Goal: Task Accomplishment & Management: Use online tool/utility

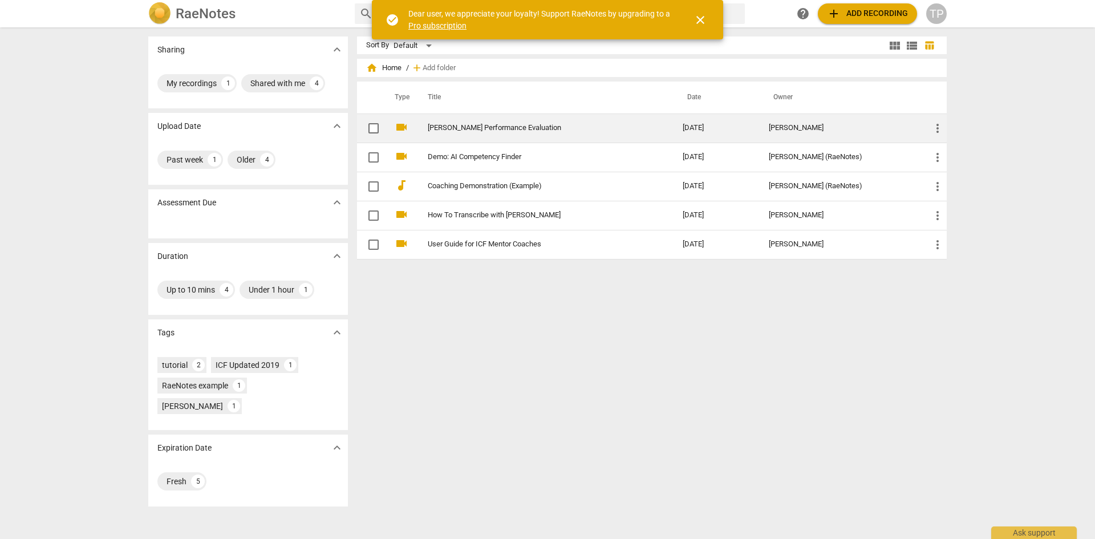
click at [472, 128] on link "[PERSON_NAME] Performance Evaluation" at bounding box center [535, 128] width 214 height 9
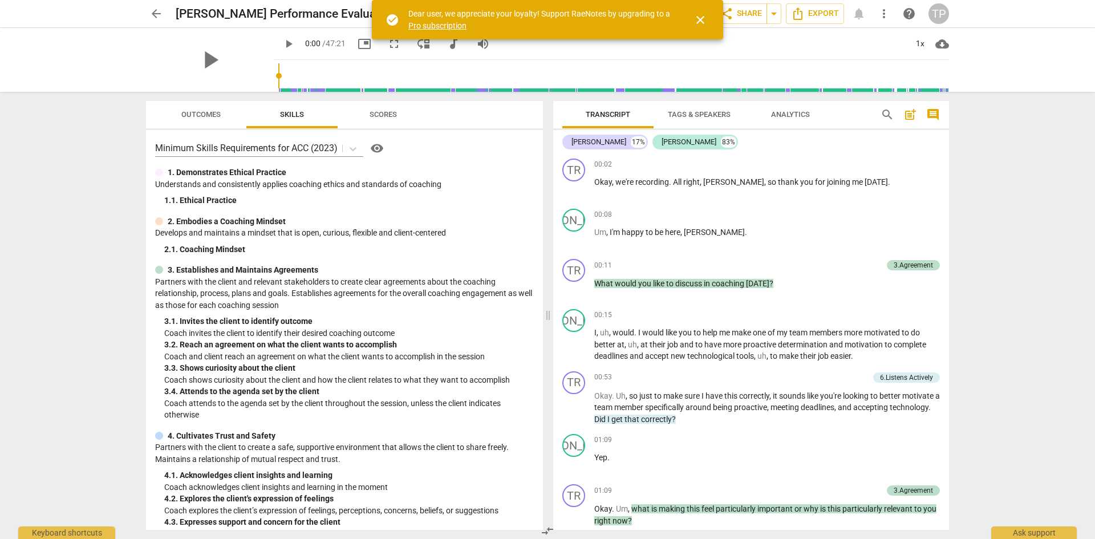
click at [385, 119] on span "Scores" at bounding box center [383, 114] width 55 height 15
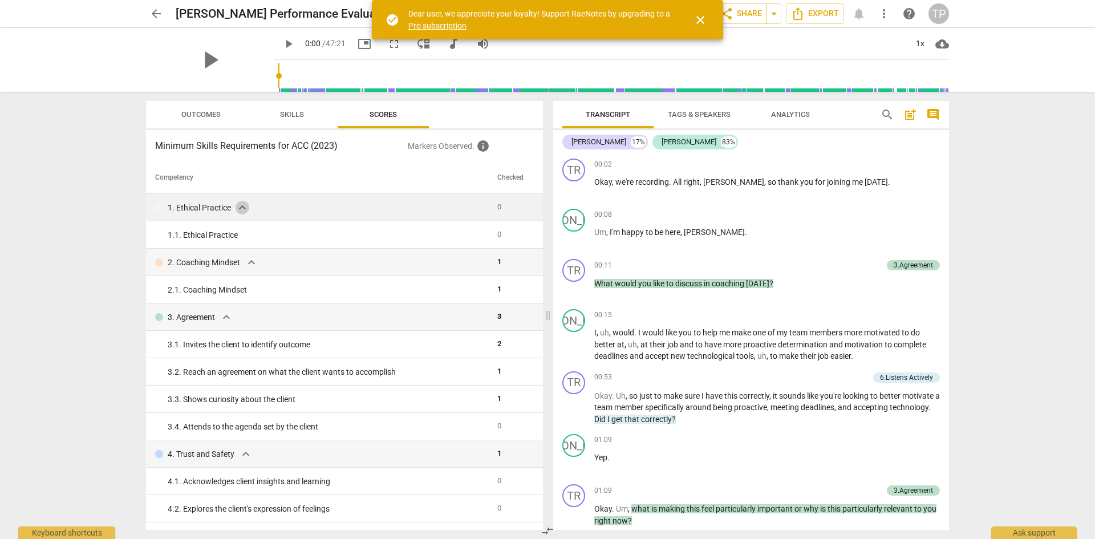
click at [244, 210] on span "expand_more" at bounding box center [243, 208] width 14 height 14
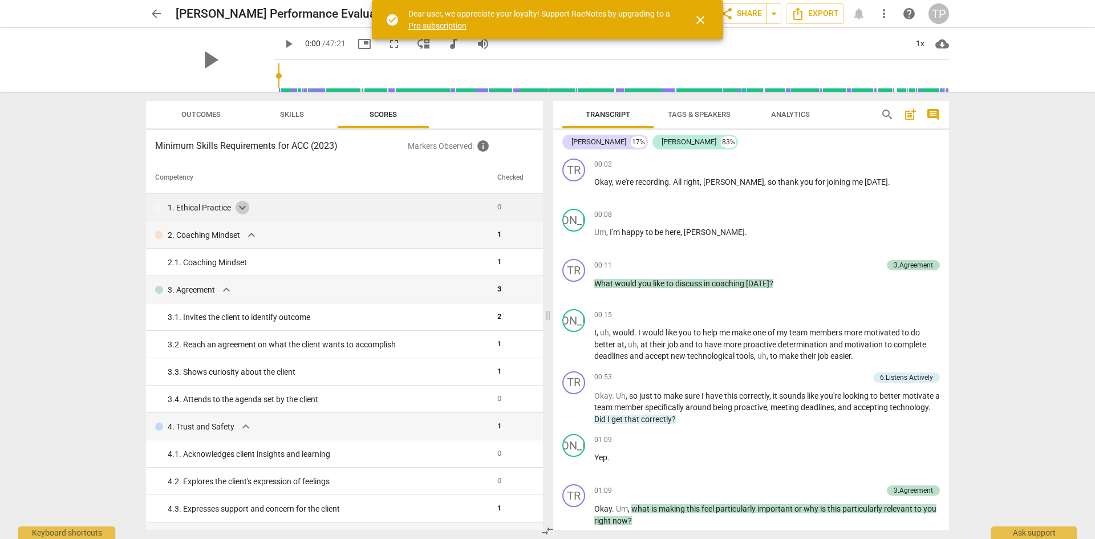
click at [244, 209] on span "expand_more" at bounding box center [243, 208] width 14 height 14
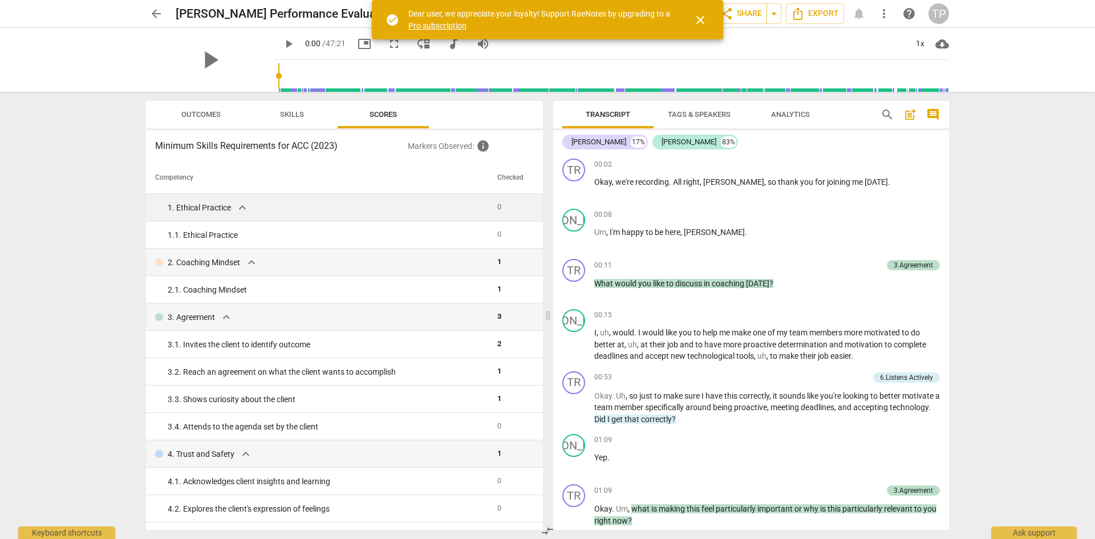
click at [293, 124] on button "Skills" at bounding box center [291, 114] width 91 height 27
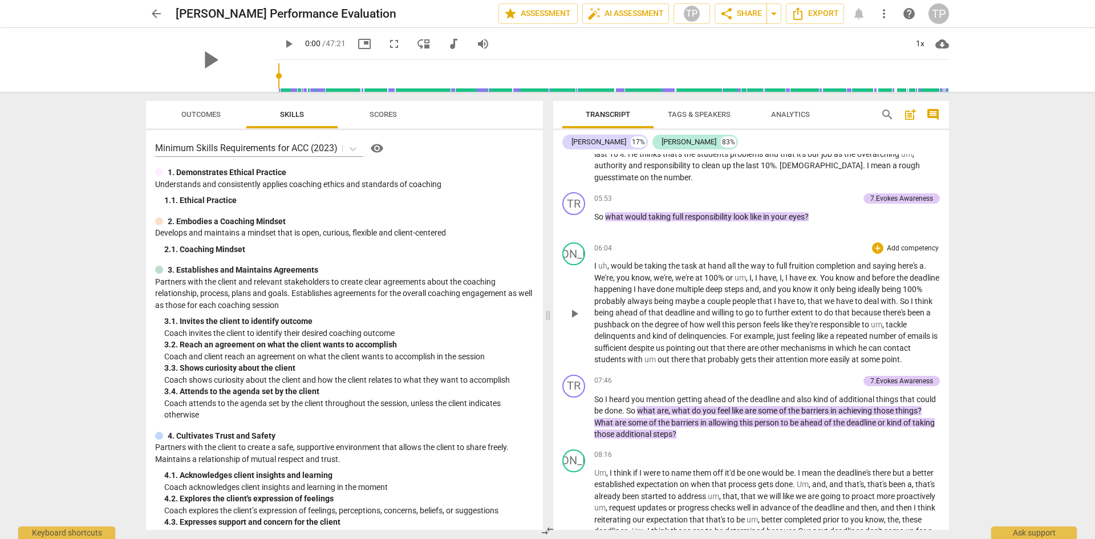
scroll to position [970, 0]
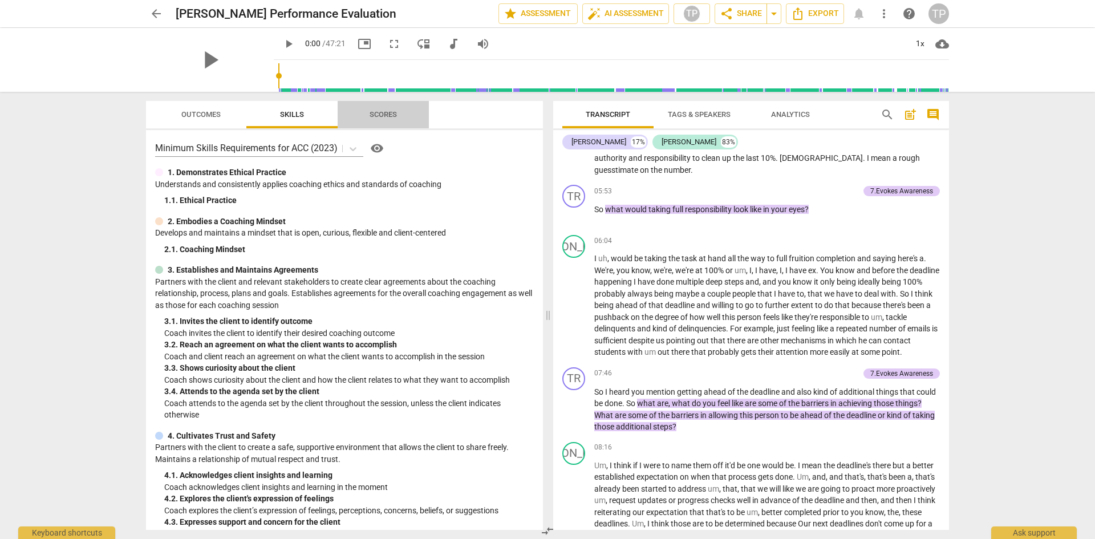
click at [387, 117] on span "Scores" at bounding box center [383, 114] width 27 height 9
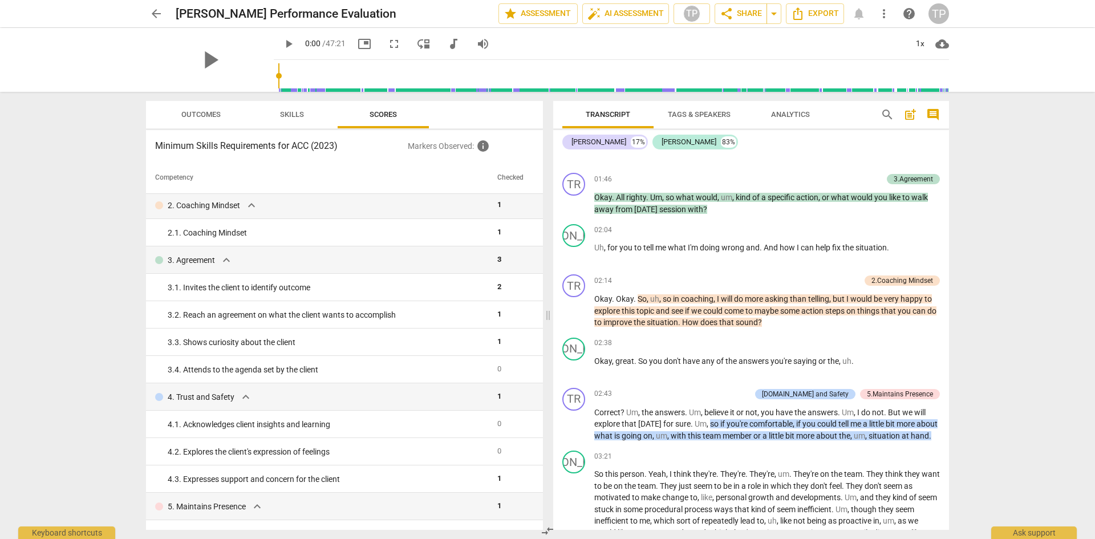
scroll to position [456, 0]
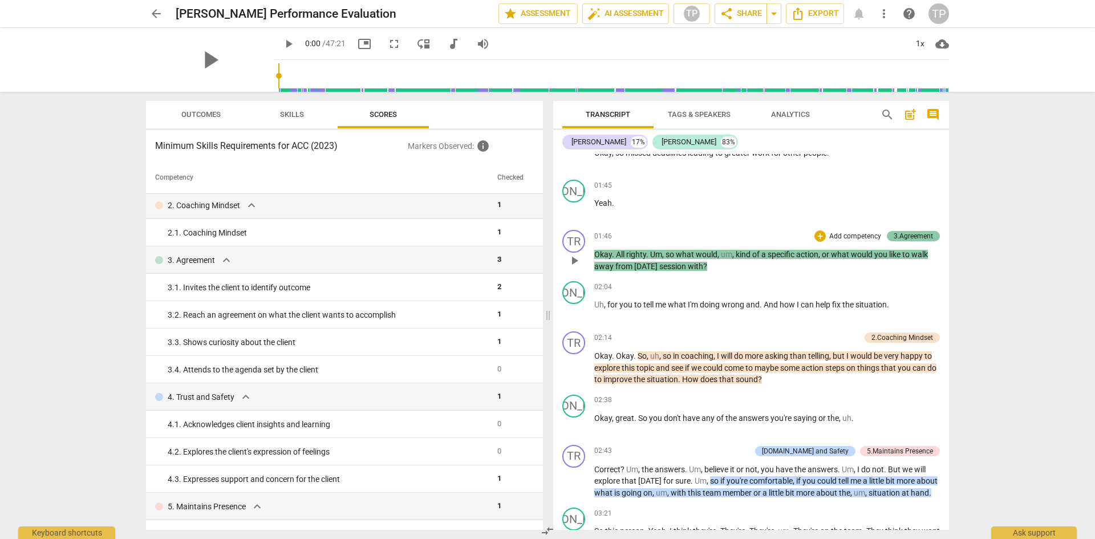
click at [917, 234] on div "3.Agreement" at bounding box center [913, 236] width 39 height 10
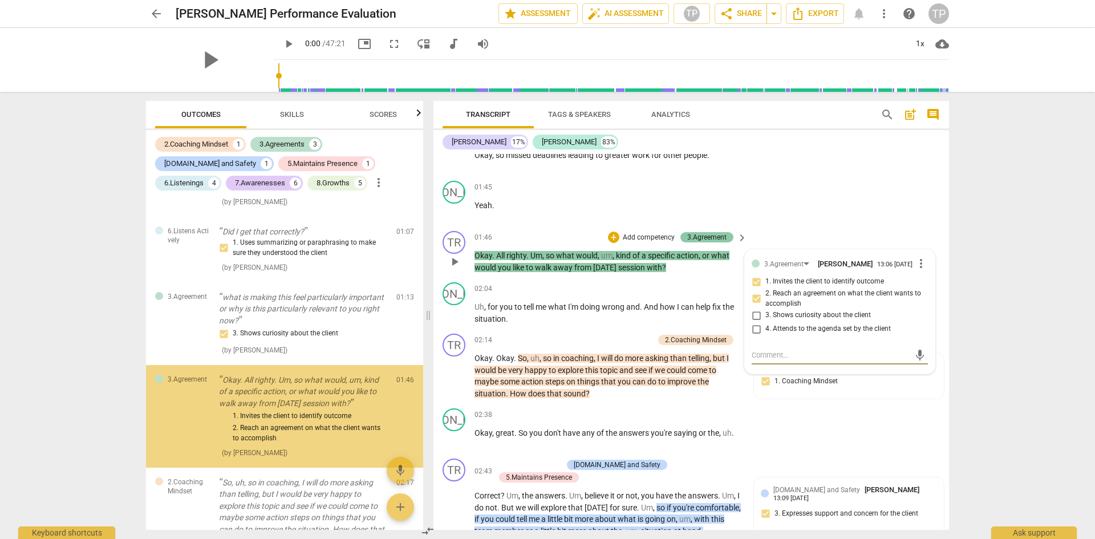
scroll to position [56, 0]
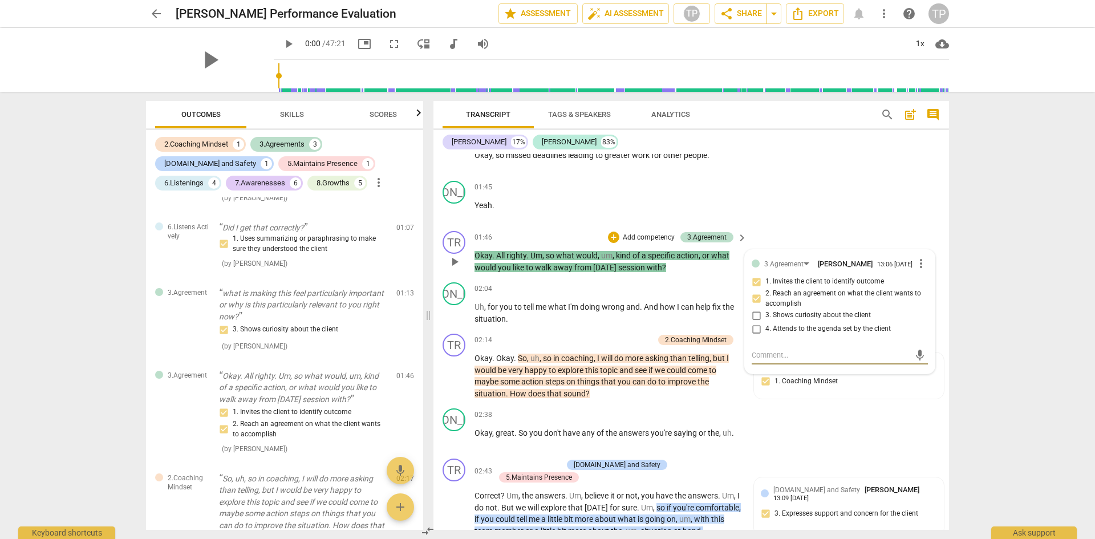
click at [748, 330] on input "4. Attends to the agenda set by the client" at bounding box center [756, 329] width 18 height 14
checkbox input "true"
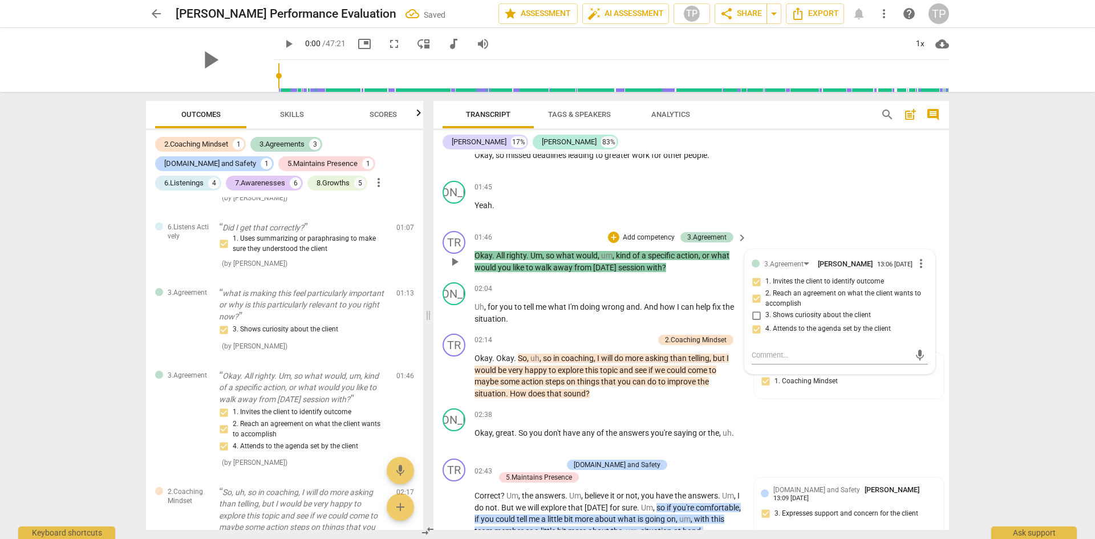
click at [752, 286] on input "1. Invites the client to identify outcome" at bounding box center [756, 282] width 18 height 14
click at [754, 289] on input "1. Invites the client to identify outcome" at bounding box center [756, 282] width 18 height 14
checkbox input "false"
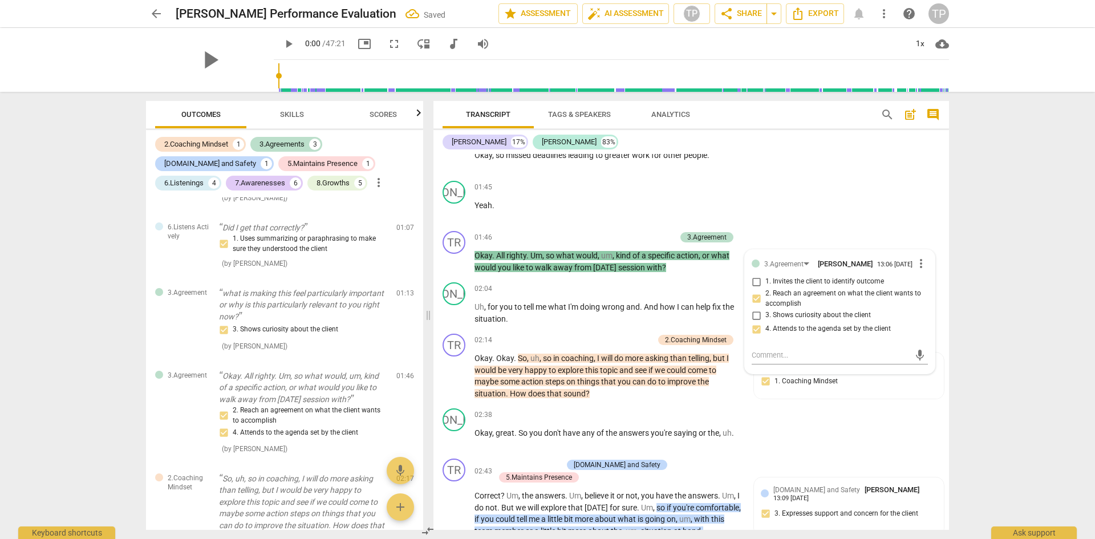
click at [981, 285] on div "arrow_back [PERSON_NAME] Performance Evaluation Saved edit star Assessment auto…" at bounding box center [547, 269] width 1095 height 539
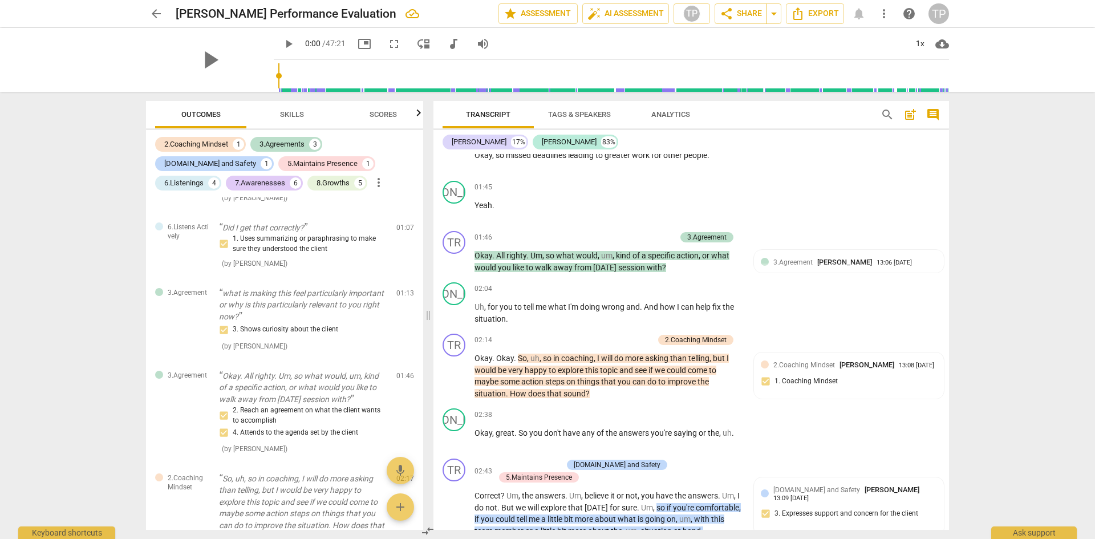
click at [390, 116] on span "Scores" at bounding box center [383, 114] width 27 height 9
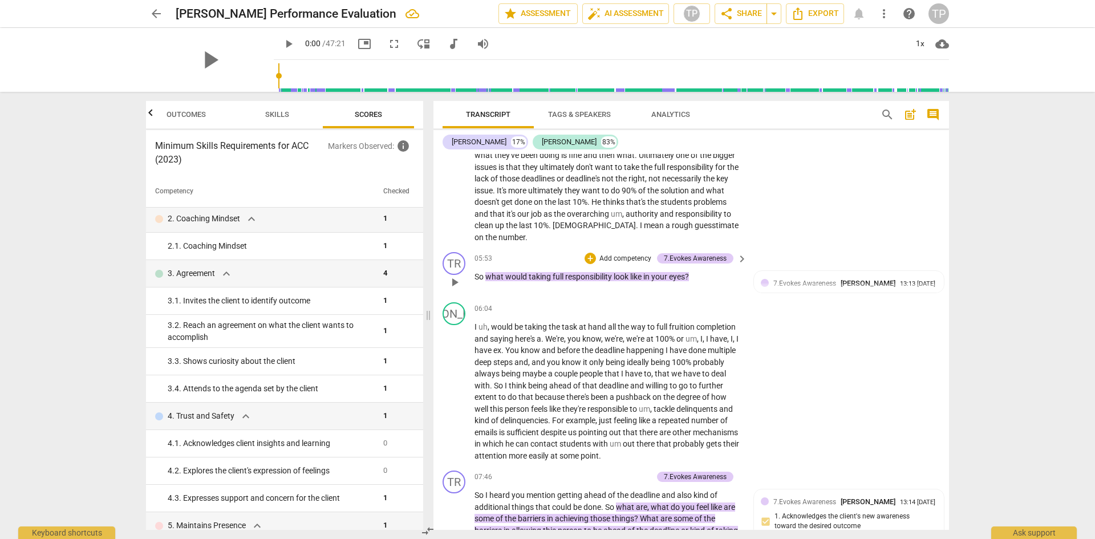
scroll to position [1052, 0]
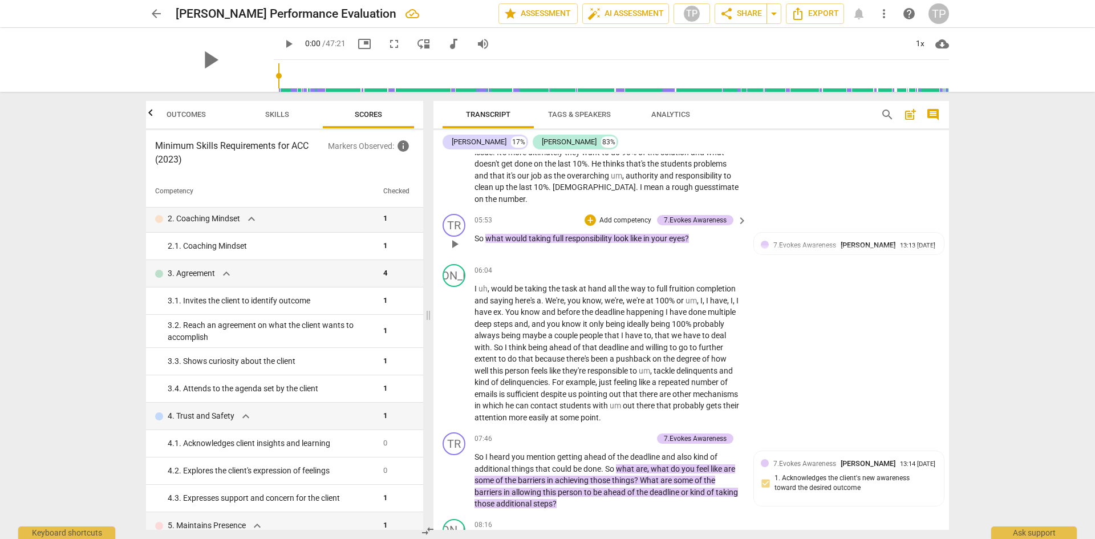
click at [614, 237] on span "responsibility" at bounding box center [589, 238] width 48 height 9
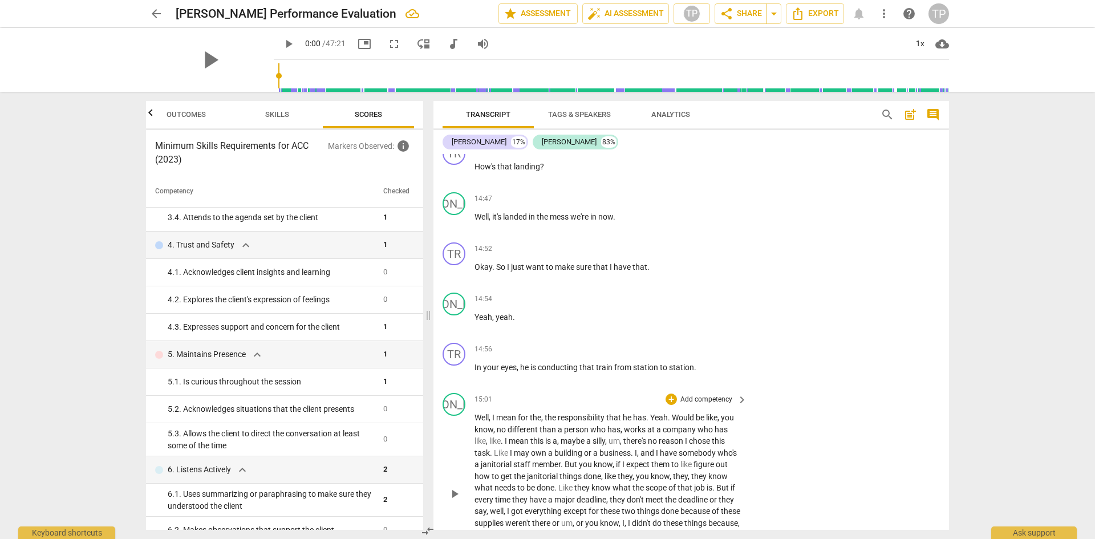
scroll to position [2250, 0]
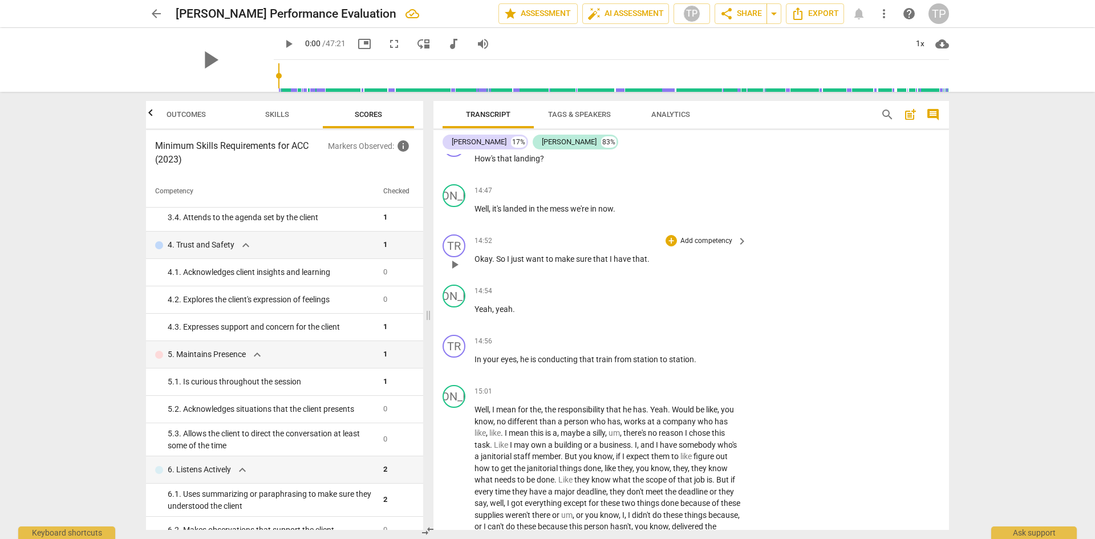
click at [593, 256] on span "that" at bounding box center [601, 258] width 17 height 9
click at [453, 262] on span "play_arrow" at bounding box center [455, 265] width 14 height 14
click at [489, 255] on span "Okay" at bounding box center [484, 258] width 18 height 9
click at [475, 257] on span "Okay" at bounding box center [484, 258] width 18 height 9
click at [468, 257] on div "play_arrow pause" at bounding box center [460, 264] width 29 height 15
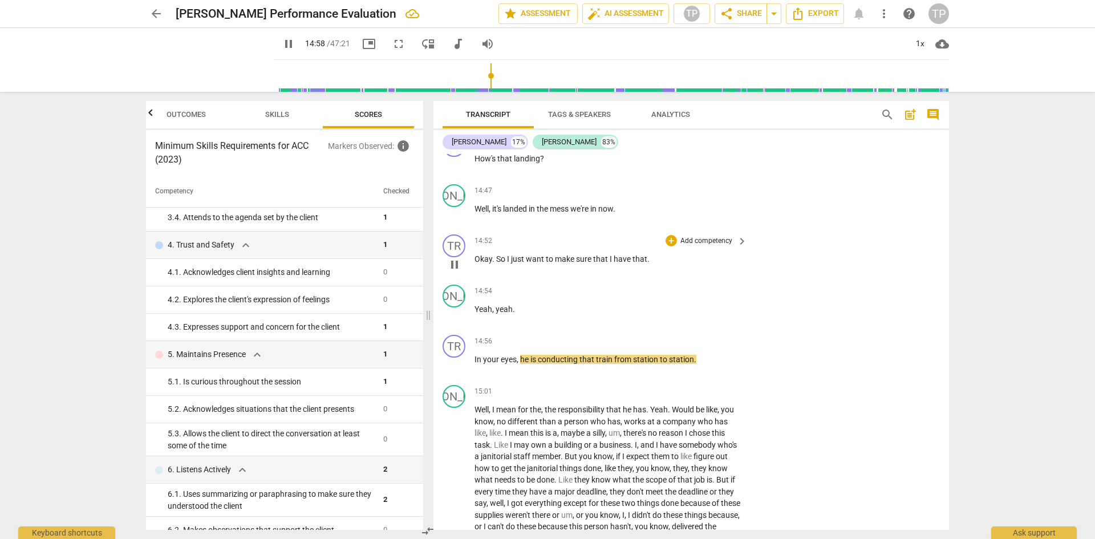
click at [478, 255] on span "Okay" at bounding box center [484, 258] width 18 height 9
click at [647, 254] on span "." at bounding box center [648, 258] width 2 height 9
type input "897"
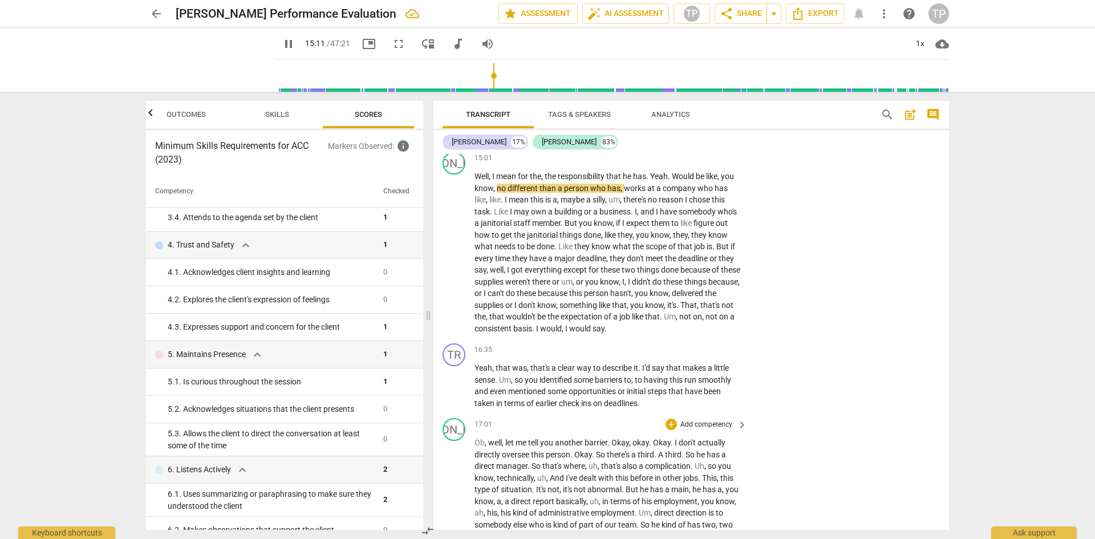
scroll to position [2536, 0]
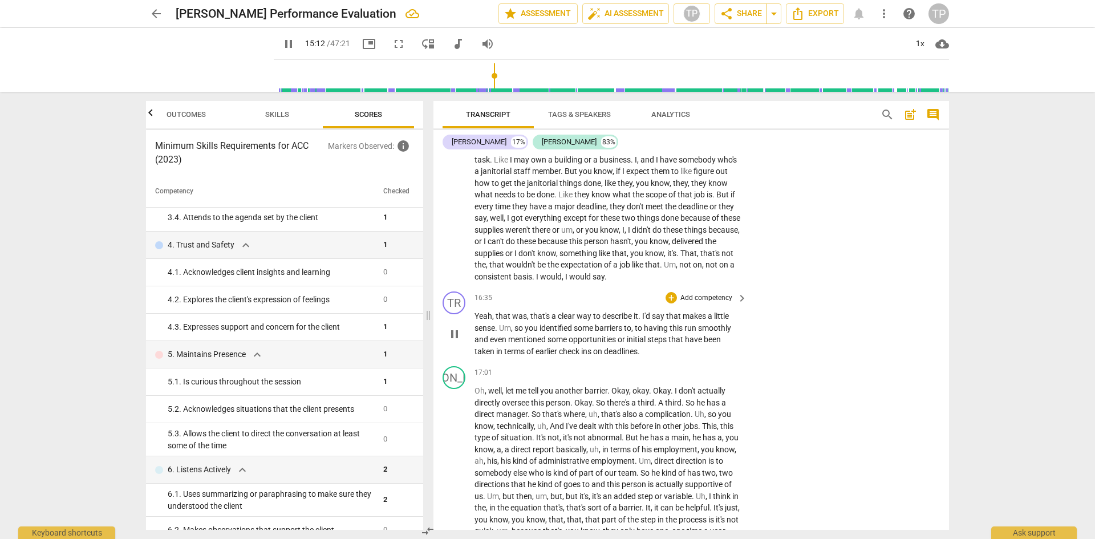
click at [546, 318] on span "that's" at bounding box center [540, 315] width 21 height 9
drag, startPoint x: 455, startPoint y: 332, endPoint x: 465, endPoint y: 335, distance: 10.8
click at [455, 333] on span "pause" at bounding box center [455, 334] width 14 height 14
type input "919"
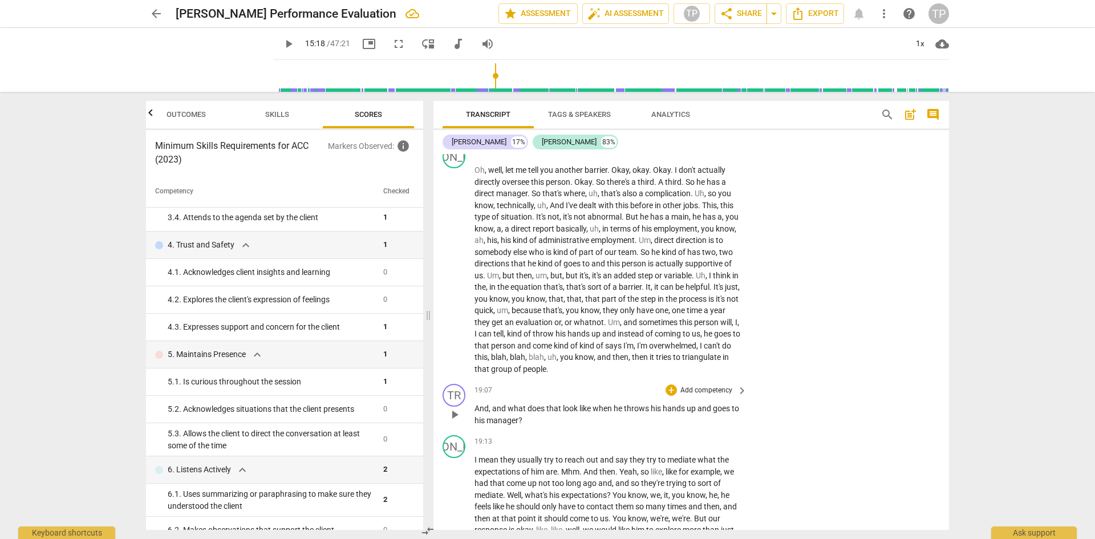
scroll to position [2764, 0]
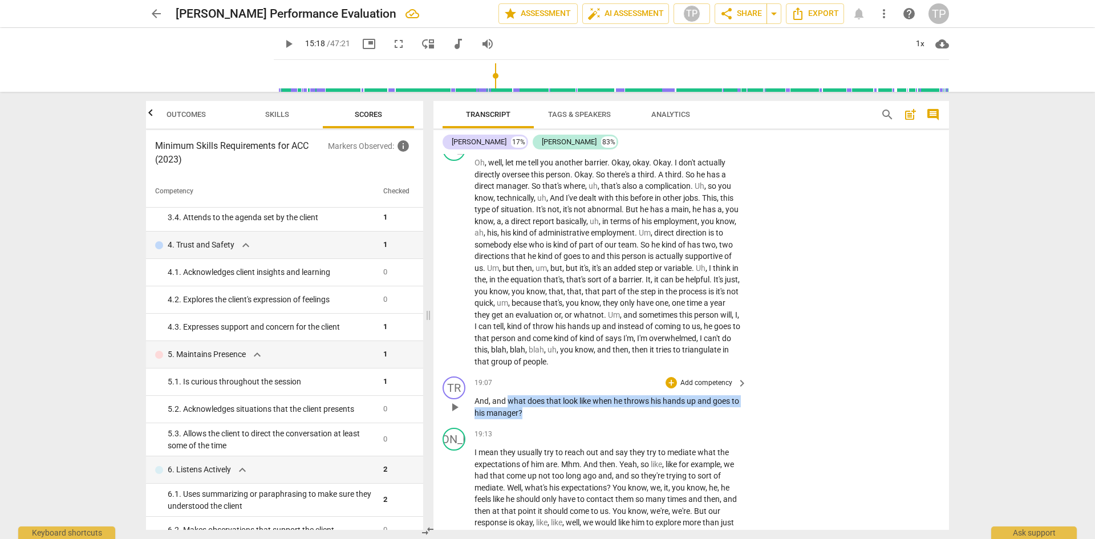
drag, startPoint x: 540, startPoint y: 407, endPoint x: 509, endPoint y: 400, distance: 32.2
click at [509, 400] on p "And , and what does that look like when he throws his hands up and goes to his …" at bounding box center [608, 406] width 267 height 23
click at [663, 383] on div "+ Add competency keyboard_arrow_right" at bounding box center [705, 382] width 85 height 13
click at [667, 381] on div "+" at bounding box center [671, 382] width 11 height 11
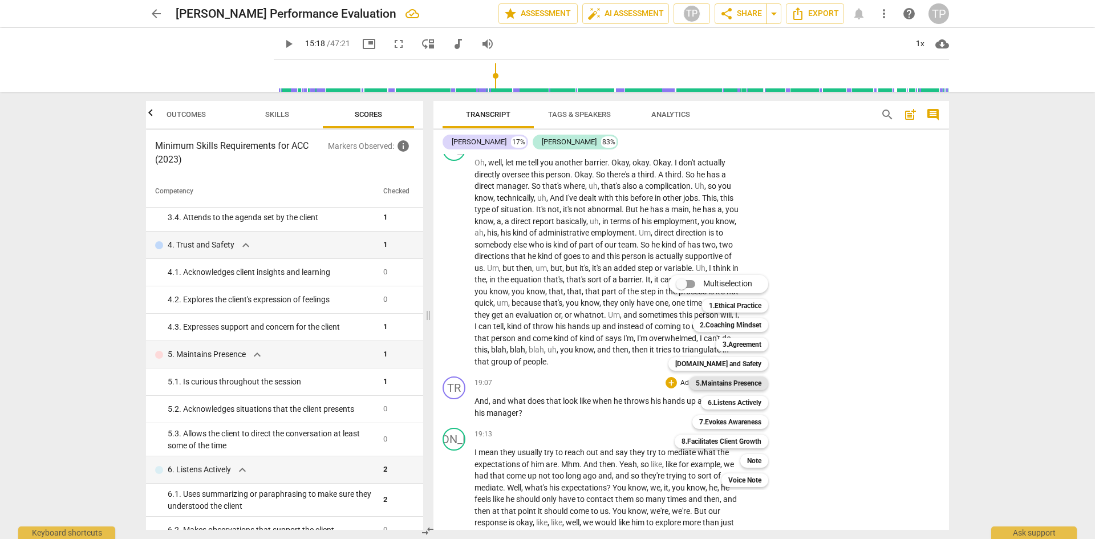
click at [747, 383] on b "5.Maintains Presence" at bounding box center [729, 383] width 66 height 14
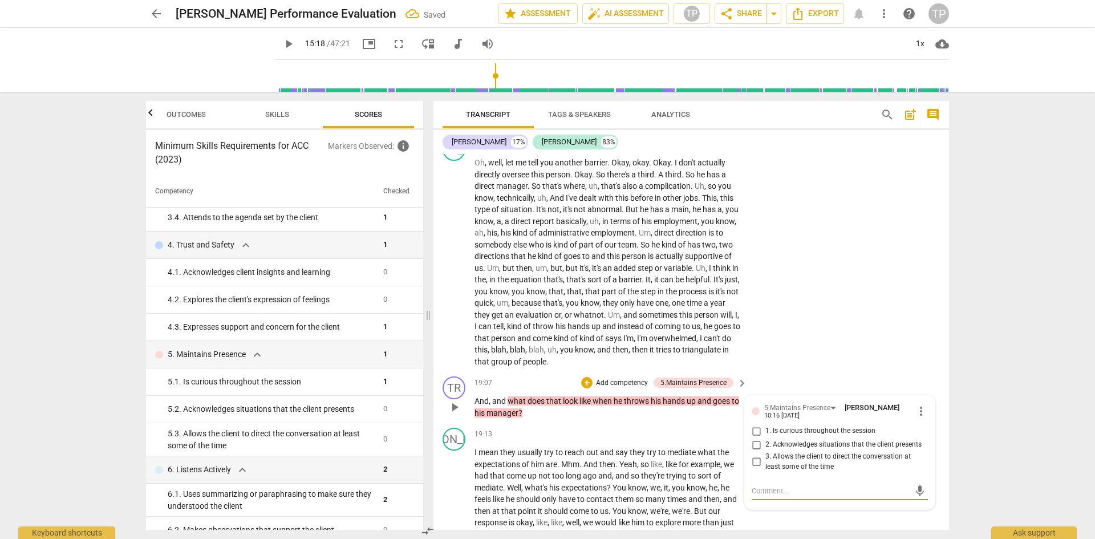
click at [755, 428] on input "1. Is curious throughout the session" at bounding box center [756, 431] width 18 height 14
checkbox input "true"
click at [677, 483] on span "you" at bounding box center [679, 487] width 15 height 9
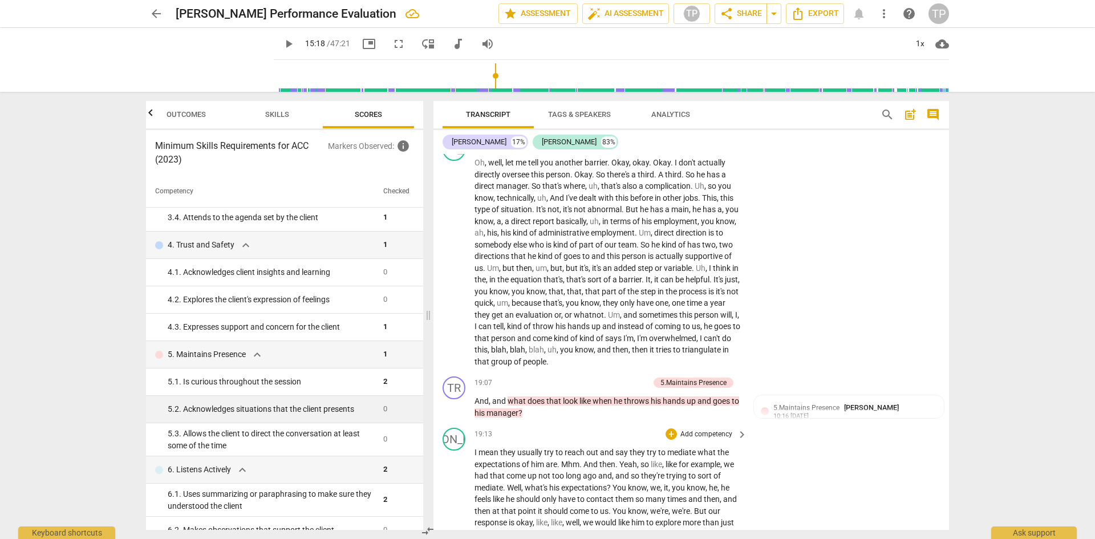
click at [306, 417] on td "5. 2. Acknowledges situations that the client presents" at bounding box center [262, 409] width 233 height 27
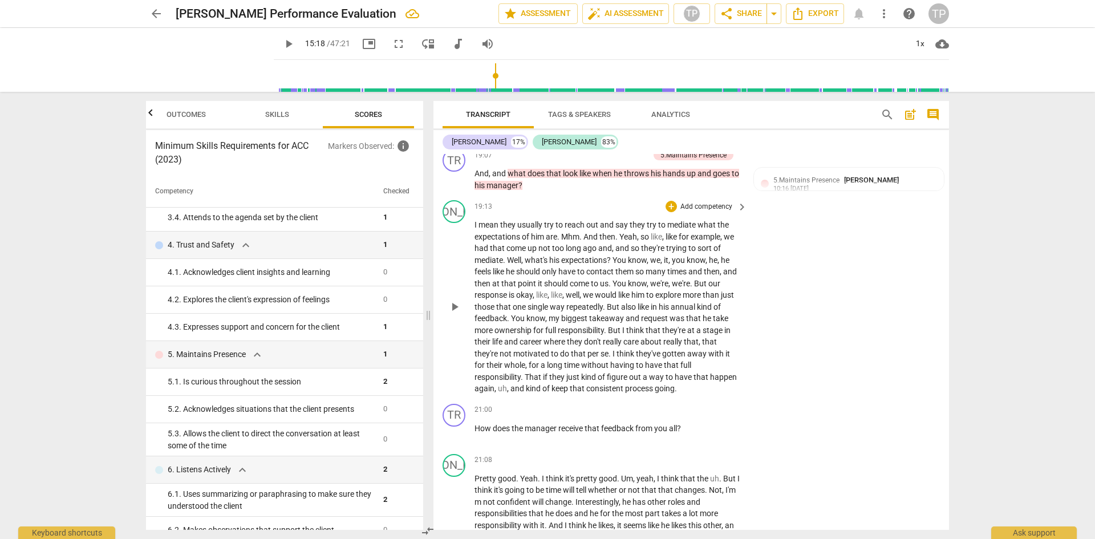
scroll to position [2992, 0]
drag, startPoint x: 690, startPoint y: 428, endPoint x: 471, endPoint y: 428, distance: 218.5
click at [471, 428] on div "TR play_arrow pause 21:00 + Add competency keyboard_arrow_right How does the ma…" at bounding box center [692, 424] width 516 height 50
click at [669, 407] on div "+" at bounding box center [671, 409] width 11 height 11
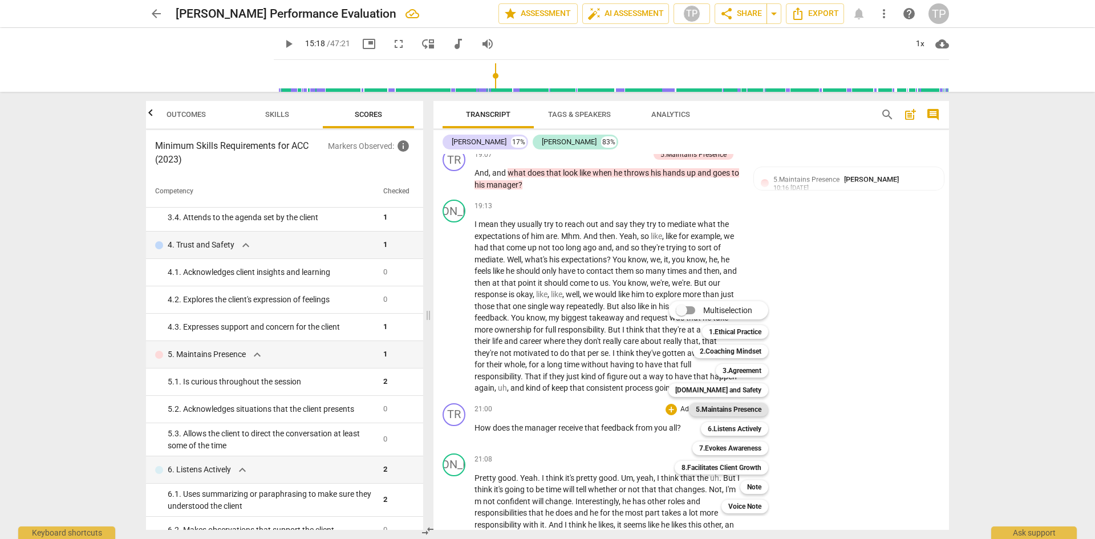
click at [738, 411] on b "5.Maintains Presence" at bounding box center [729, 410] width 66 height 14
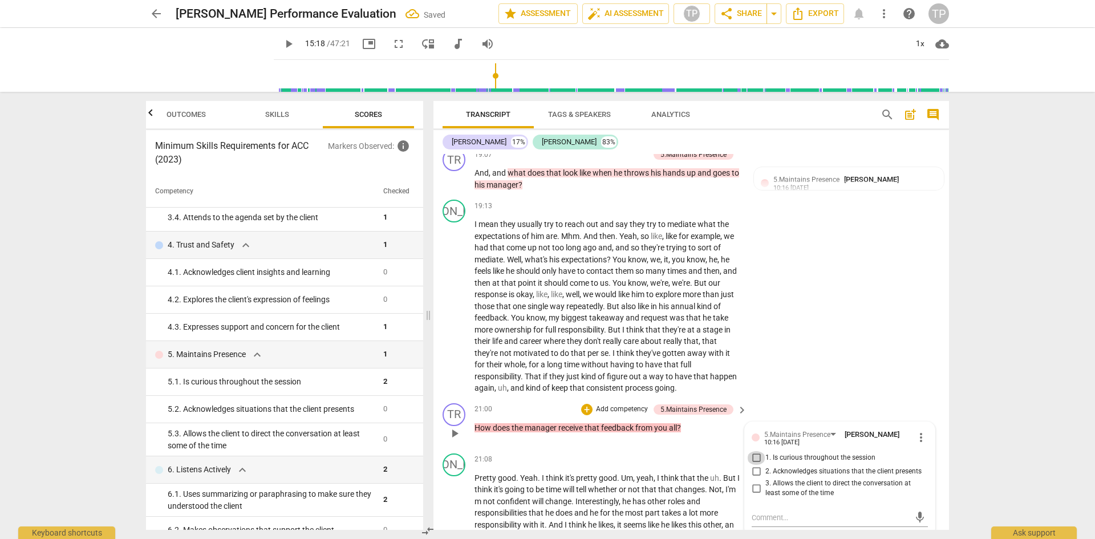
click at [758, 453] on input "1. Is curious throughout the session" at bounding box center [756, 458] width 18 height 14
checkbox input "true"
click at [670, 476] on span "think" at bounding box center [670, 477] width 19 height 9
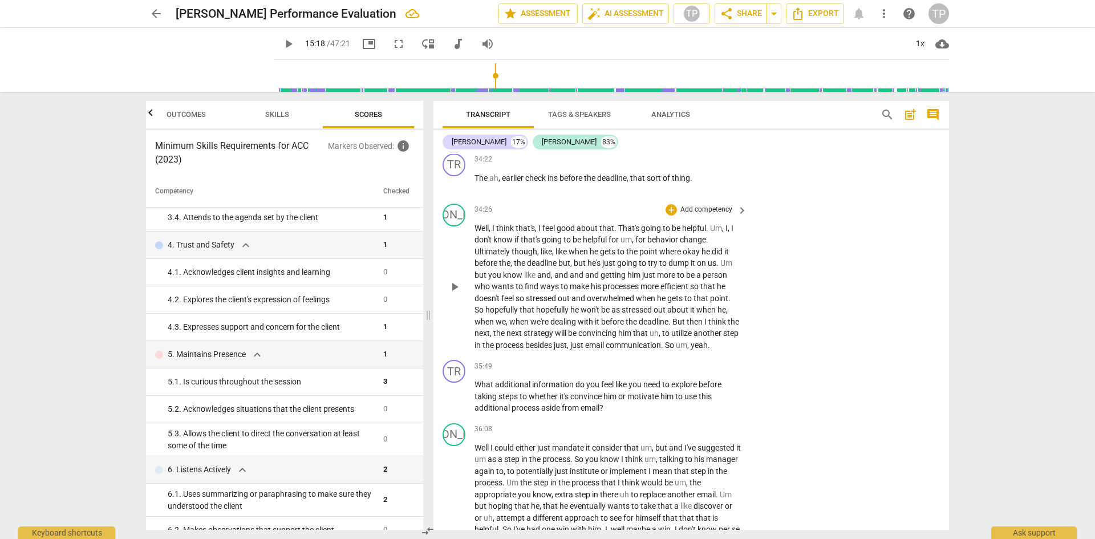
scroll to position [5102, 0]
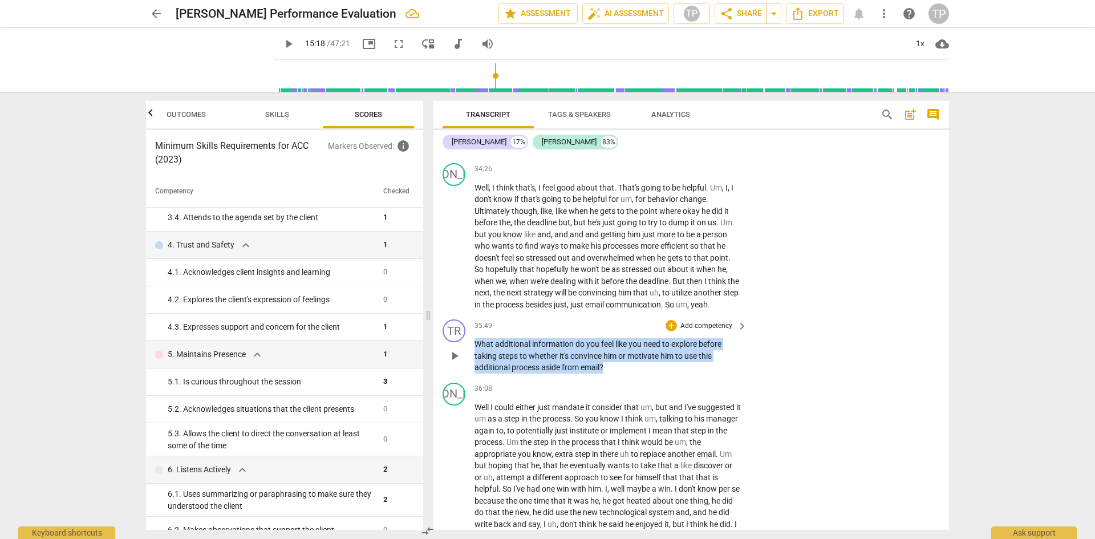
drag, startPoint x: 599, startPoint y: 386, endPoint x: 476, endPoint y: 368, distance: 124.5
click at [476, 368] on p "What additional information do you feel like you need to explore before taking …" at bounding box center [608, 355] width 267 height 35
click at [670, 331] on div "+" at bounding box center [671, 325] width 11 height 11
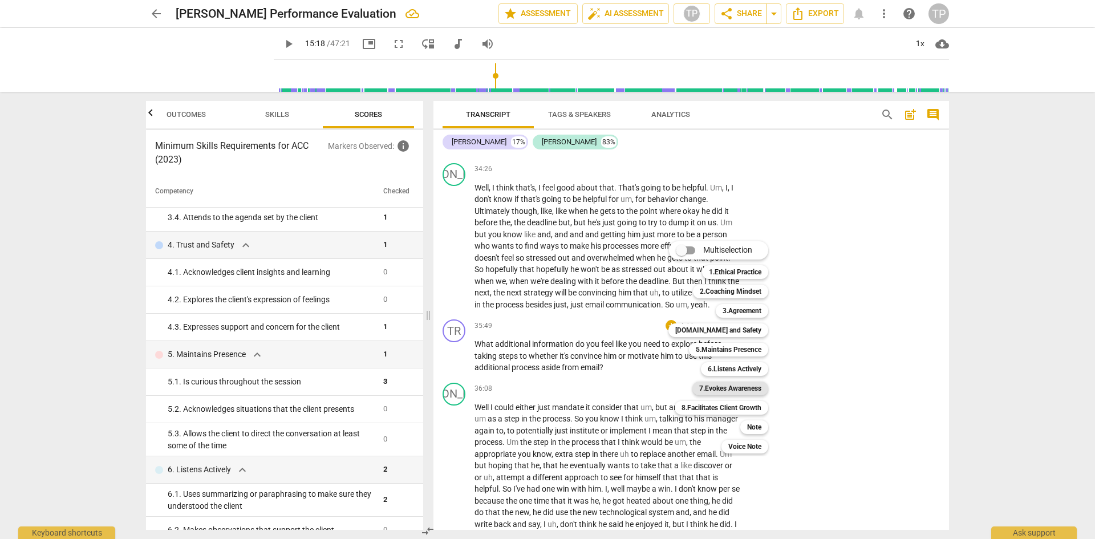
click at [737, 391] on b "7.Evokes Awareness" at bounding box center [730, 389] width 62 height 14
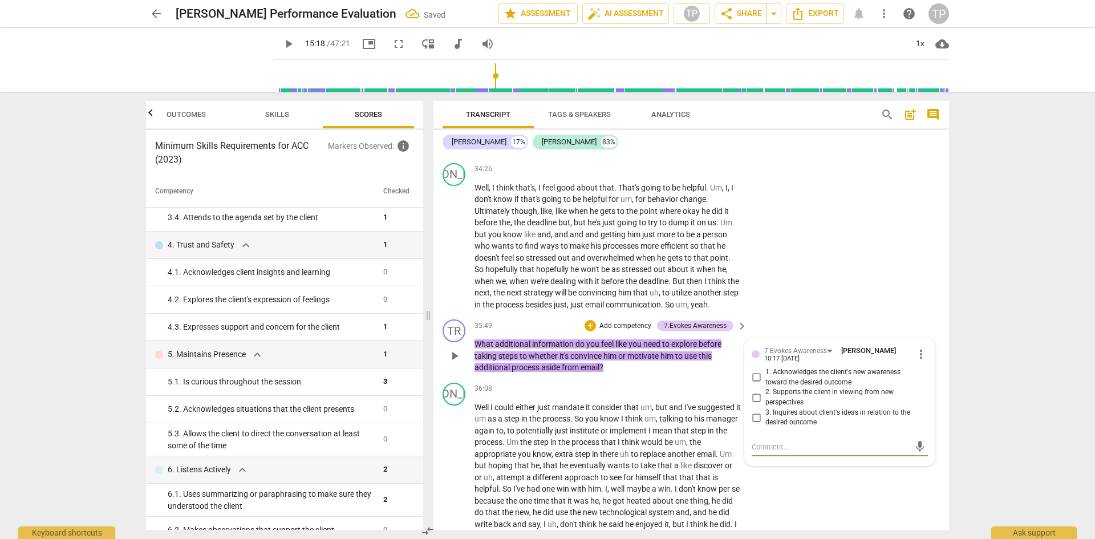
click at [755, 404] on input "2. Supports the client in viewing from new perspectives" at bounding box center [756, 398] width 18 height 14
checkbox input "true"
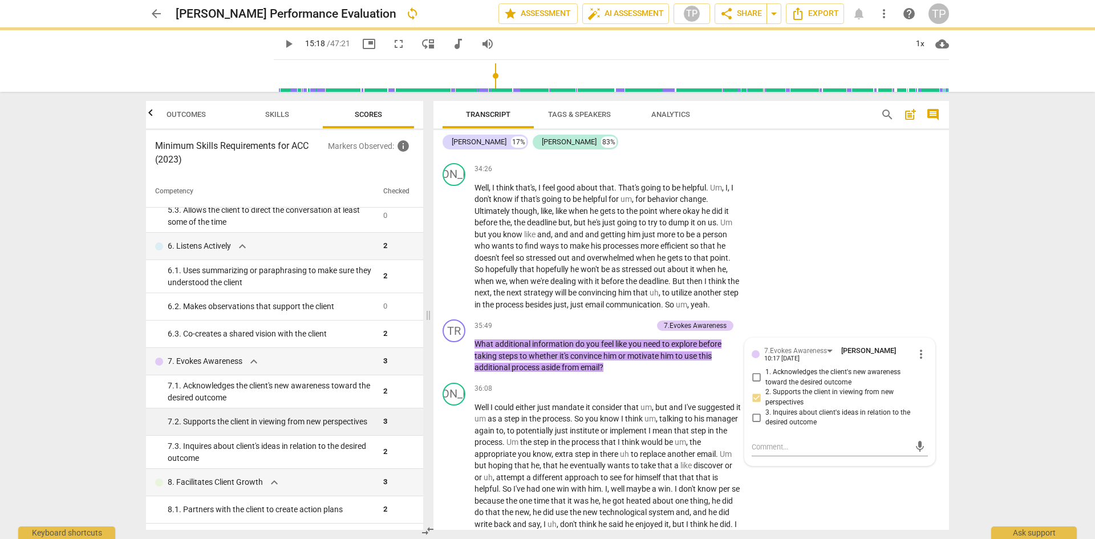
scroll to position [456, 0]
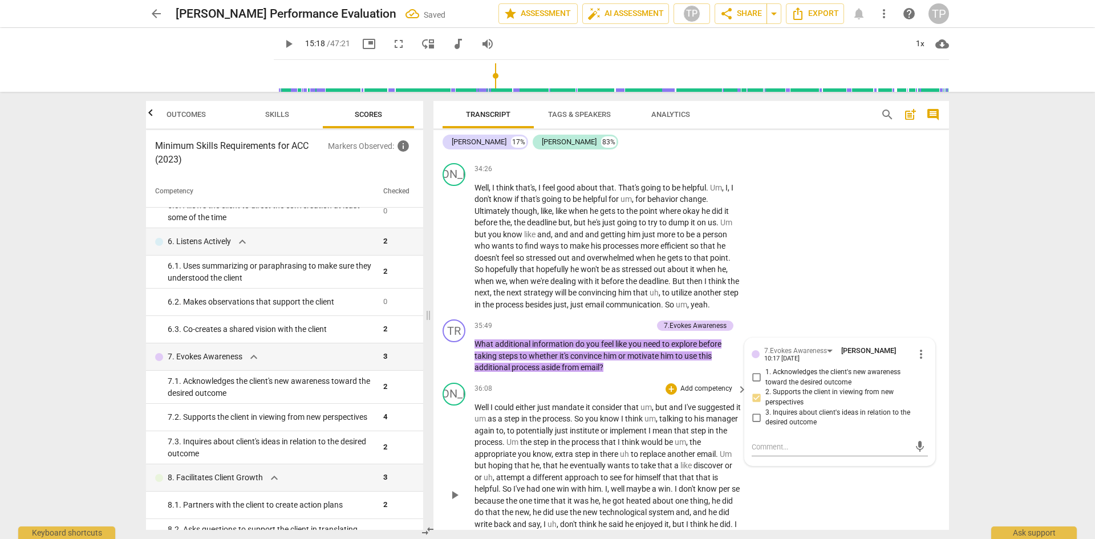
click at [649, 435] on span "implement" at bounding box center [629, 430] width 39 height 9
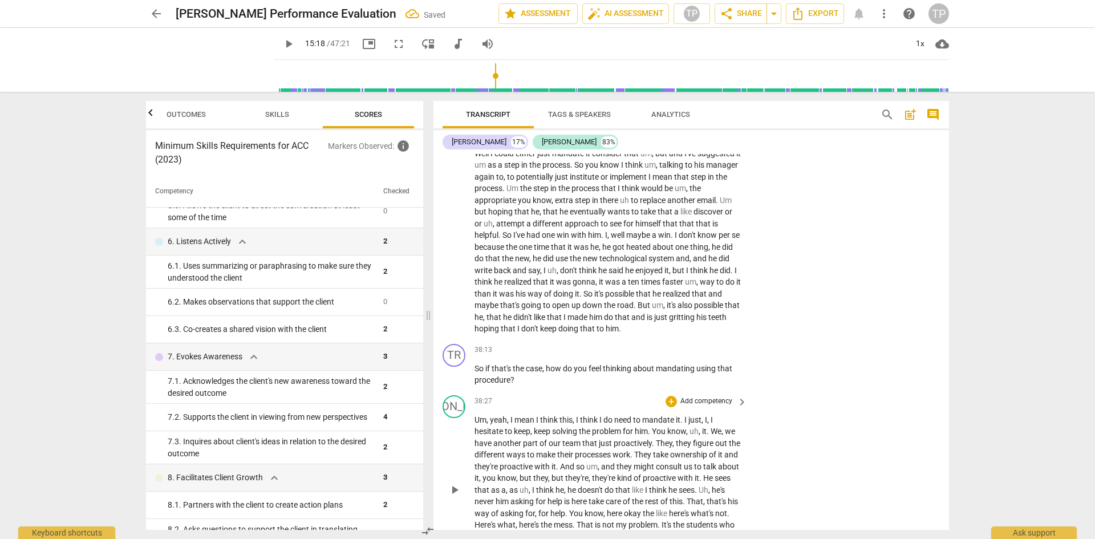
scroll to position [5388, 0]
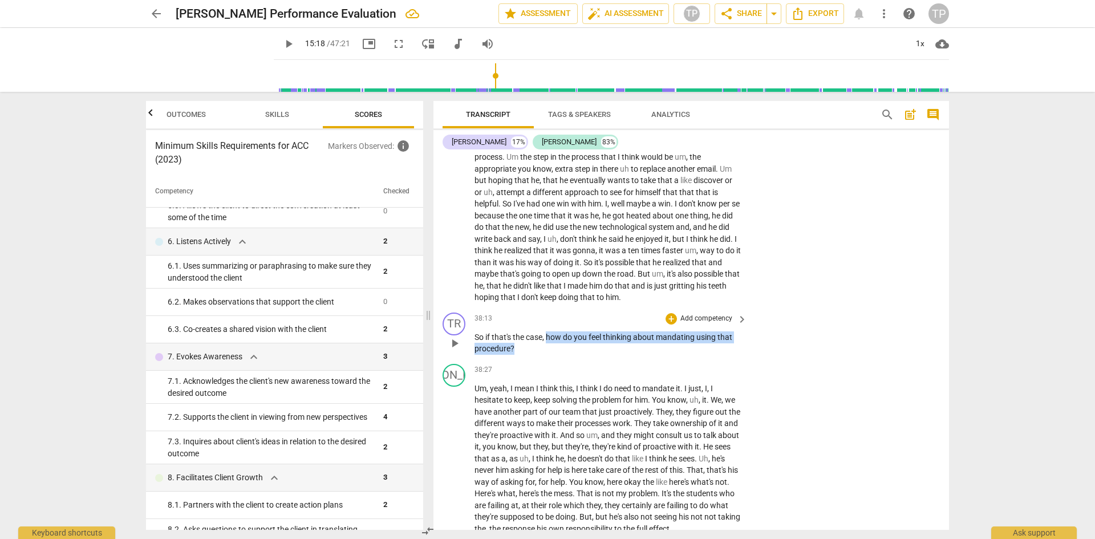
drag, startPoint x: 550, startPoint y: 358, endPoint x: 555, endPoint y: 366, distance: 9.2
click at [555, 355] on p "So if that's the case , how do you feel thinking about mandating using that pro…" at bounding box center [608, 342] width 267 height 23
click at [667, 325] on div "+" at bounding box center [671, 318] width 11 height 11
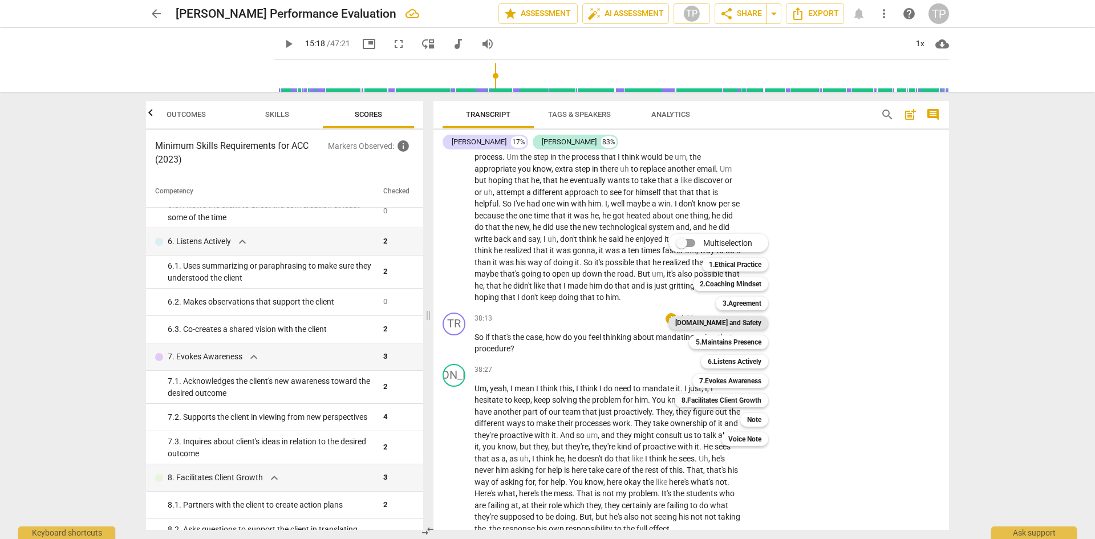
click at [739, 327] on b "[DOMAIN_NAME] and Safety" at bounding box center [718, 323] width 86 height 14
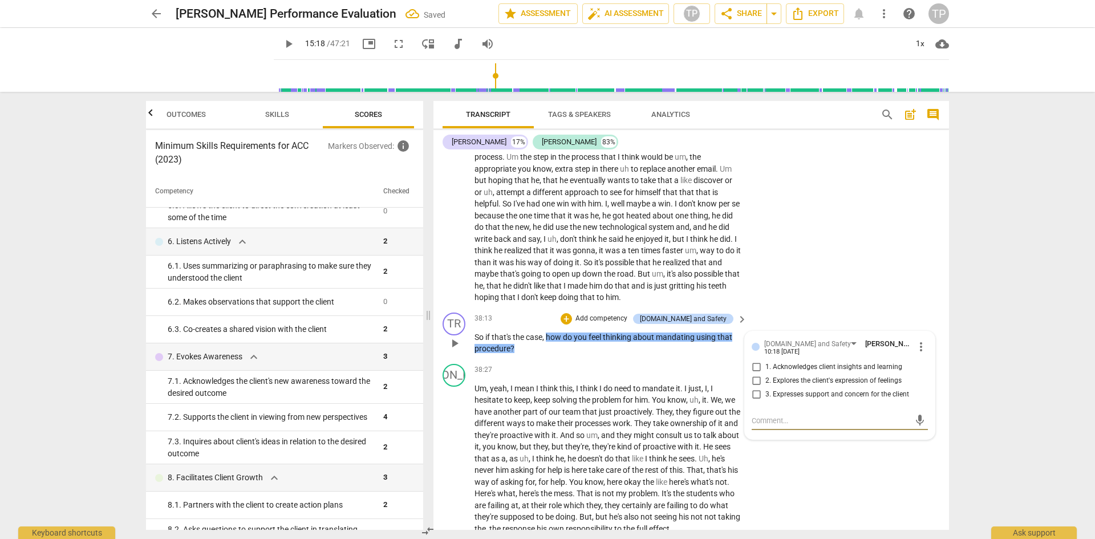
click at [754, 388] on input "2. Explores the client's expression of feelings" at bounding box center [756, 381] width 18 height 14
checkbox input "true"
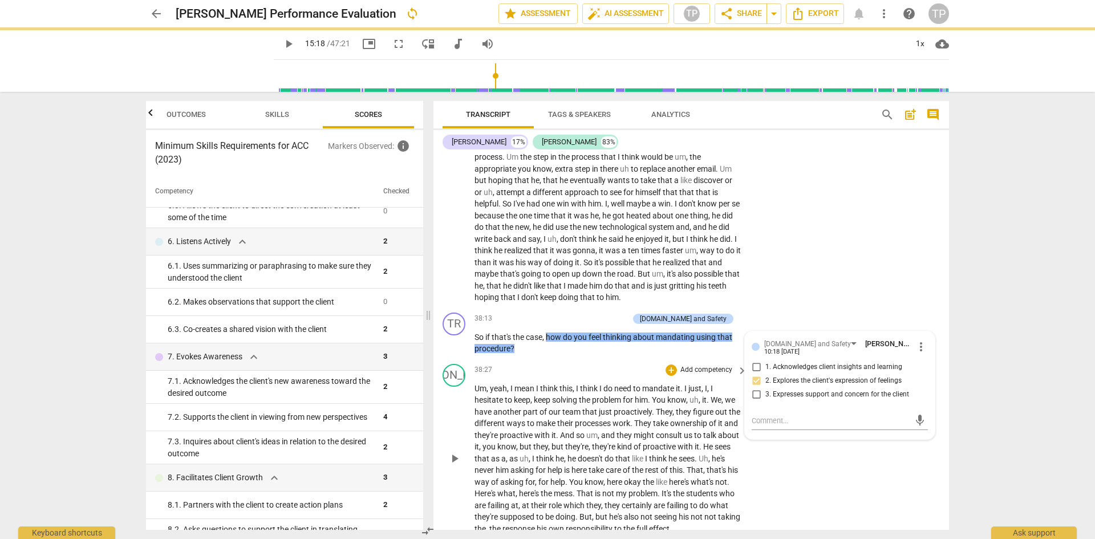
click at [669, 428] on span "take" at bounding box center [661, 423] width 17 height 9
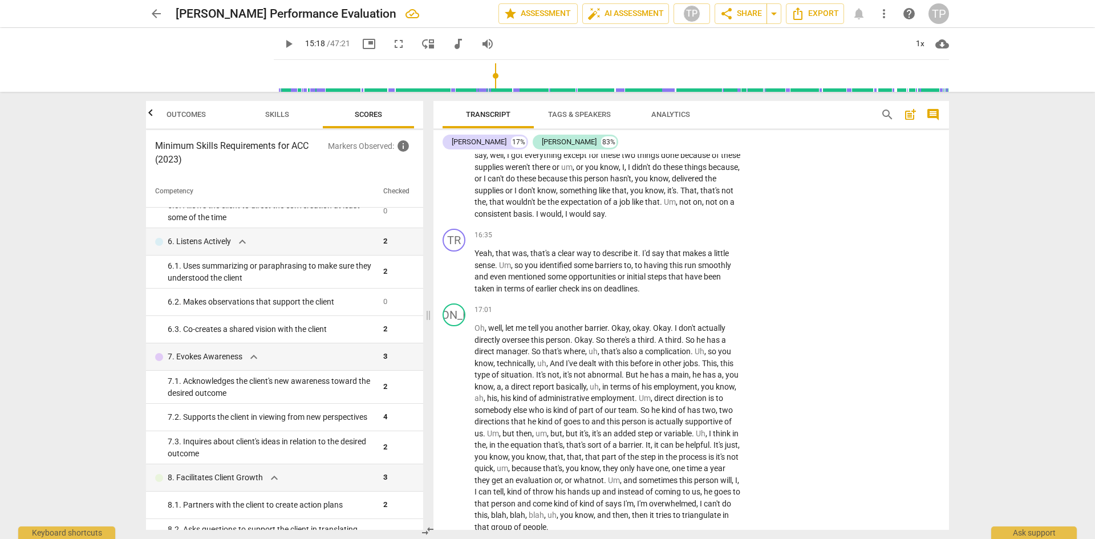
scroll to position [2536, 0]
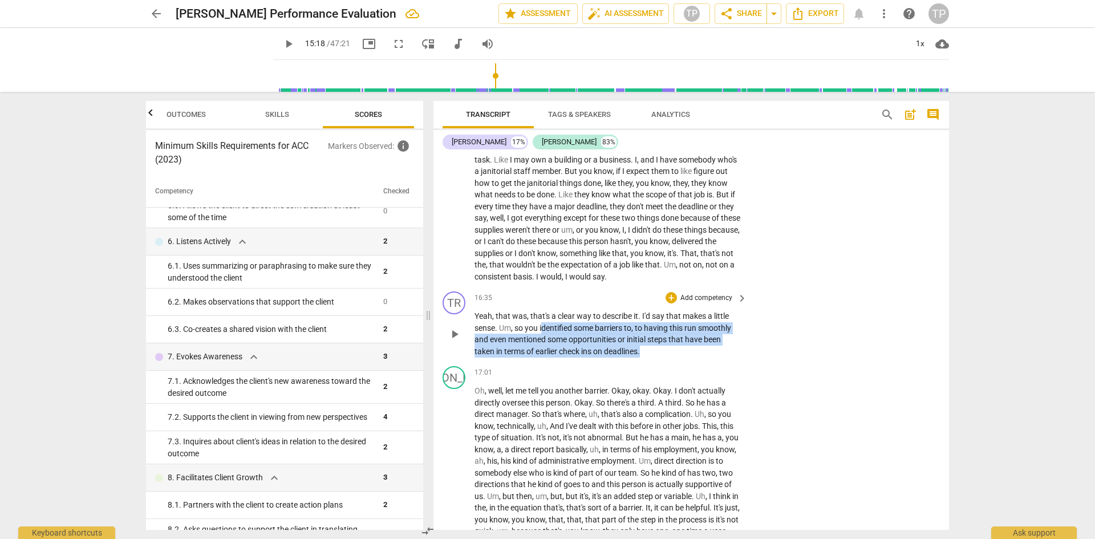
drag, startPoint x: 643, startPoint y: 349, endPoint x: 543, endPoint y: 331, distance: 101.5
click at [543, 331] on p "Yeah , that was , that's a clear way to describe it . I'd say that makes a litt…" at bounding box center [608, 333] width 267 height 47
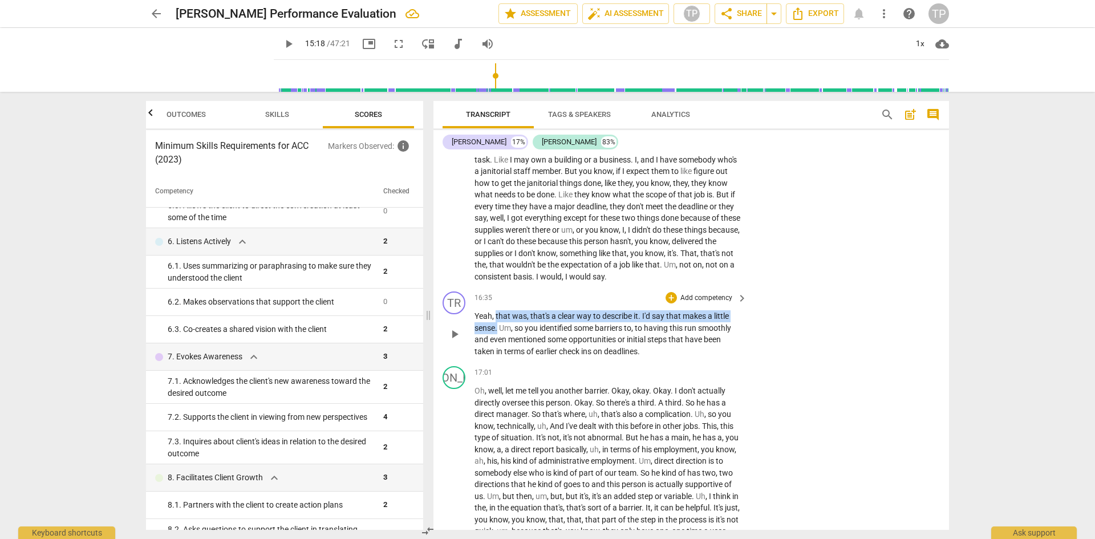
drag, startPoint x: 497, startPoint y: 314, endPoint x: 499, endPoint y: 324, distance: 9.8
click at [499, 324] on p "Yeah , that was , that's a clear way to describe it . I'd say that makes a litt…" at bounding box center [608, 333] width 267 height 47
click at [708, 299] on p "Add competency" at bounding box center [706, 298] width 54 height 10
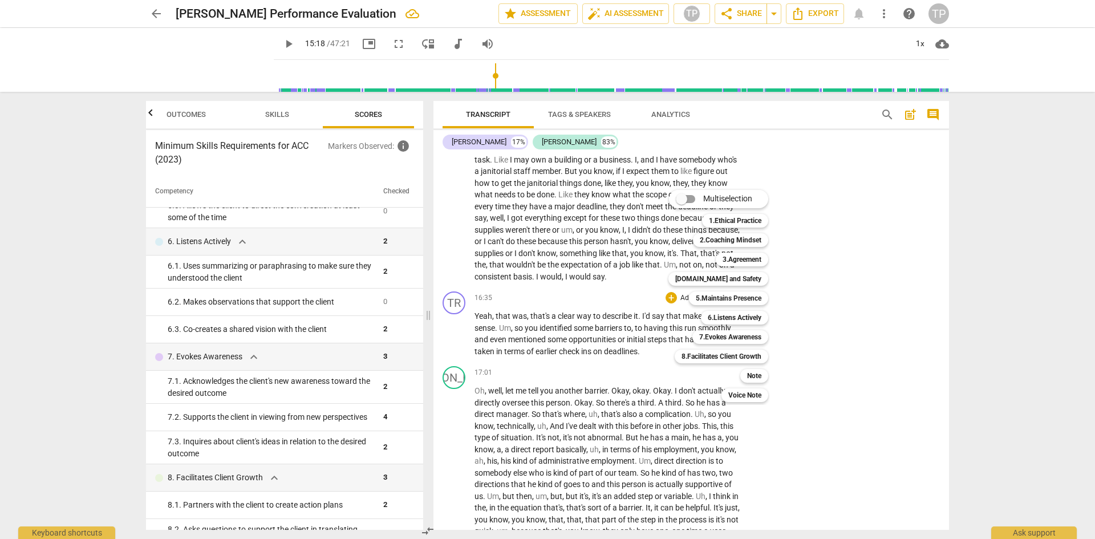
click at [657, 335] on div at bounding box center [547, 269] width 1095 height 539
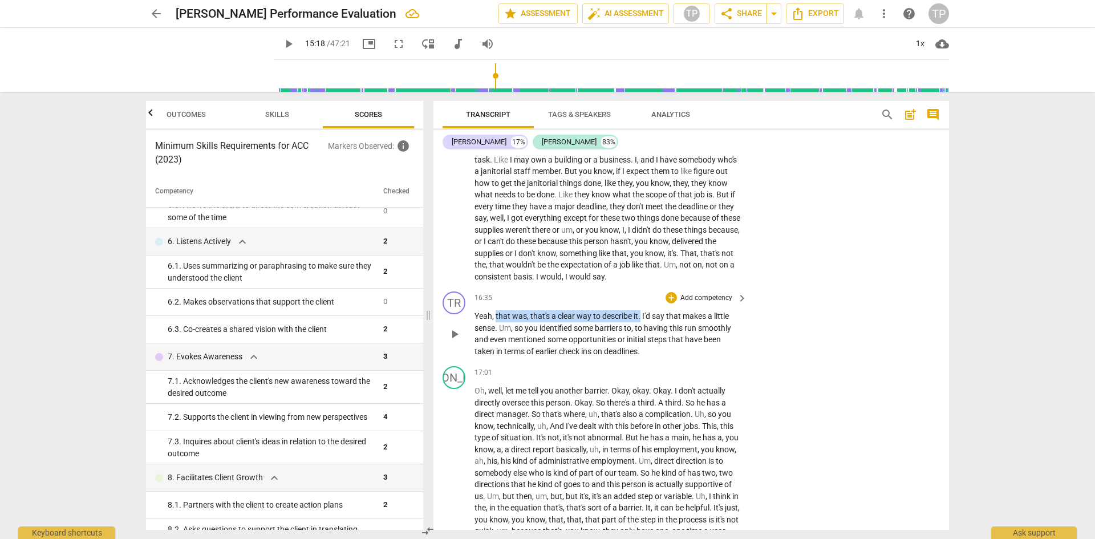
drag, startPoint x: 496, startPoint y: 312, endPoint x: 642, endPoint y: 309, distance: 146.1
click at [642, 310] on p "Yeah , that was , that's a clear way to describe it . I'd say that makes a litt…" at bounding box center [608, 333] width 267 height 47
click at [724, 295] on p "Add competency" at bounding box center [706, 298] width 54 height 10
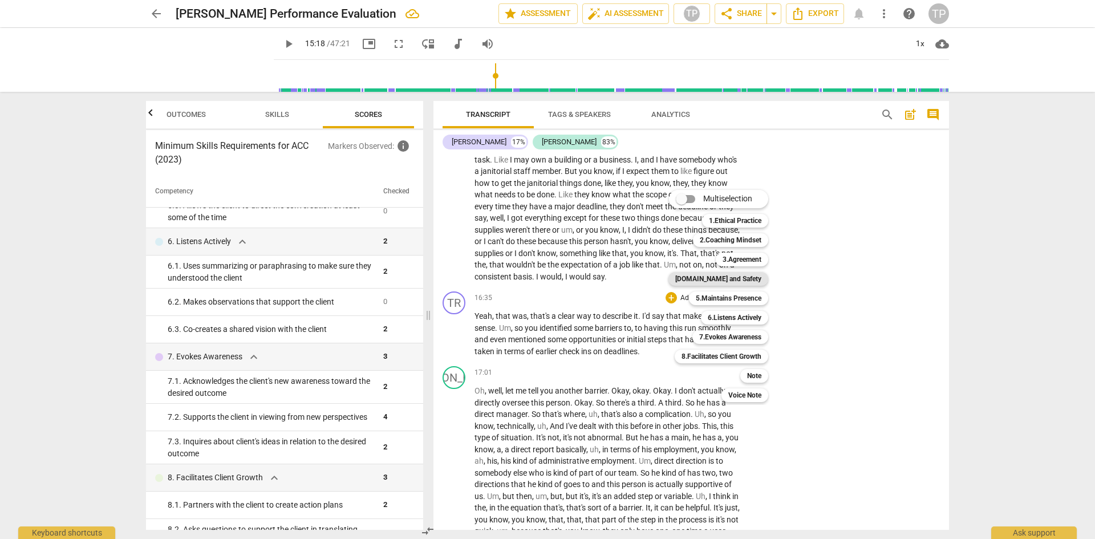
click at [733, 285] on b "[DOMAIN_NAME] and Safety" at bounding box center [718, 279] width 86 height 14
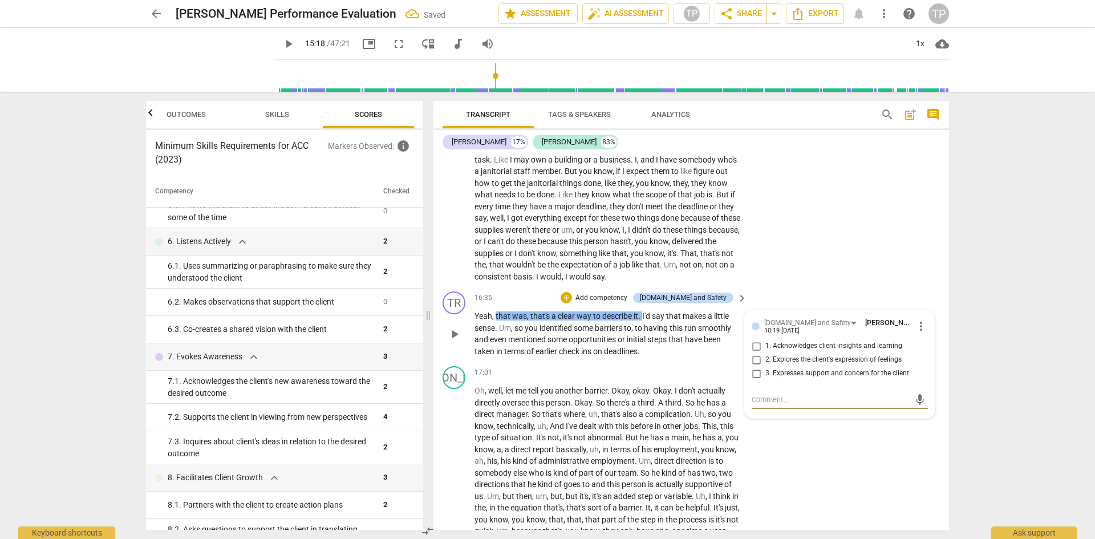
click at [656, 343] on p "Yeah , that was , that's a clear way to describe it . I'd say that makes a litt…" at bounding box center [608, 333] width 267 height 47
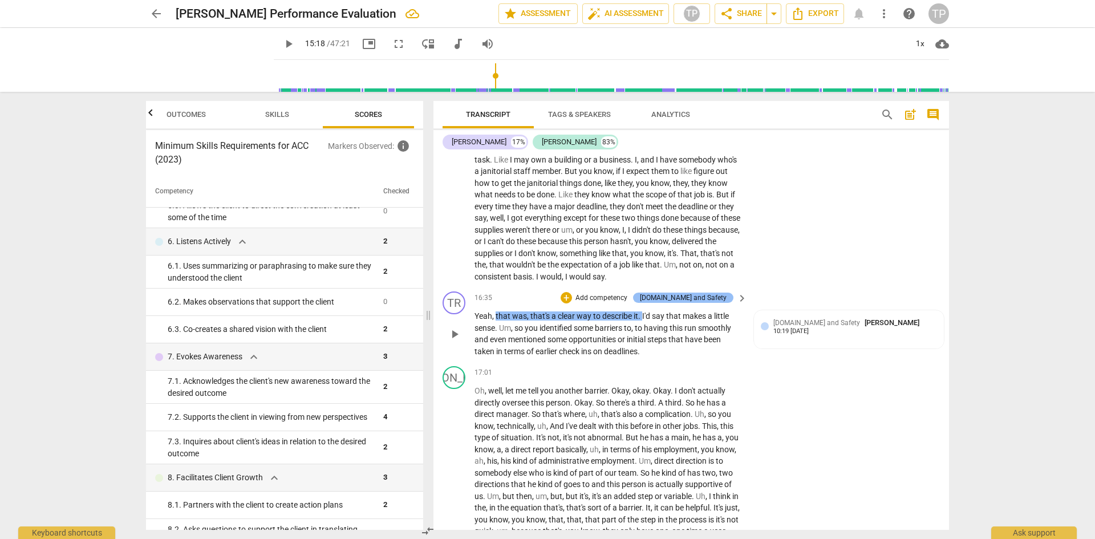
click at [693, 298] on div "[DOMAIN_NAME] and Safety" at bounding box center [683, 298] width 87 height 10
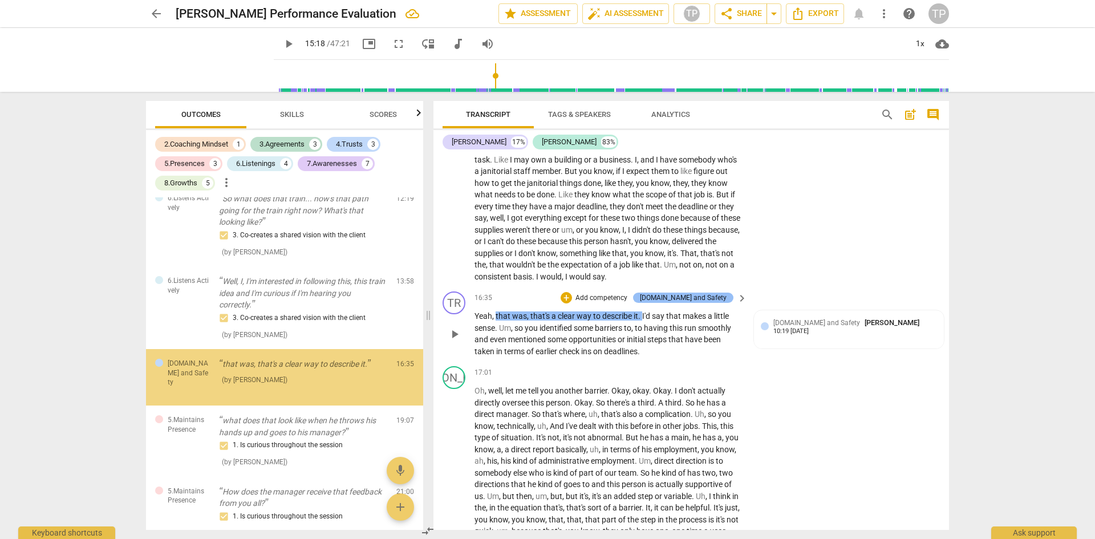
scroll to position [841, 0]
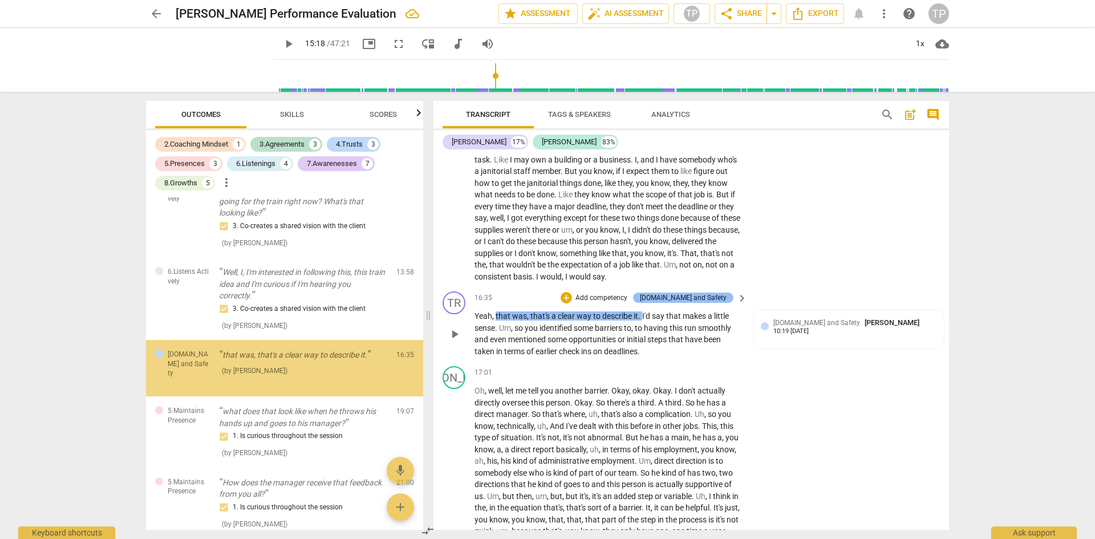
click at [715, 296] on div "[DOMAIN_NAME] and Safety" at bounding box center [683, 298] width 87 height 10
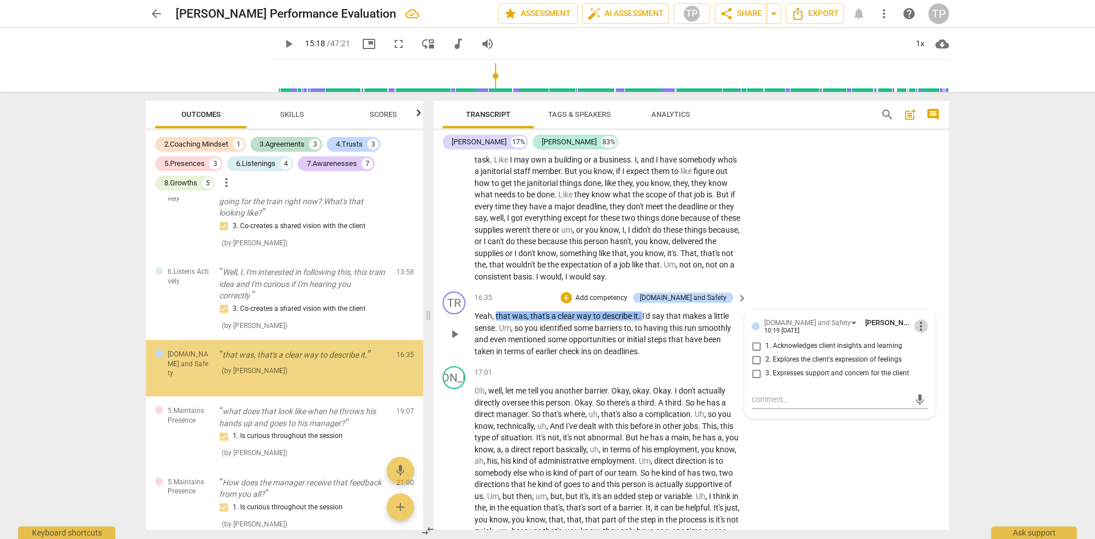
click at [917, 325] on span "more_vert" at bounding box center [921, 326] width 14 height 14
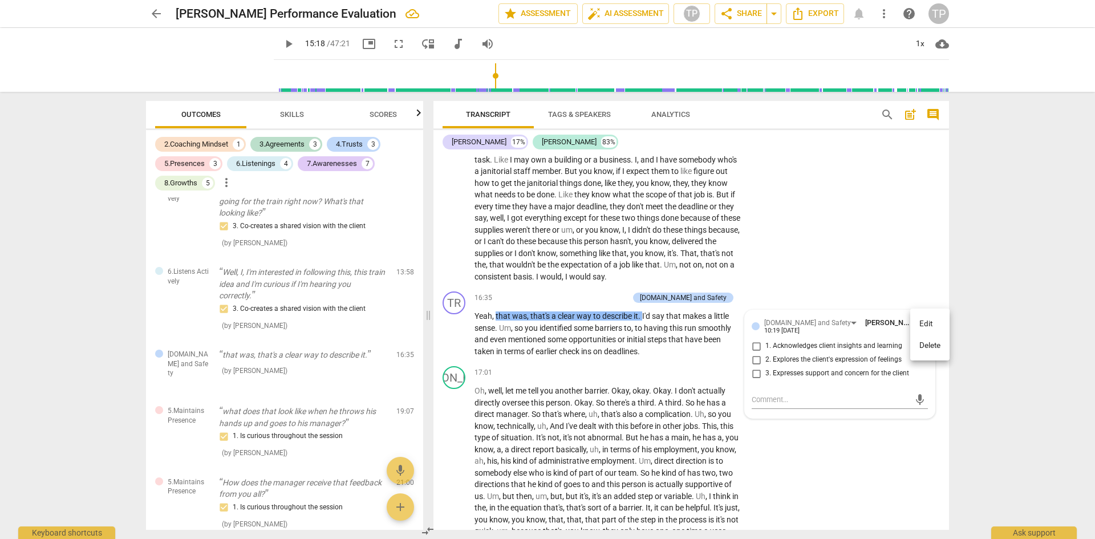
click at [920, 352] on li "Delete" at bounding box center [929, 346] width 39 height 22
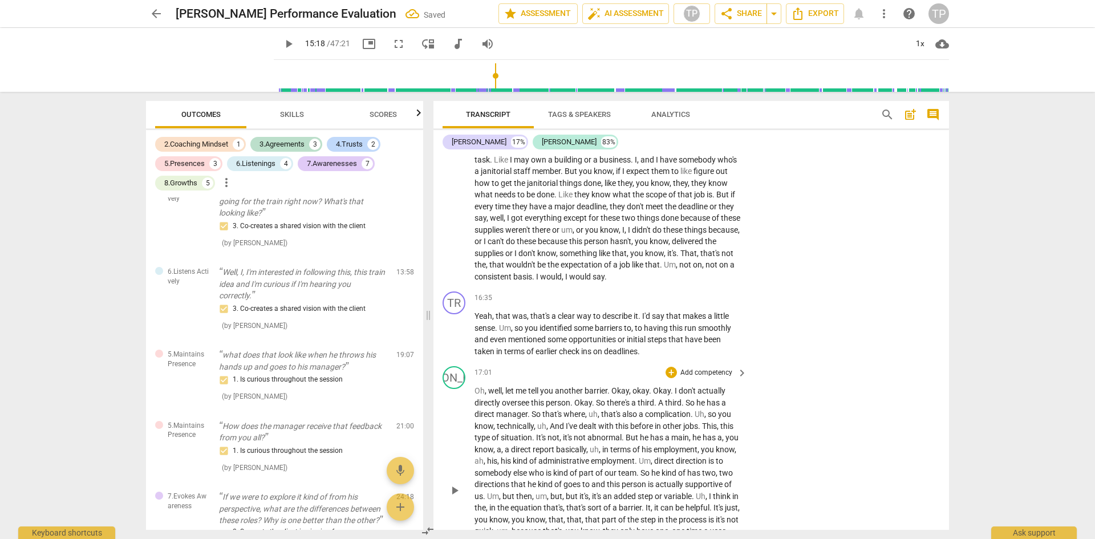
click at [647, 375] on div "17:01 + Add competency keyboard_arrow_right" at bounding box center [612, 372] width 274 height 13
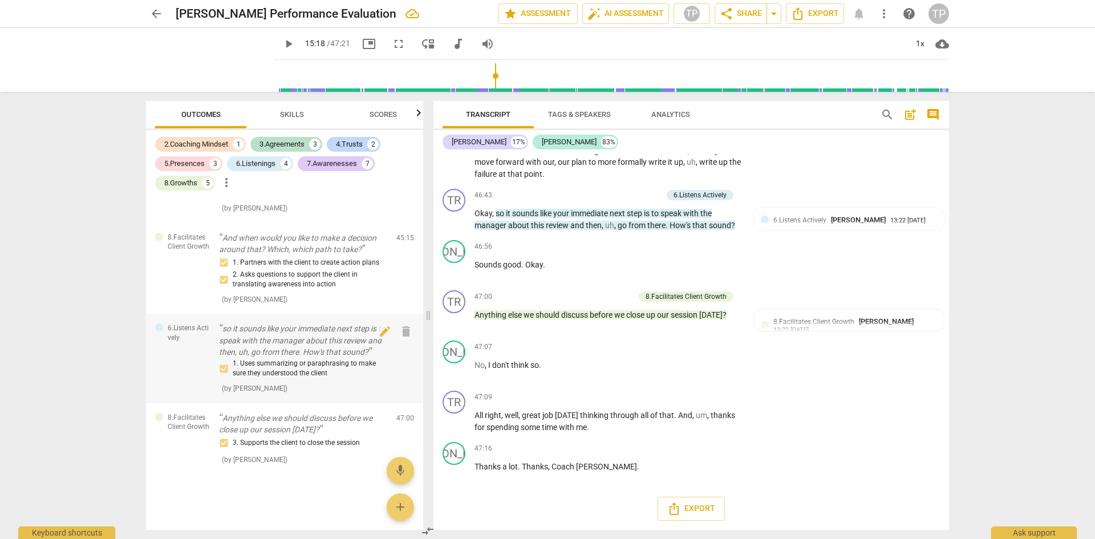
scroll to position [1905, 0]
click at [388, 110] on span "Scores" at bounding box center [383, 114] width 27 height 9
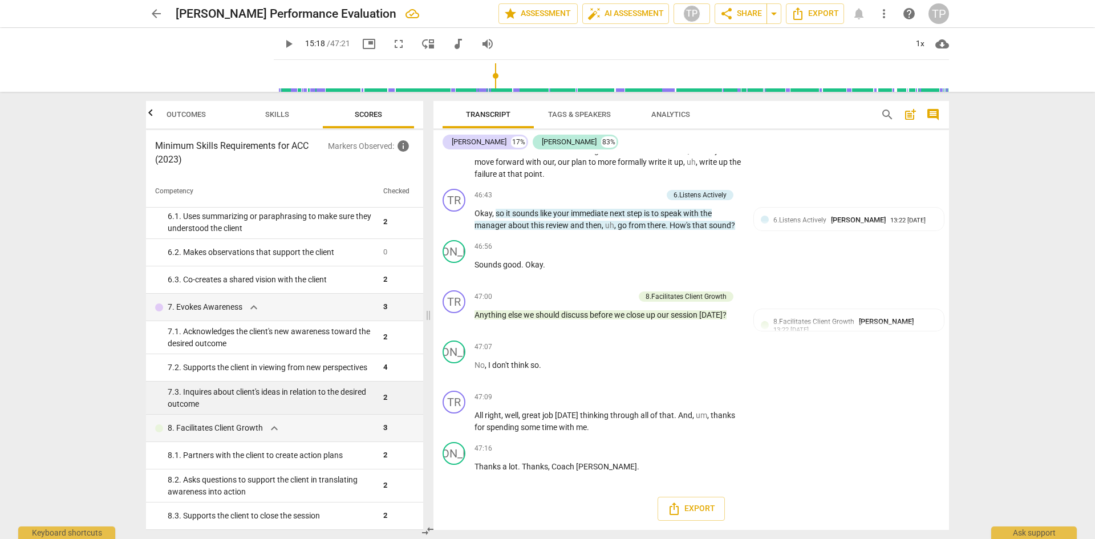
scroll to position [449, 0]
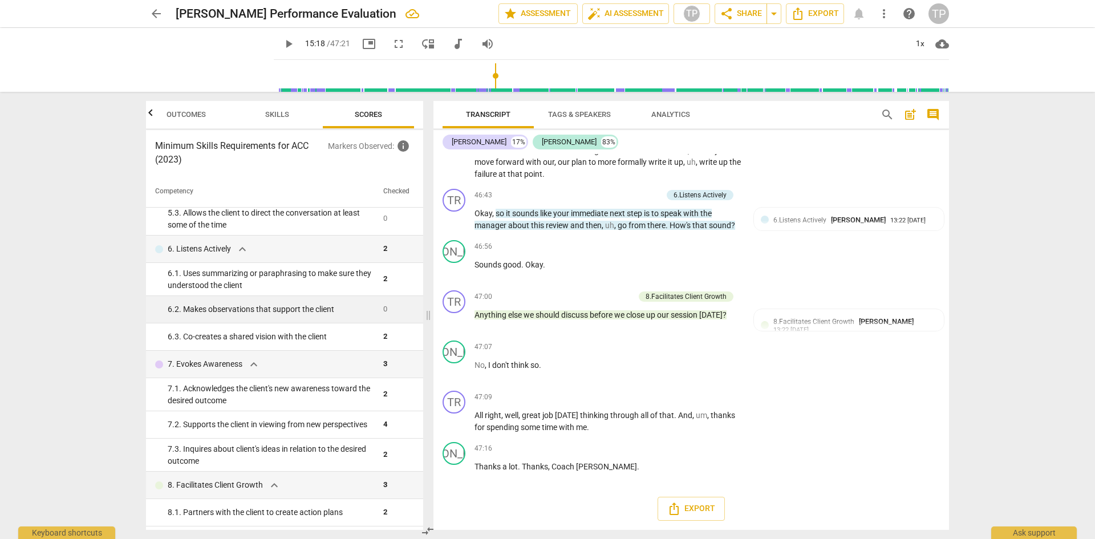
click at [282, 306] on div "6. 2. Makes observations that support the client" at bounding box center [271, 309] width 206 height 12
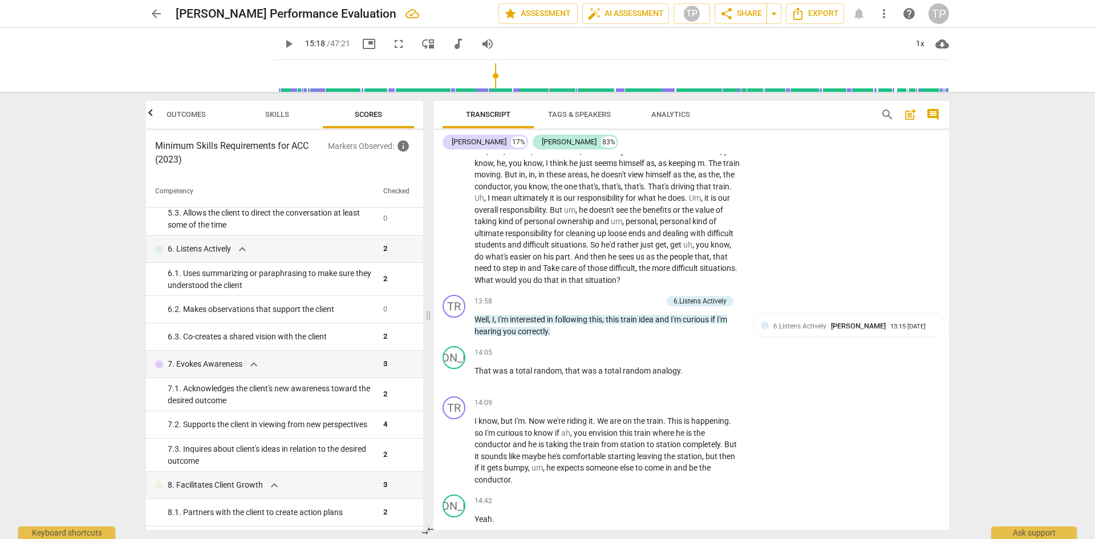
scroll to position [1939, 0]
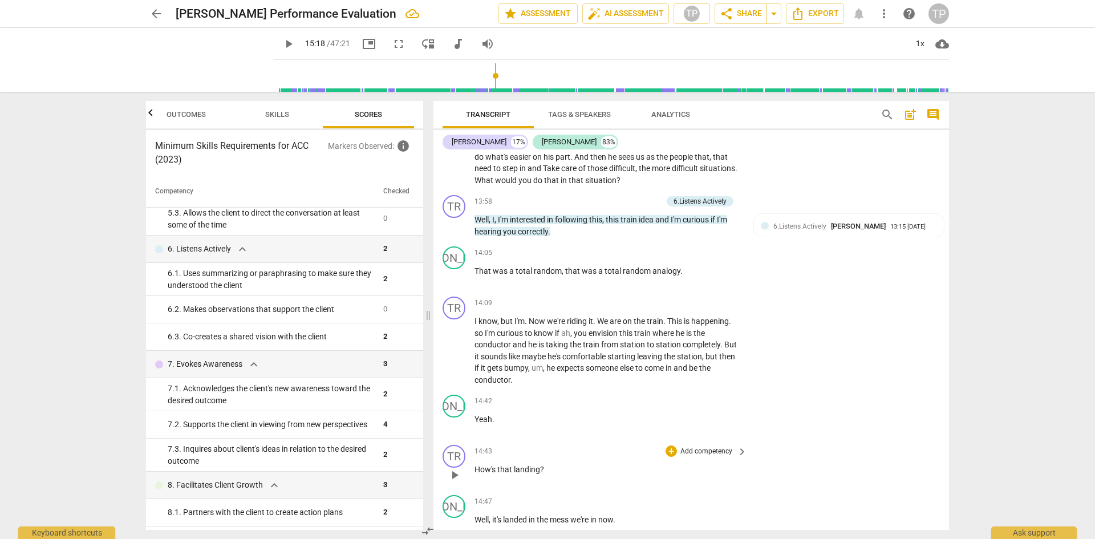
click at [560, 475] on div "14:43 + Add competency keyboard_arrow_right How's that landing ?" at bounding box center [612, 465] width 274 height 41
drag, startPoint x: 549, startPoint y: 467, endPoint x: 464, endPoint y: 466, distance: 85.0
click at [464, 466] on div "TR play_arrow pause 14:43 + Add competency keyboard_arrow_right How's that land…" at bounding box center [692, 465] width 516 height 50
click at [669, 453] on div "+" at bounding box center [671, 451] width 11 height 11
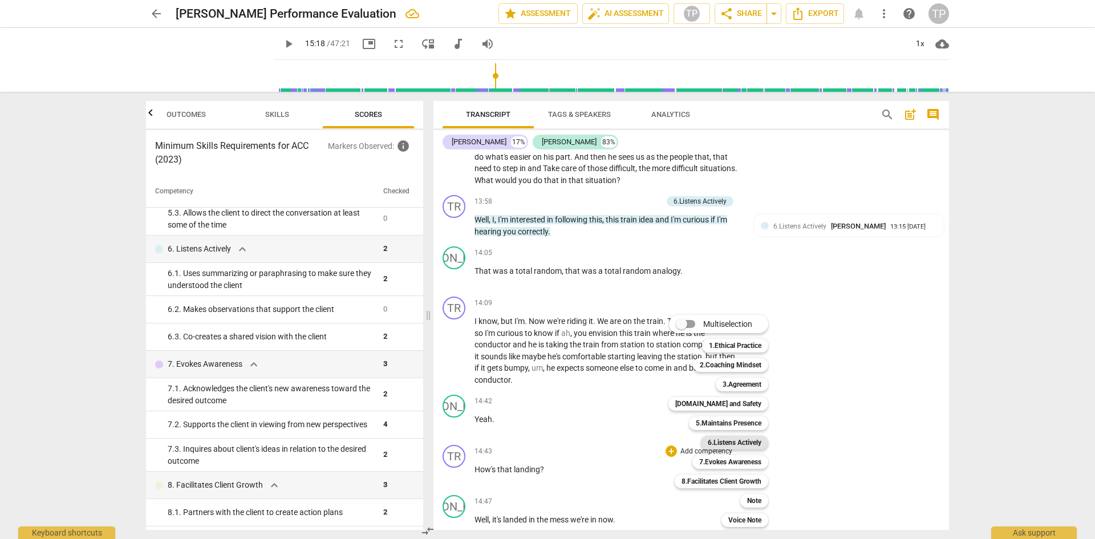
click at [716, 443] on b "6.Listens Actively" at bounding box center [735, 443] width 54 height 14
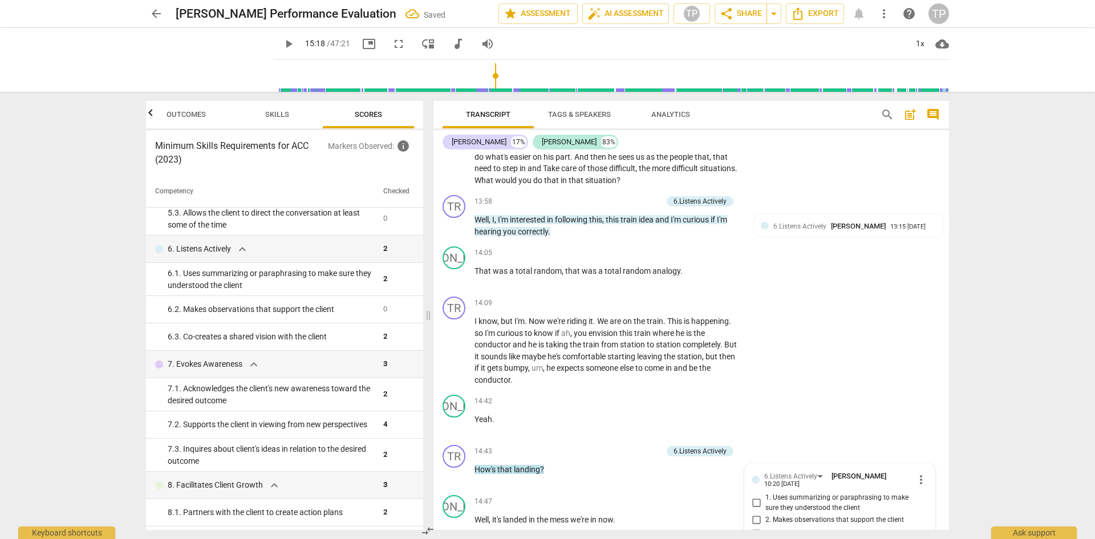
scroll to position [2155, 0]
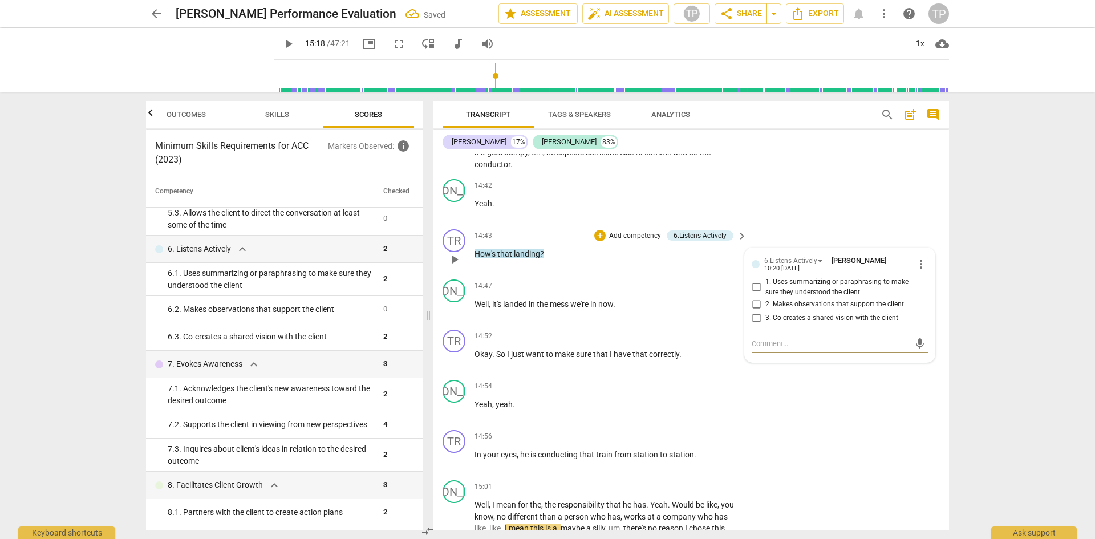
click at [754, 301] on input "2. Makes observations that support the client" at bounding box center [756, 304] width 18 height 14
checkbox input "true"
click at [772, 392] on div "JO play_arrow pause 14:54 + Add competency keyboard_arrow_right Yeah , yeah ." at bounding box center [692, 400] width 516 height 50
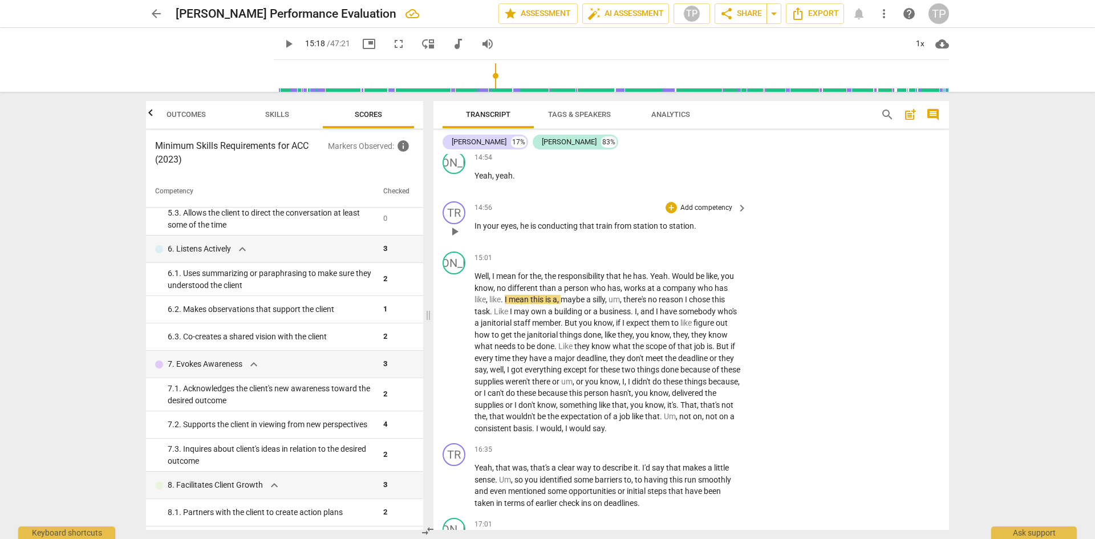
scroll to position [2383, 0]
click at [696, 226] on p "In your eyes , he is conducting that train from station to station ." at bounding box center [608, 227] width 267 height 12
click at [600, 383] on span "you" at bounding box center [592, 382] width 15 height 9
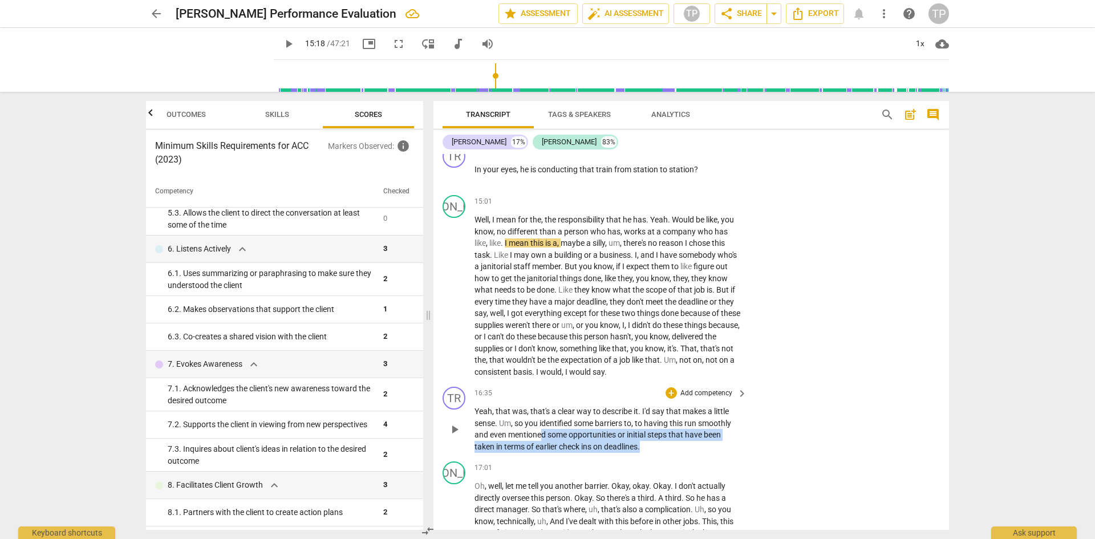
drag, startPoint x: 650, startPoint y: 446, endPoint x: 541, endPoint y: 436, distance: 109.9
click at [541, 436] on p "Yeah , that was , that's a clear way to describe it . I'd say that makes a litt…" at bounding box center [608, 429] width 267 height 47
click at [541, 436] on span "mentioned" at bounding box center [527, 434] width 39 height 9
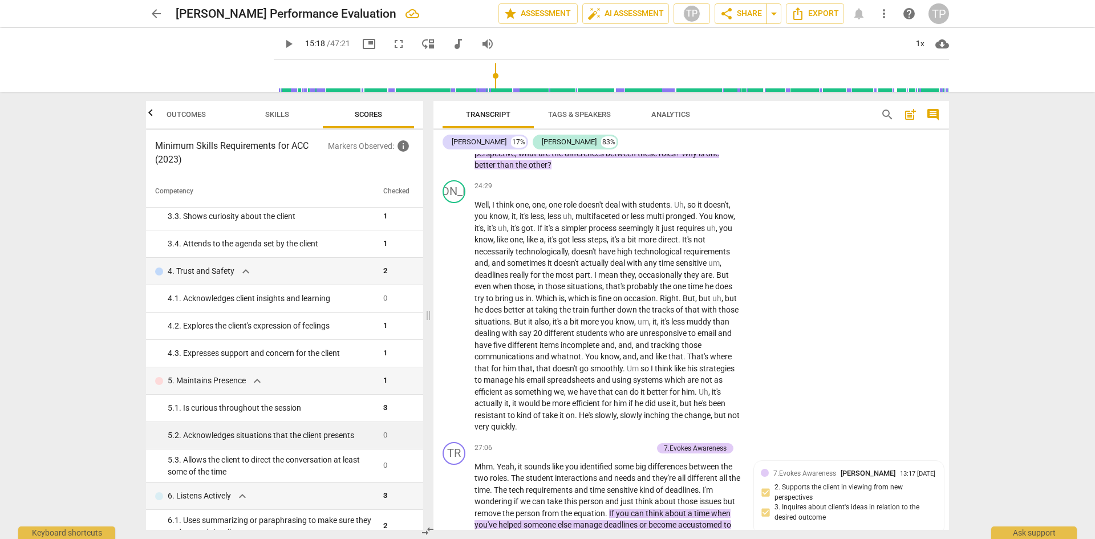
scroll to position [228, 0]
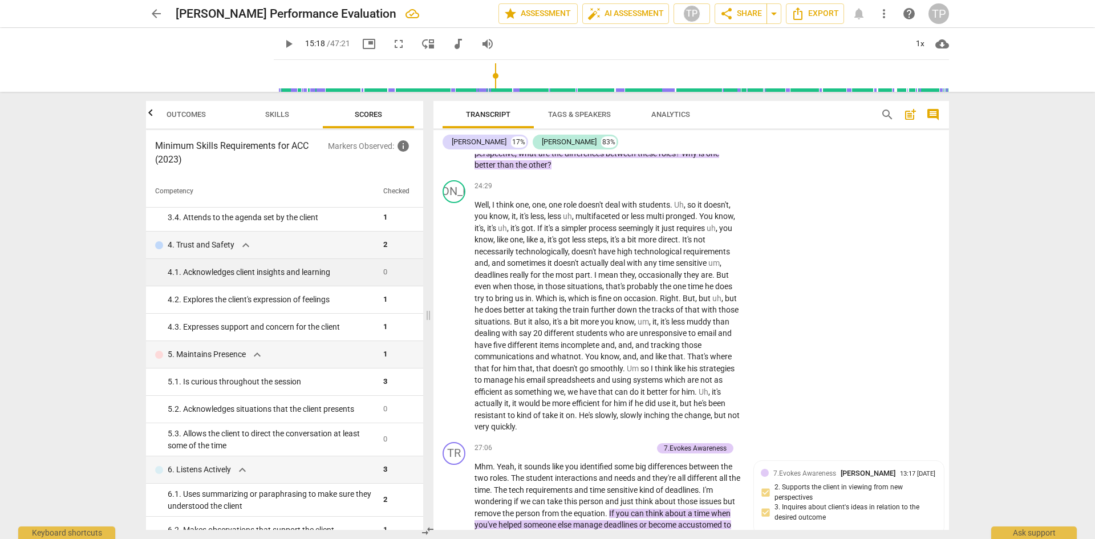
click at [283, 274] on div "4. 1. Acknowledges client insights and learning" at bounding box center [271, 272] width 206 height 12
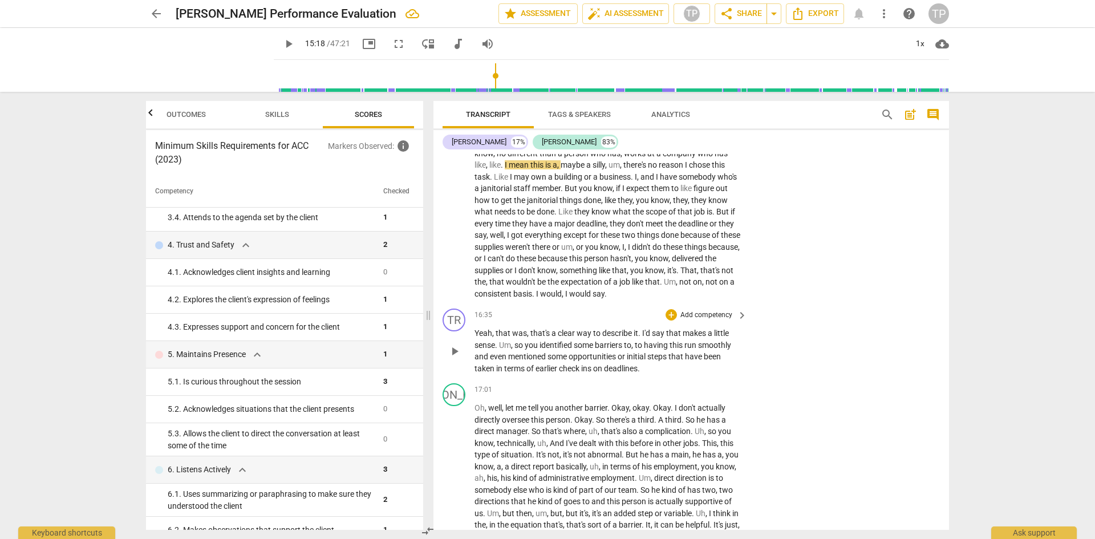
scroll to position [2497, 0]
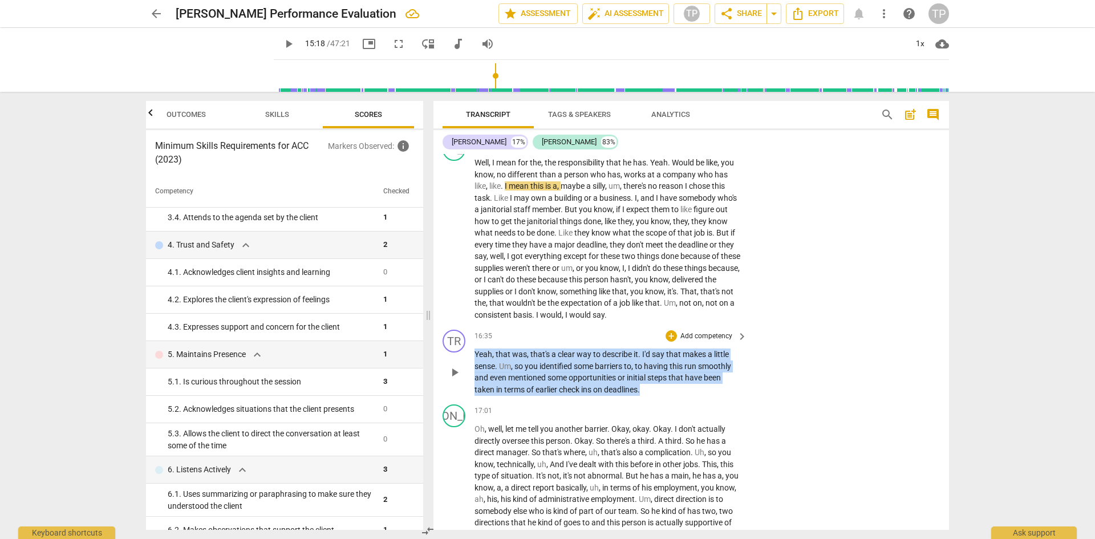
drag, startPoint x: 645, startPoint y: 387, endPoint x: 460, endPoint y: 350, distance: 188.4
click at [460, 350] on div "TR play_arrow pause 16:35 + Add competency keyboard_arrow_right Yeah , that was…" at bounding box center [692, 362] width 516 height 75
click at [675, 338] on div "+ Add competency" at bounding box center [700, 335] width 68 height 11
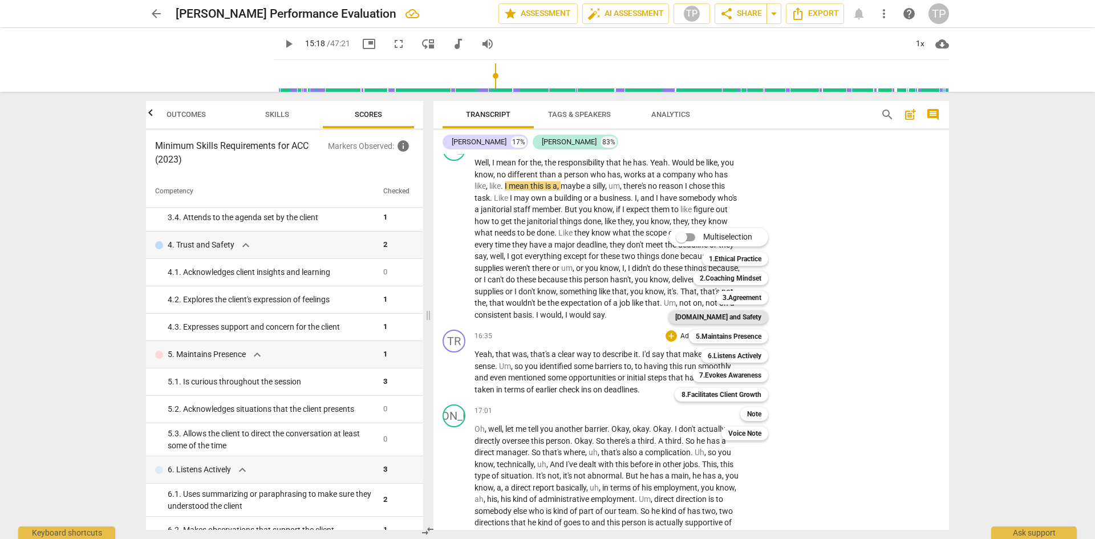
click at [734, 320] on b "[DOMAIN_NAME] and Safety" at bounding box center [718, 317] width 86 height 14
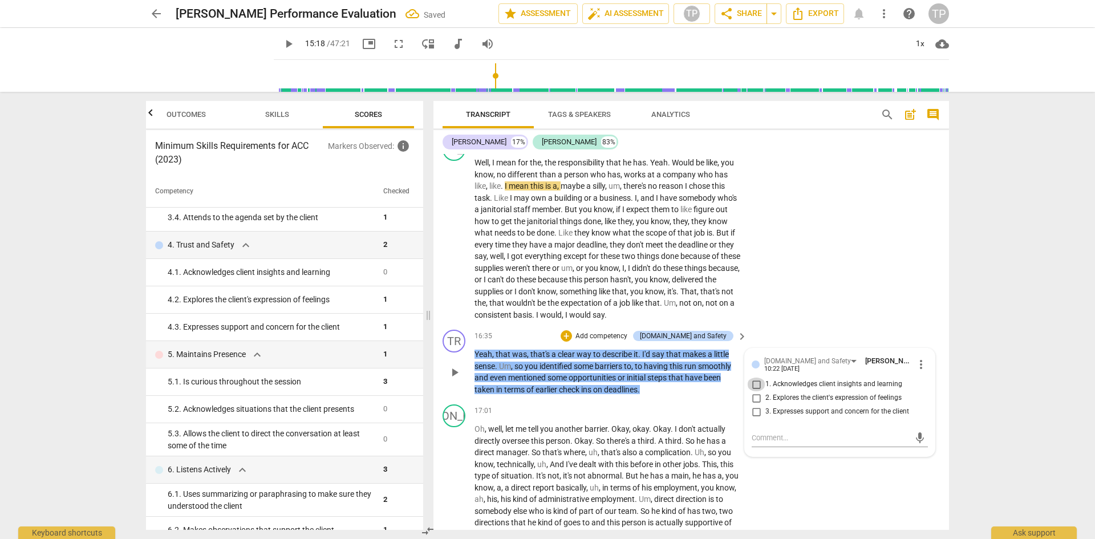
drag, startPoint x: 756, startPoint y: 383, endPoint x: 727, endPoint y: 390, distance: 29.9
click at [756, 383] on input "1. Acknowledges client insights and learning" at bounding box center [756, 385] width 18 height 14
checkbox input "true"
click at [679, 443] on span "third" at bounding box center [673, 440] width 17 height 9
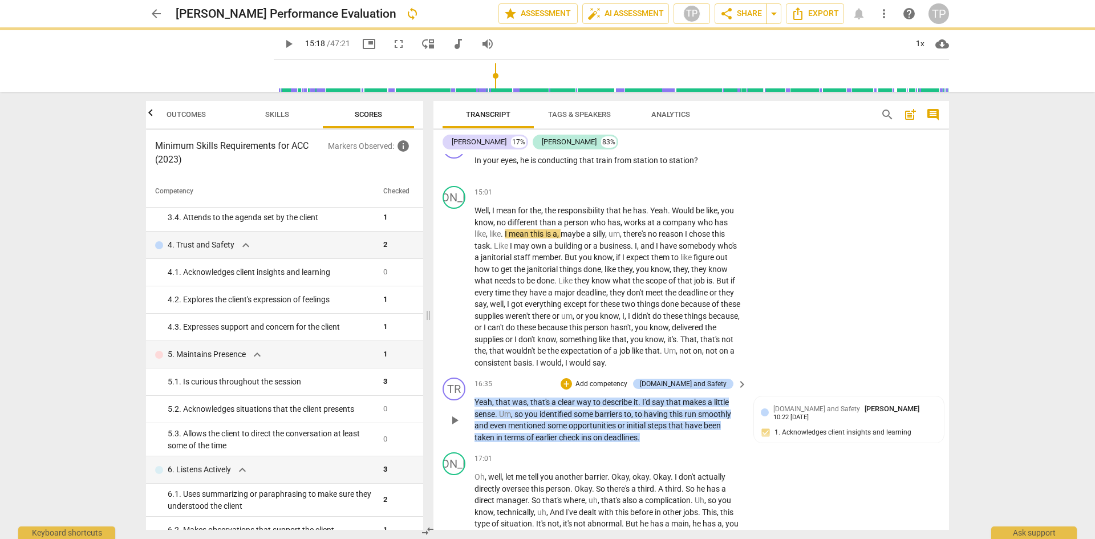
scroll to position [2155, 0]
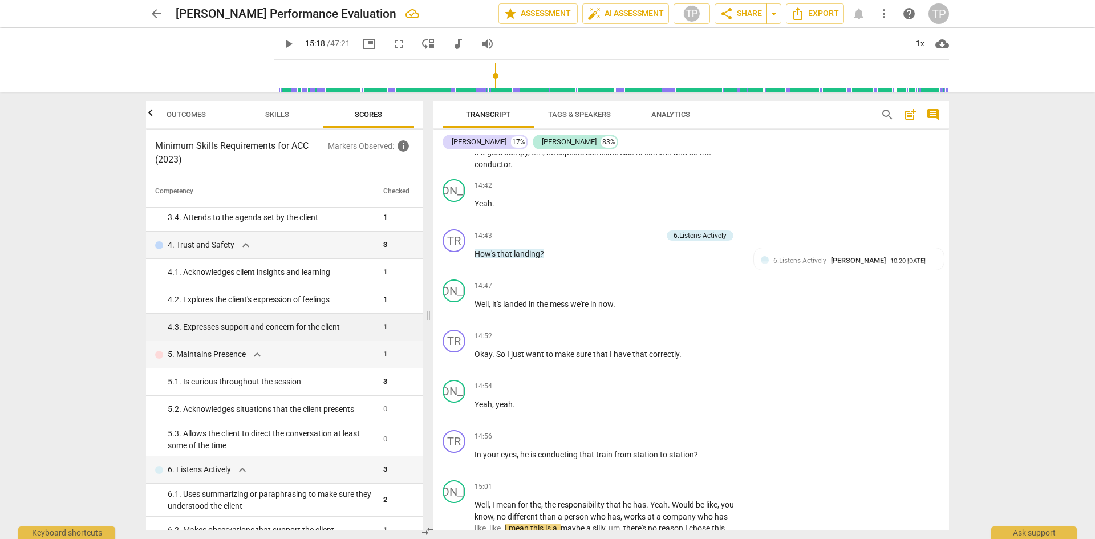
click at [266, 325] on div "4. 3. Expresses support and concern for the client" at bounding box center [271, 327] width 206 height 12
click at [203, 325] on div "4. 3. Expresses support and concern for the client" at bounding box center [271, 327] width 206 height 12
click at [370, 322] on div "4. 3. Expresses support and concern for the client" at bounding box center [271, 327] width 206 height 12
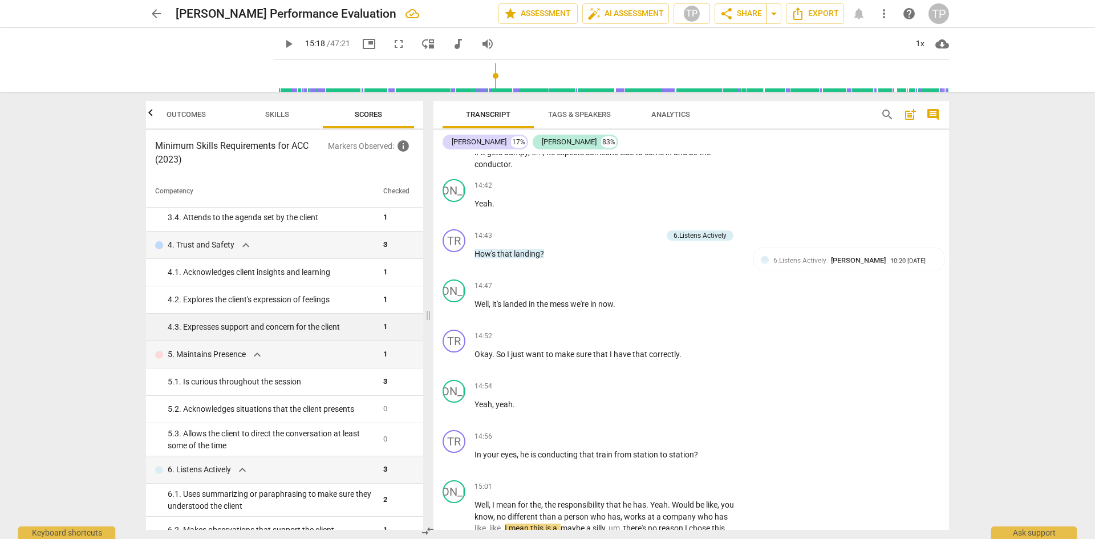
click at [388, 327] on td "1" at bounding box center [396, 327] width 35 height 27
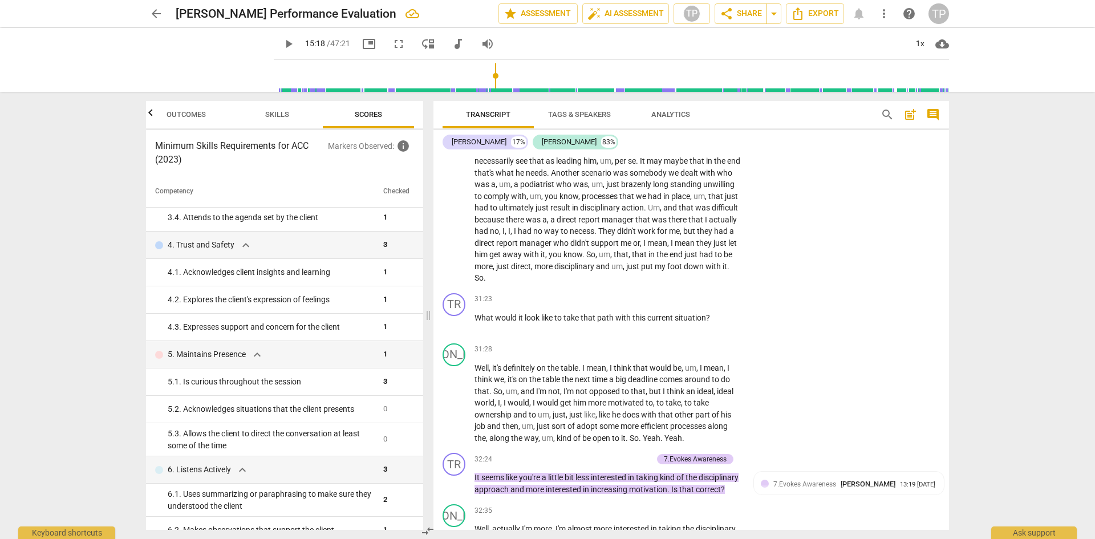
scroll to position [4266, 0]
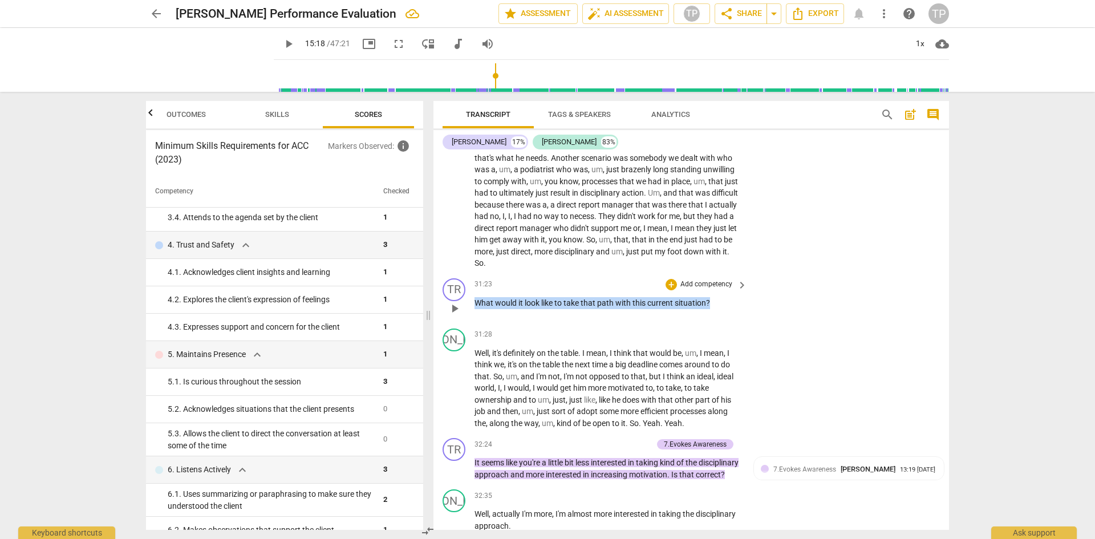
drag, startPoint x: 719, startPoint y: 298, endPoint x: 461, endPoint y: 303, distance: 257.9
click at [461, 303] on div "TR play_arrow pause 31:23 + Add competency keyboard_arrow_right What would it l…" at bounding box center [692, 299] width 516 height 50
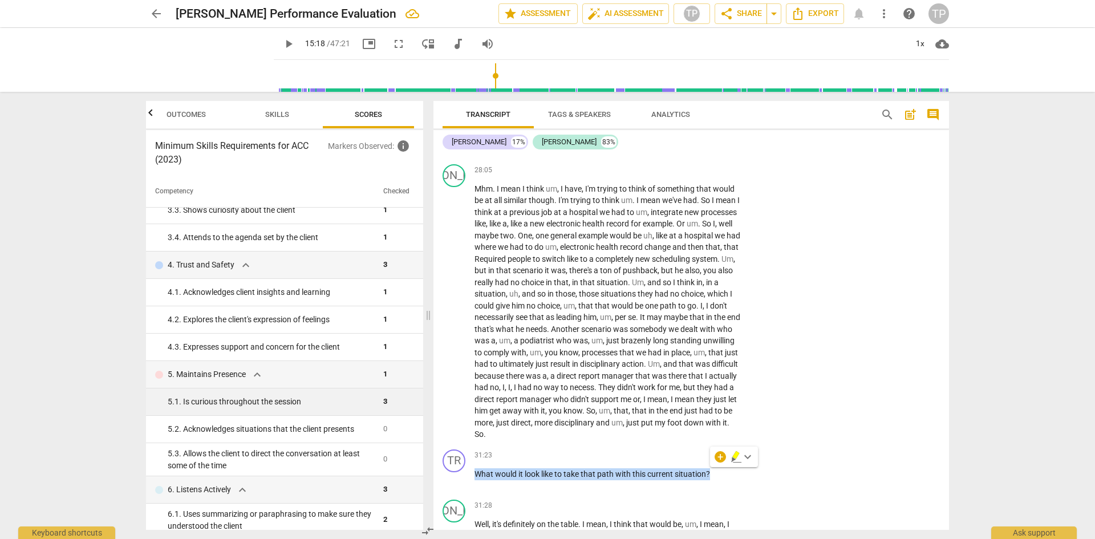
scroll to position [228, 0]
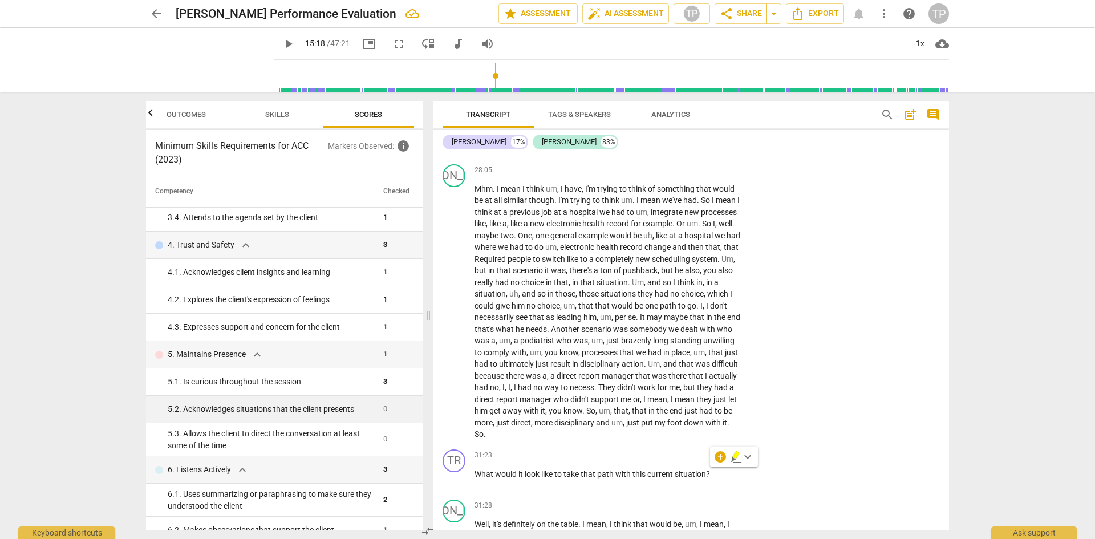
click at [322, 407] on div "5. 2. Acknowledges situations that the client presents" at bounding box center [271, 409] width 206 height 12
click at [632, 469] on span "with" at bounding box center [623, 473] width 17 height 9
click at [633, 469] on span "this" at bounding box center [640, 473] width 15 height 9
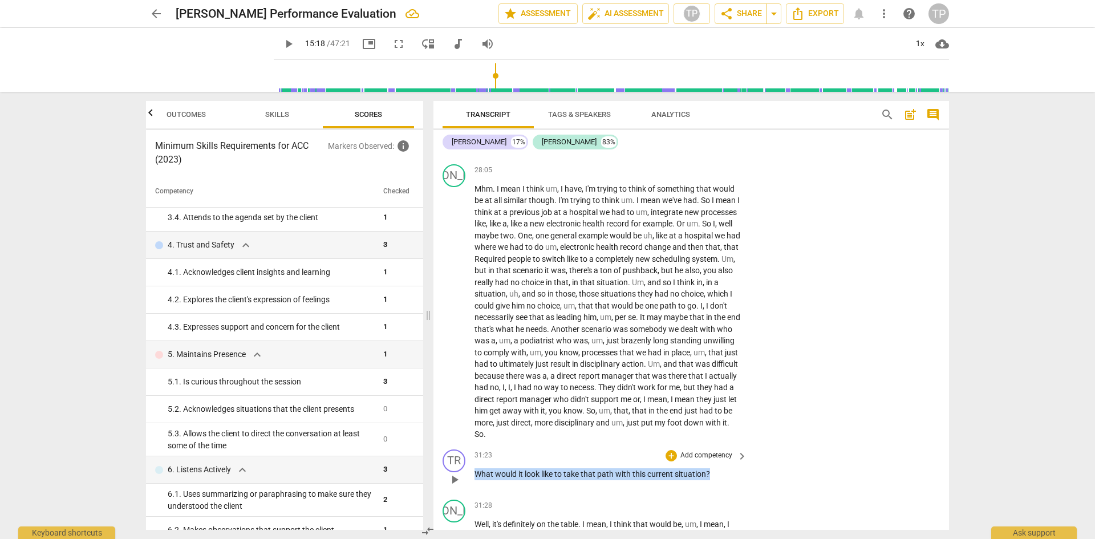
click at [633, 469] on span "this" at bounding box center [640, 473] width 15 height 9
click at [452, 476] on span "pause" at bounding box center [455, 480] width 14 height 14
type input "1887"
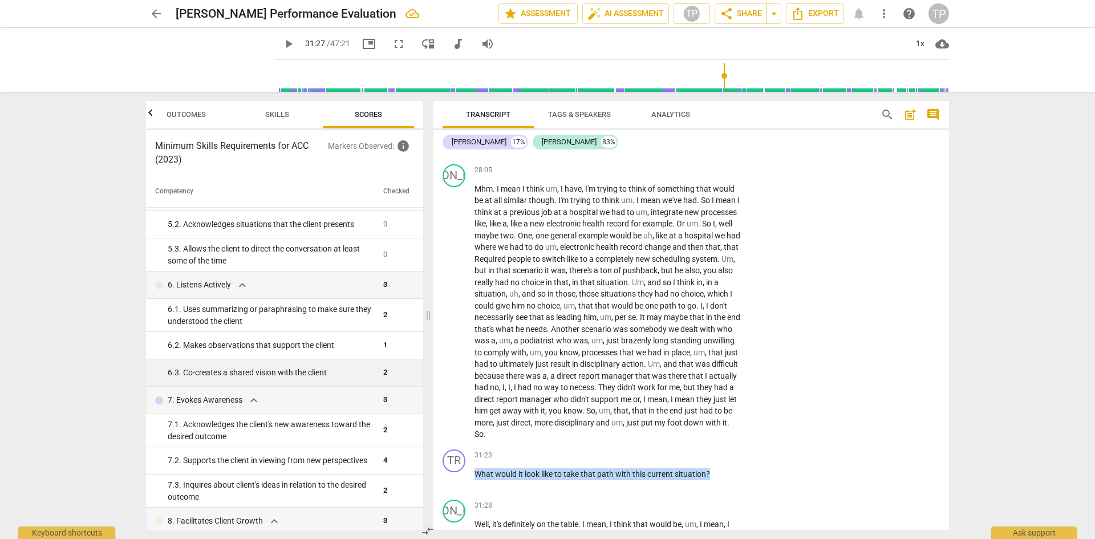
scroll to position [456, 0]
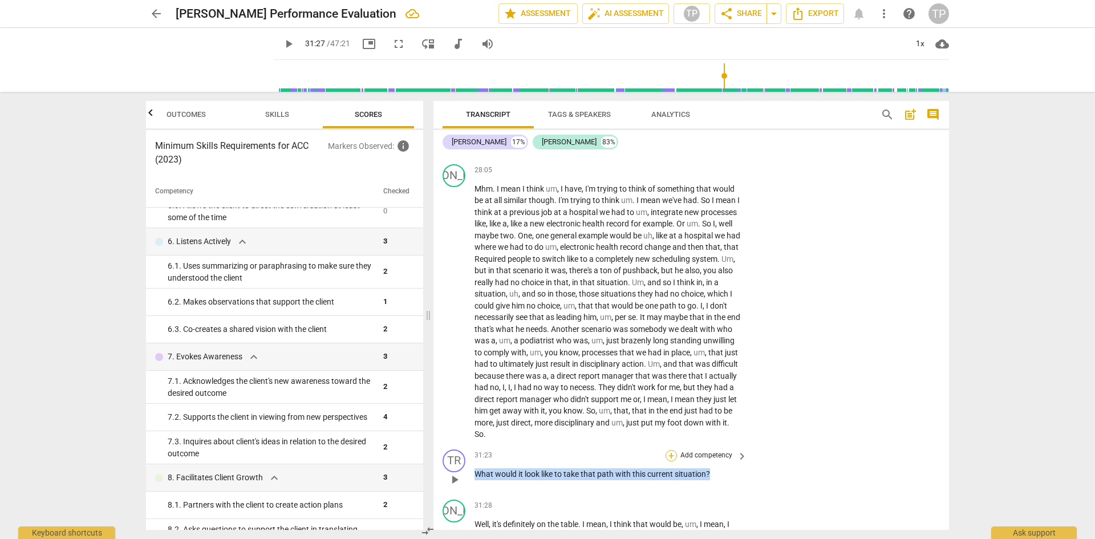
click at [667, 457] on div "+" at bounding box center [671, 455] width 11 height 11
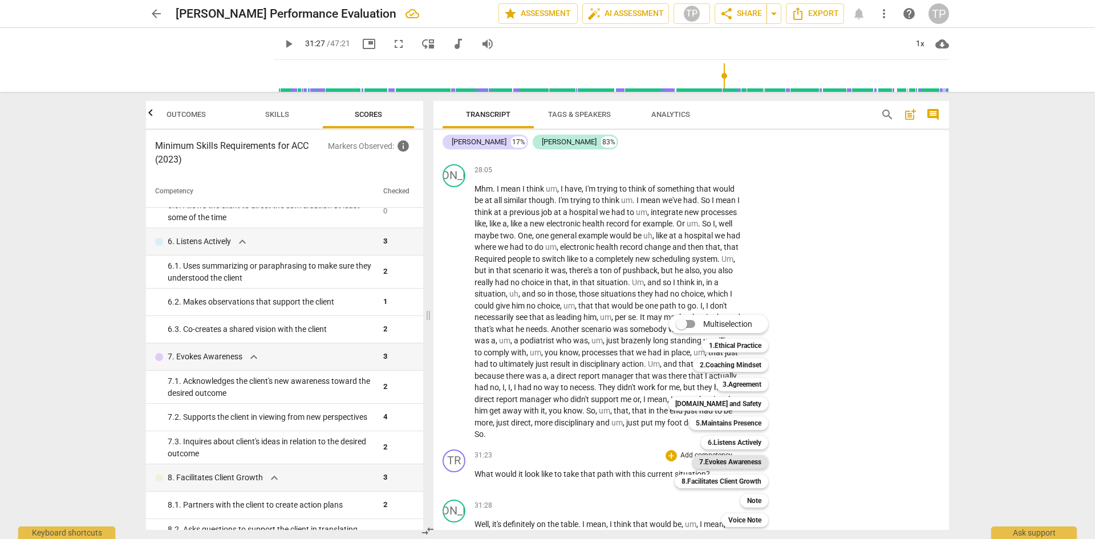
click at [730, 461] on b "7.Evokes Awareness" at bounding box center [730, 462] width 62 height 14
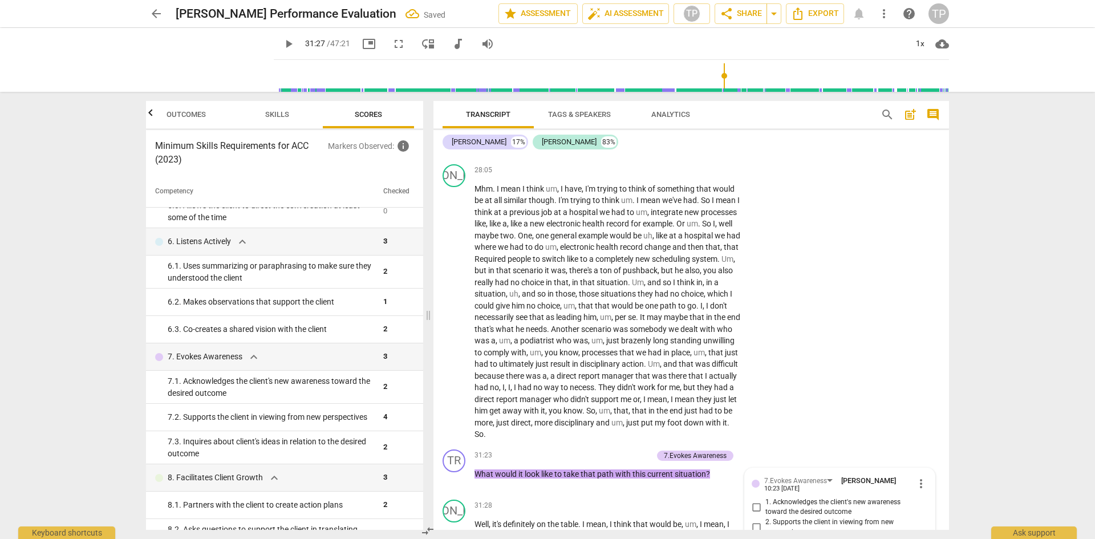
scroll to position [4327, 0]
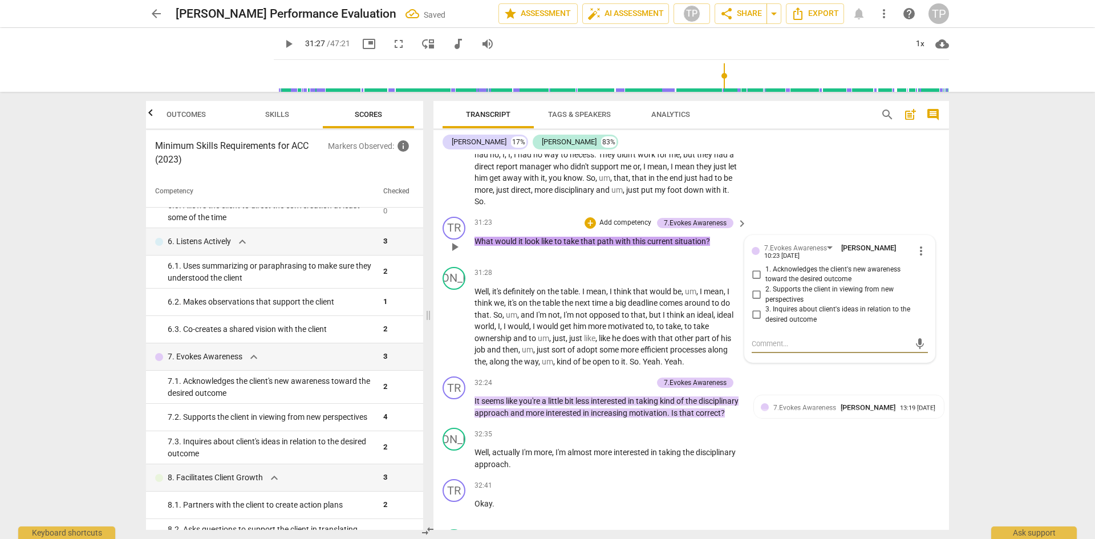
click at [751, 293] on input "2. Supports the client in viewing from new perspectives" at bounding box center [756, 295] width 18 height 14
checkbox input "true"
click at [752, 313] on input "3. Inquires about client's ideas in relation to the desired outcome" at bounding box center [756, 315] width 18 height 14
checkbox input "true"
click at [687, 457] on span "the" at bounding box center [689, 452] width 13 height 9
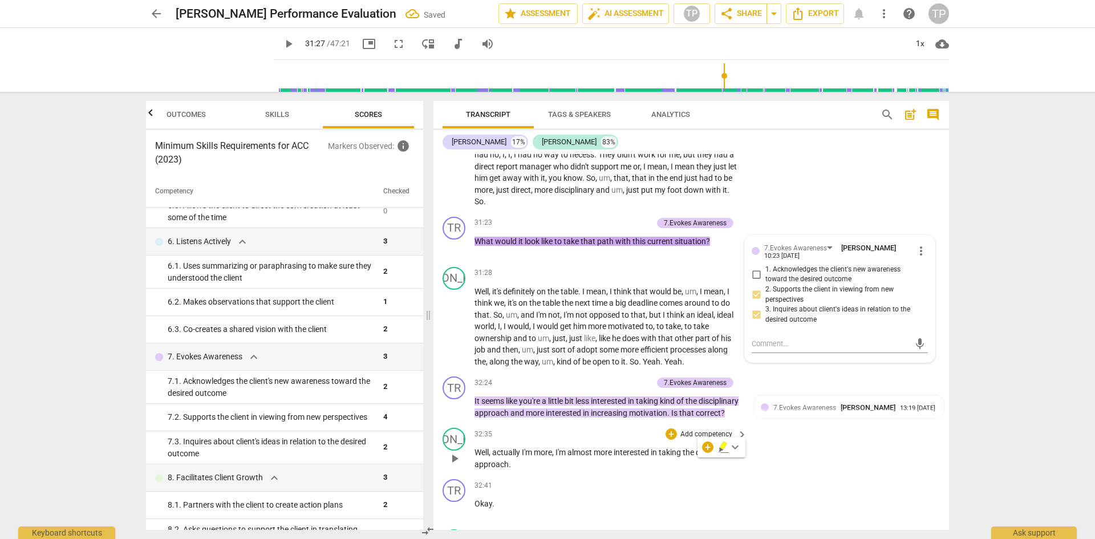
click at [842, 475] on div "JO play_arrow pause 32:35 + Add competency keyboard_arrow_right Well , actually…" at bounding box center [692, 448] width 516 height 51
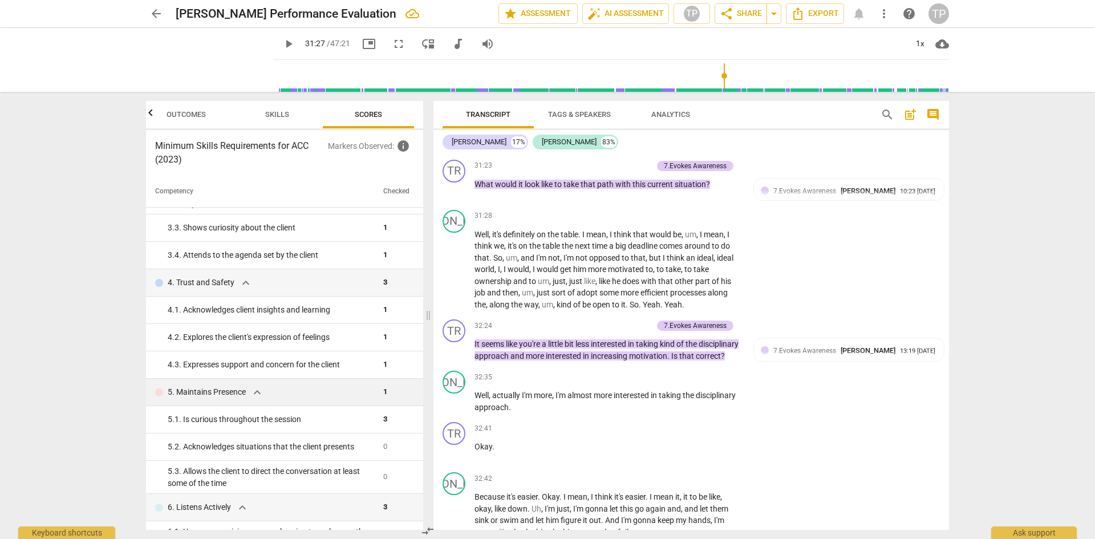
scroll to position [107, 0]
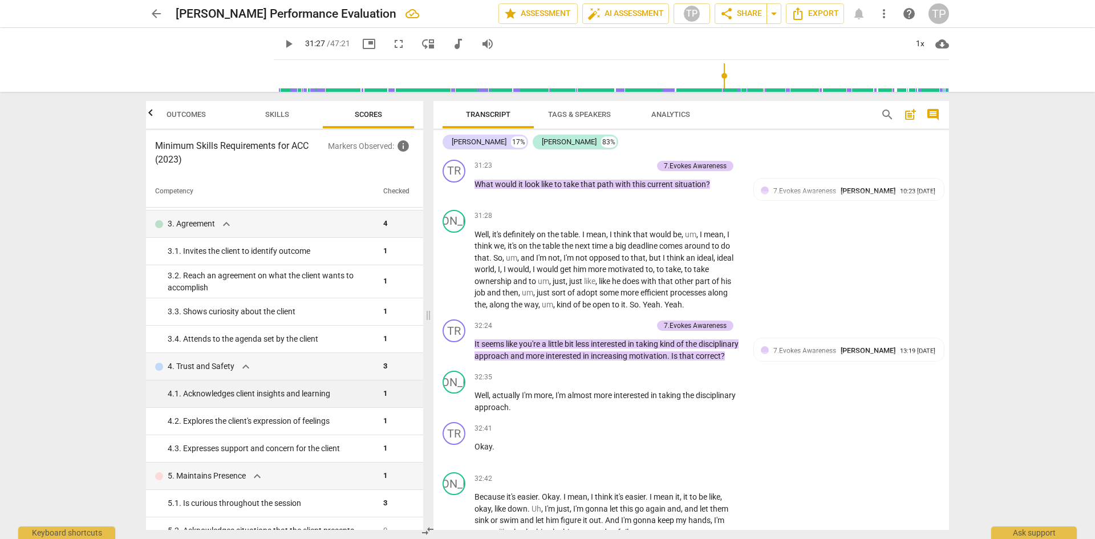
click at [285, 399] on div "4. 1. Acknowledges client insights and learning" at bounding box center [271, 394] width 206 height 12
click at [581, 435] on div "32:41 + Add competency keyboard_arrow_right" at bounding box center [612, 428] width 274 height 13
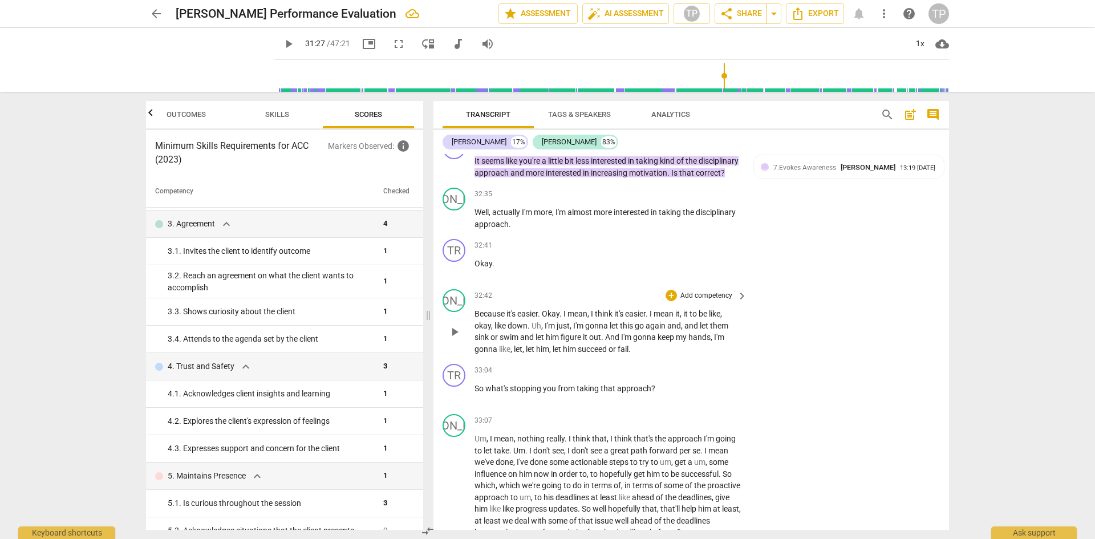
scroll to position [4612, 0]
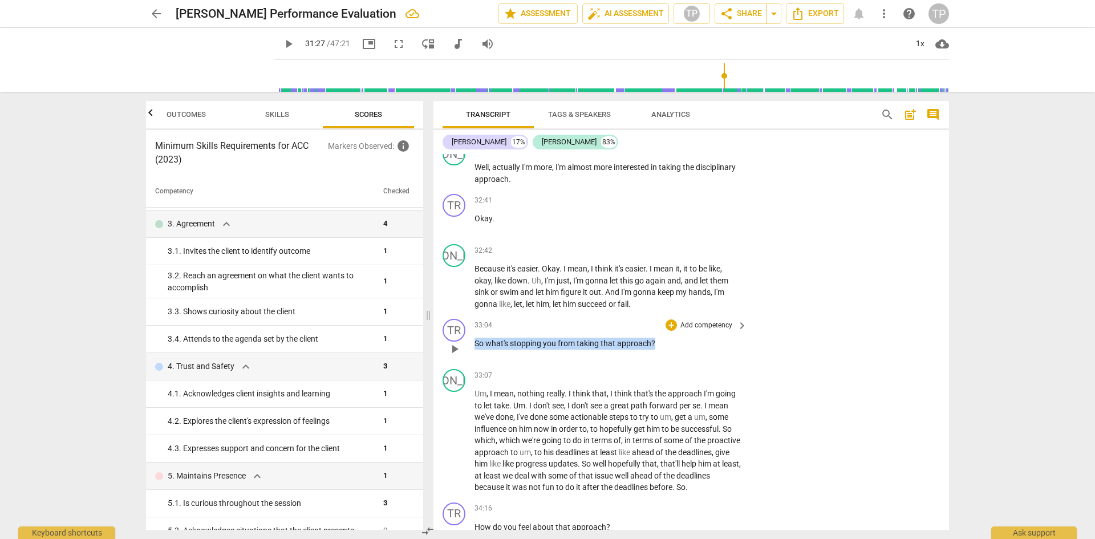
drag, startPoint x: 665, startPoint y: 352, endPoint x: 460, endPoint y: 355, distance: 204.8
click at [460, 355] on div "TR play_arrow pause 33:04 + Add competency keyboard_arrow_right So what's stopp…" at bounding box center [692, 339] width 516 height 50
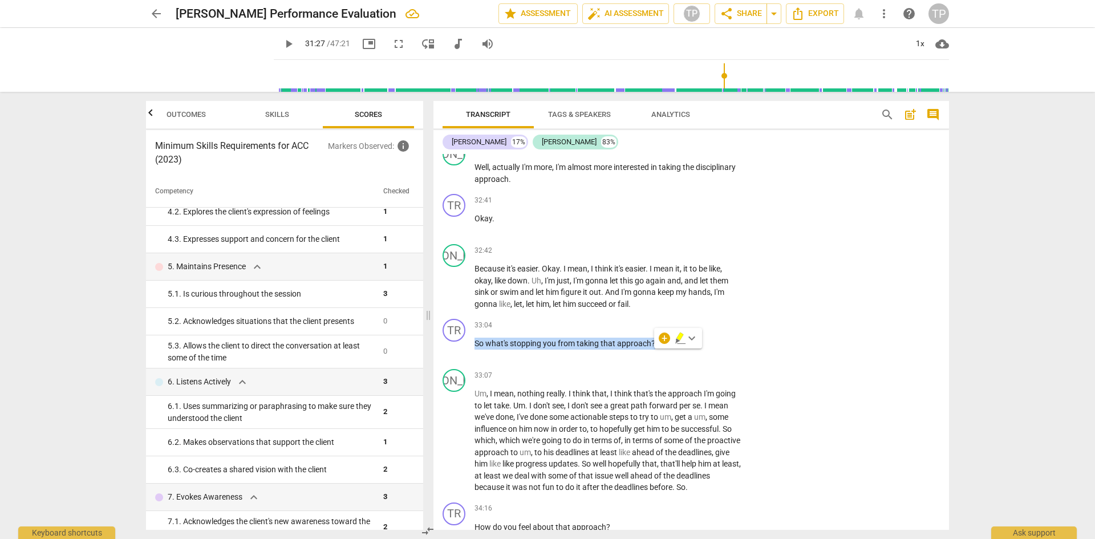
scroll to position [335, 0]
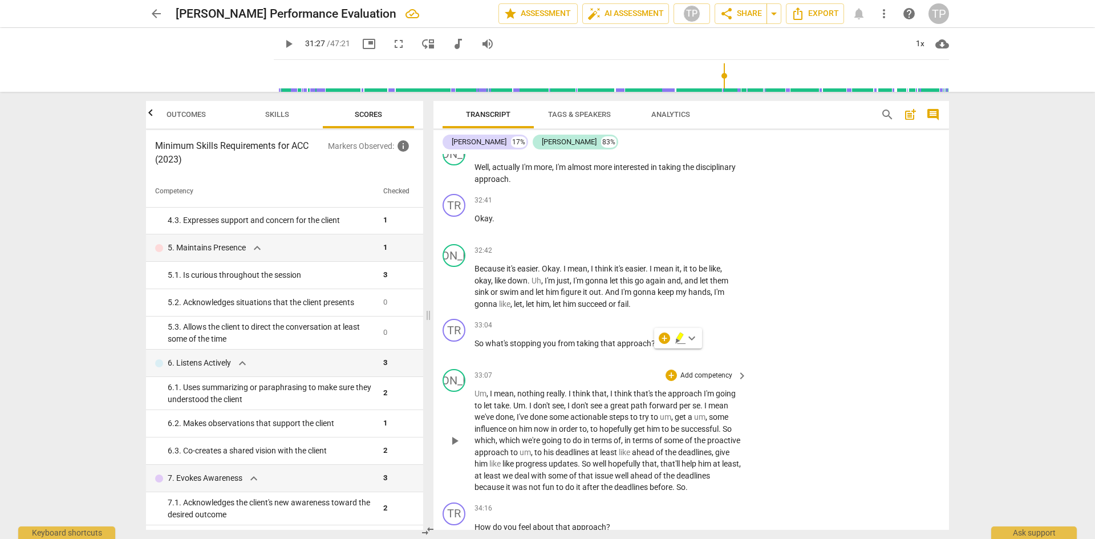
click at [591, 456] on span "deadlines" at bounding box center [573, 452] width 35 height 9
click at [584, 348] on span "taking" at bounding box center [589, 343] width 24 height 9
click at [456, 356] on span "pause" at bounding box center [455, 349] width 14 height 14
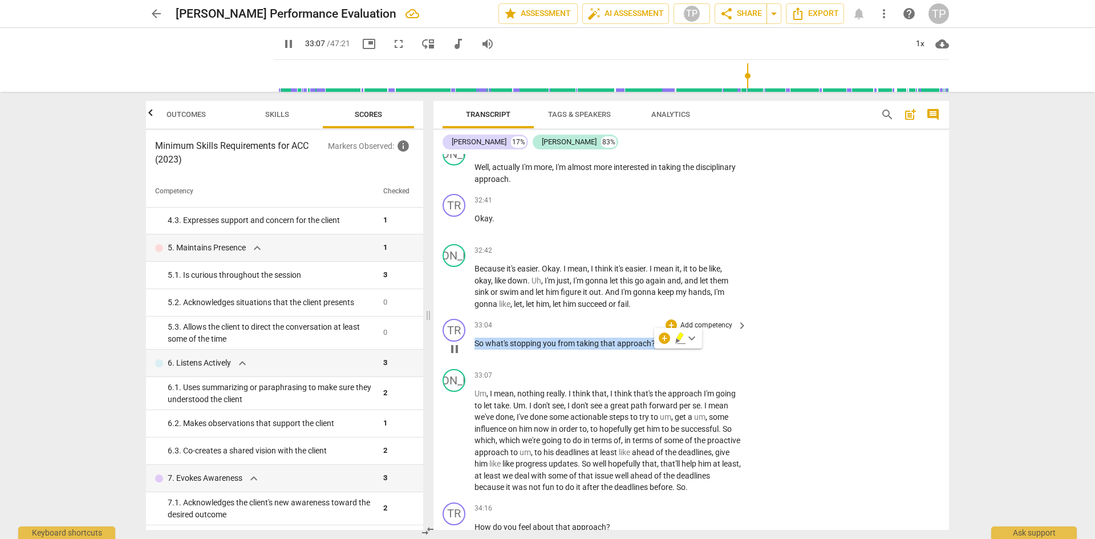
type input "1988"
click at [667, 331] on div "+" at bounding box center [671, 324] width 11 height 11
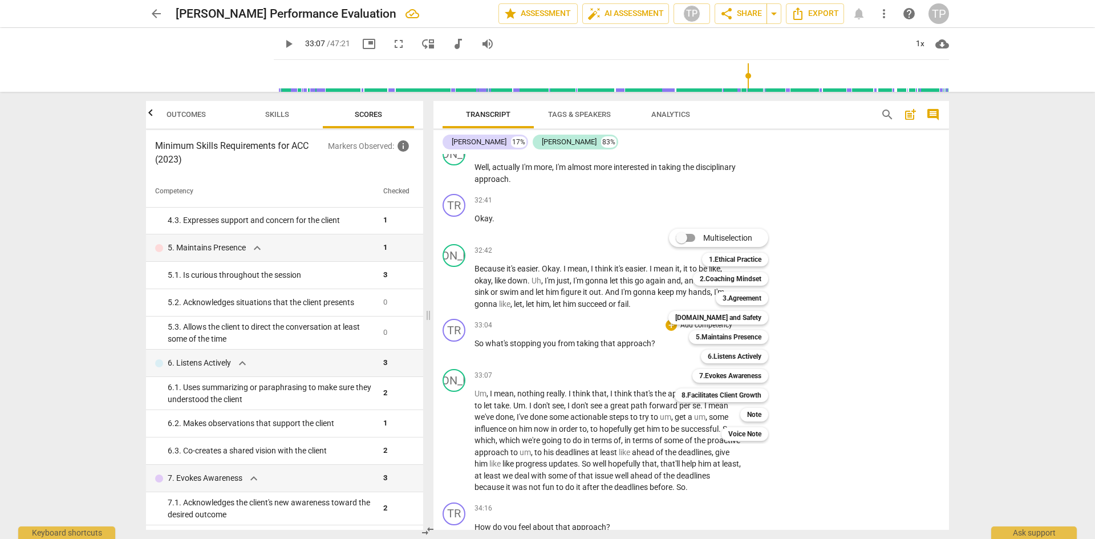
click at [748, 329] on div "5.Maintains Presence 5" at bounding box center [735, 336] width 101 height 19
click at [748, 333] on b "5.Maintains Presence" at bounding box center [729, 337] width 66 height 14
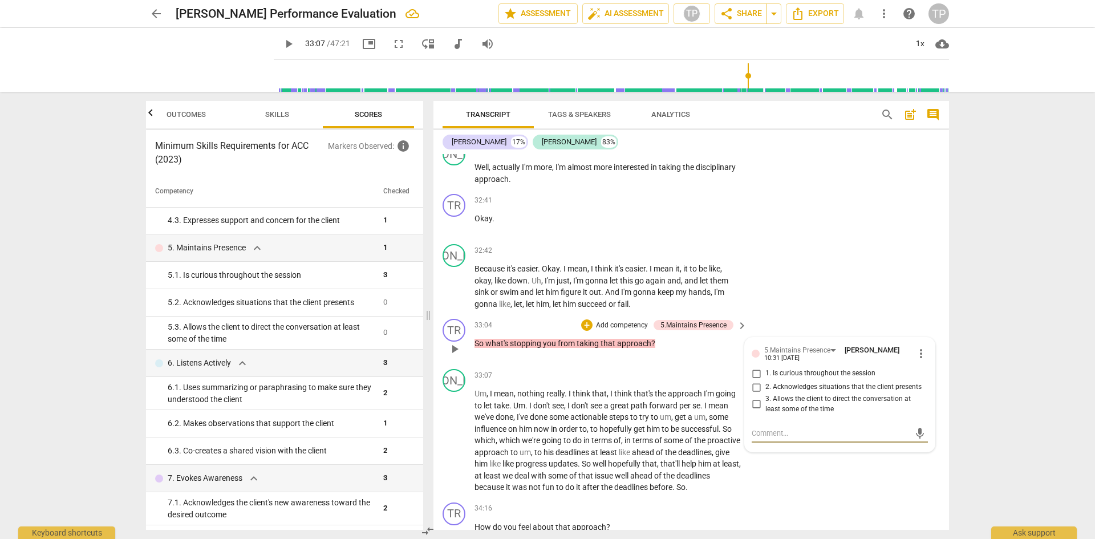
click at [756, 380] on input "1. Is curious throughout the session" at bounding box center [756, 374] width 18 height 14
checkbox input "true"
click at [610, 331] on p "Add competency" at bounding box center [622, 326] width 54 height 10
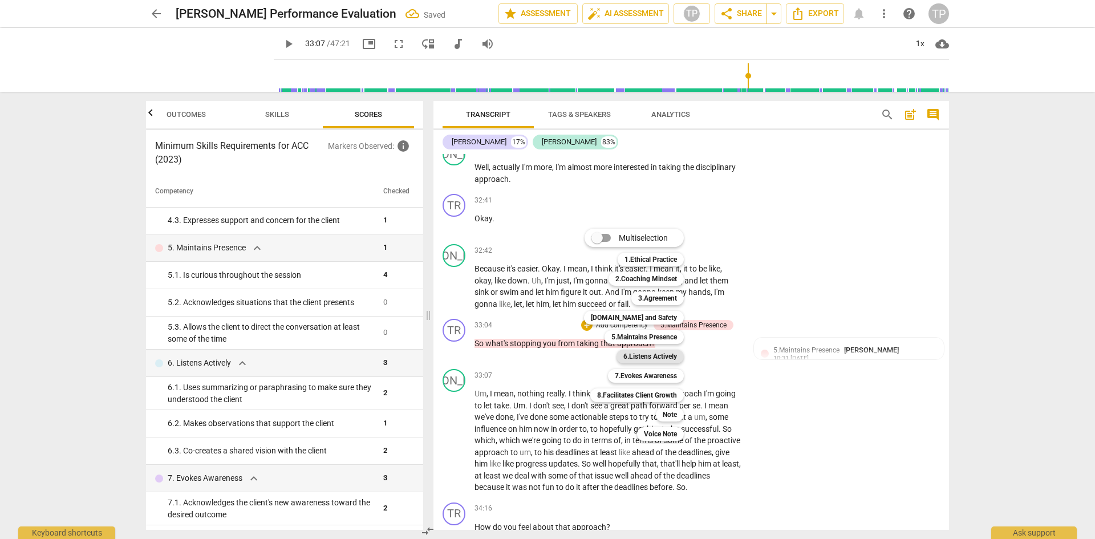
click at [652, 356] on b "6.Listens Actively" at bounding box center [650, 357] width 54 height 14
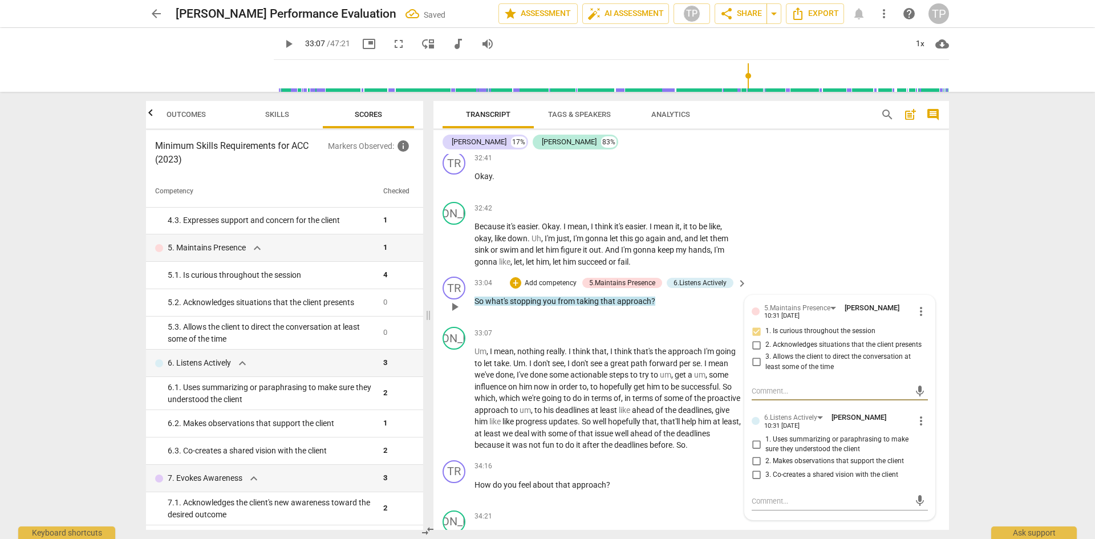
scroll to position [4727, 0]
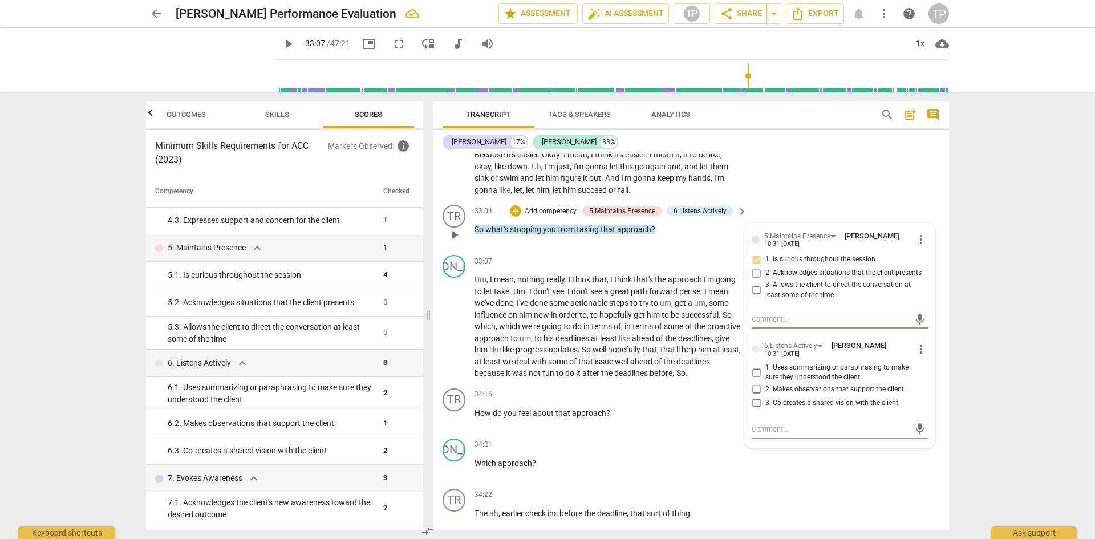
click at [916, 356] on span "more_vert" at bounding box center [921, 349] width 14 height 14
click at [917, 381] on li "Delete" at bounding box center [929, 381] width 39 height 22
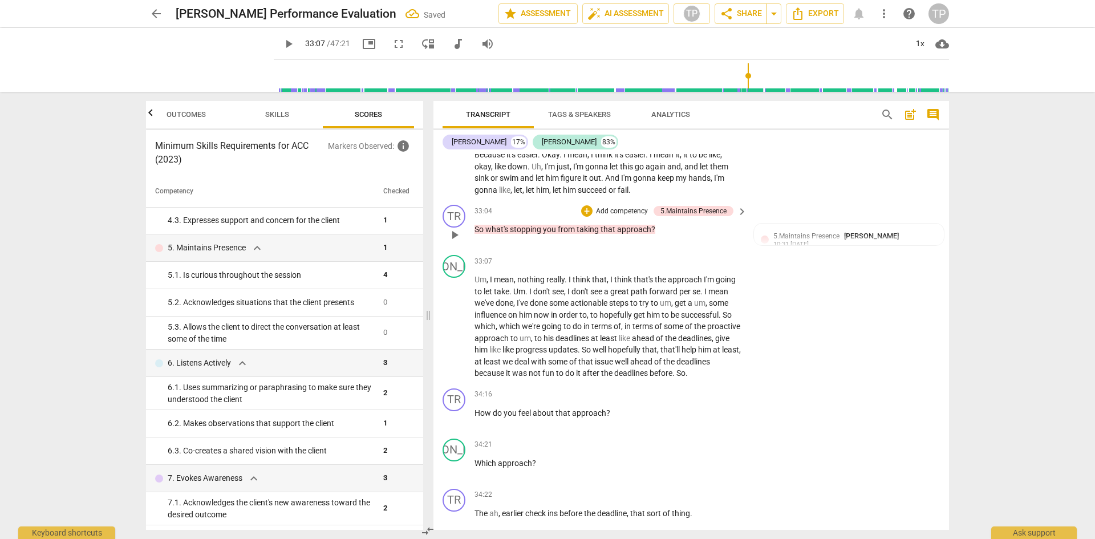
click at [619, 217] on p "Add competency" at bounding box center [622, 211] width 54 height 10
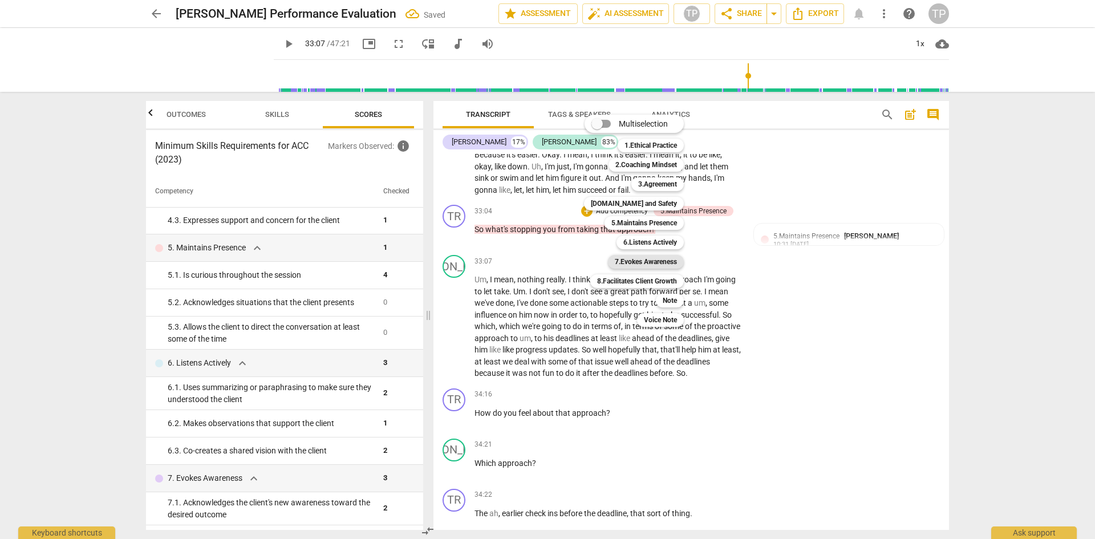
click at [666, 266] on b "7.Evokes Awareness" at bounding box center [646, 262] width 62 height 14
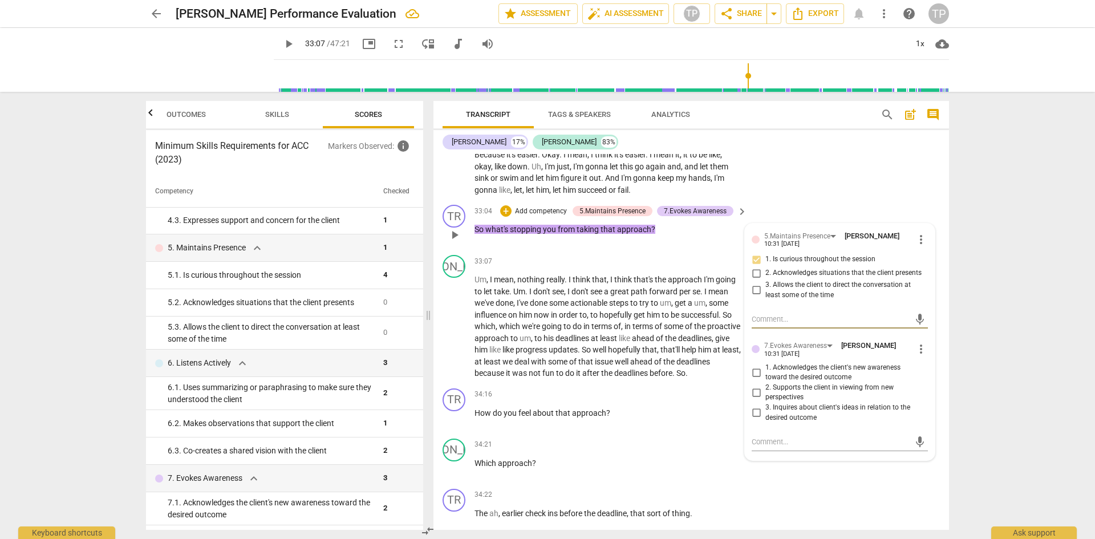
click at [754, 420] on input "3. Inquires about client's ideas in relation to the desired outcome" at bounding box center [756, 413] width 18 height 14
checkbox input "true"
click at [632, 343] on span "like" at bounding box center [625, 338] width 13 height 9
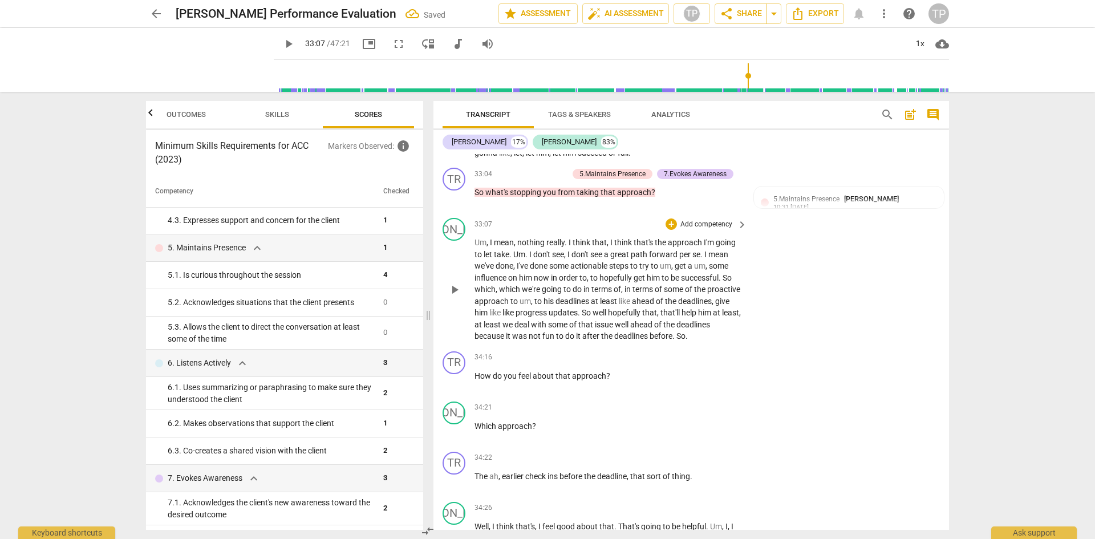
scroll to position [4841, 0]
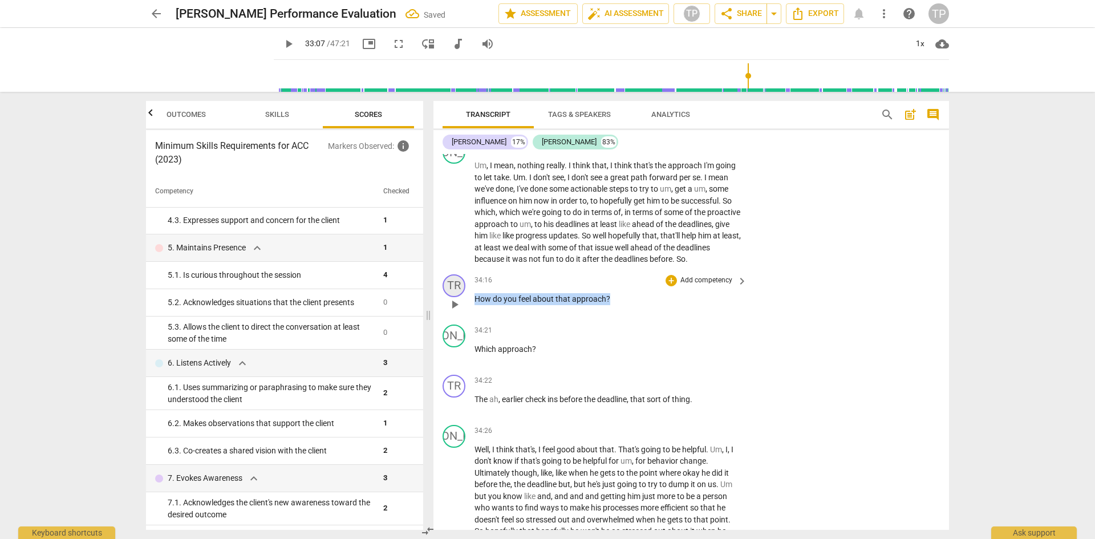
drag, startPoint x: 619, startPoint y: 322, endPoint x: 457, endPoint y: 315, distance: 162.7
click at [457, 315] on div "TR play_arrow pause 34:16 + Add competency keyboard_arrow_right How do you feel…" at bounding box center [692, 295] width 516 height 50
click at [666, 286] on div "+" at bounding box center [671, 280] width 11 height 11
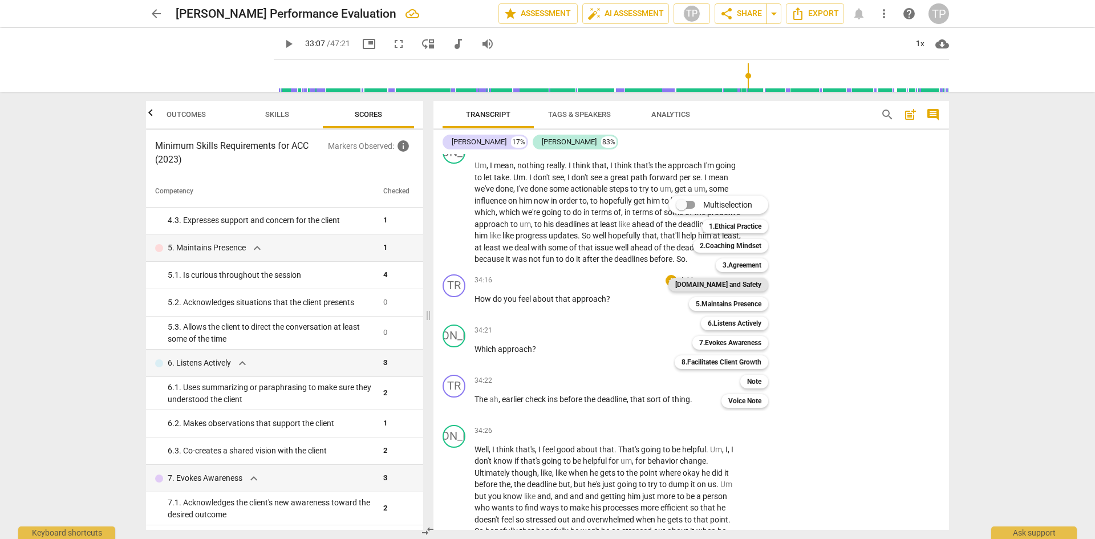
click at [733, 288] on b "[DOMAIN_NAME] and Safety" at bounding box center [718, 285] width 86 height 14
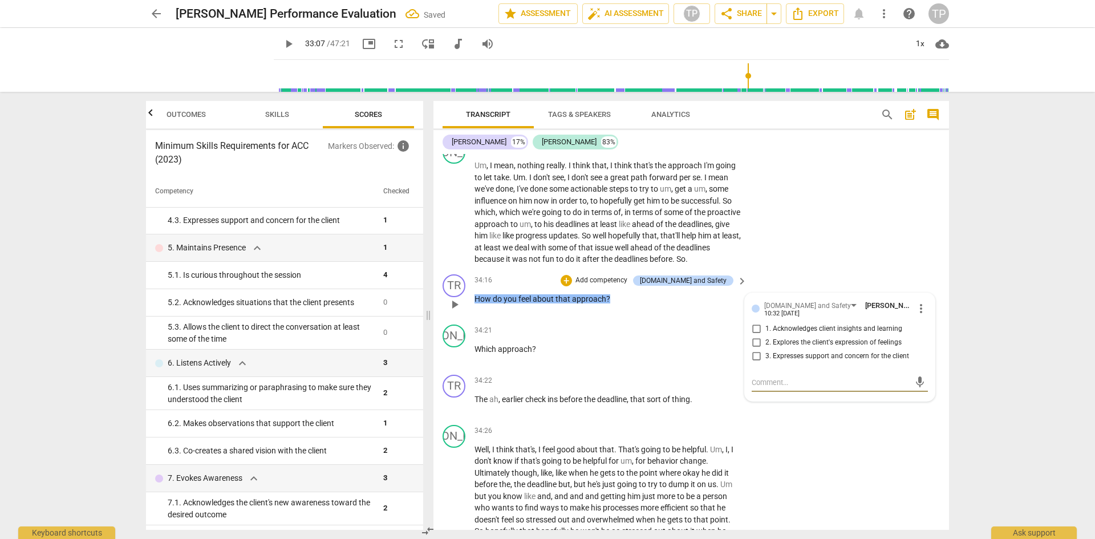
click at [752, 350] on input "2. Explores the client's expression of feelings" at bounding box center [756, 343] width 18 height 14
checkbox input "true"
click at [650, 387] on div "34:22 + Add competency keyboard_arrow_right" at bounding box center [612, 381] width 274 height 13
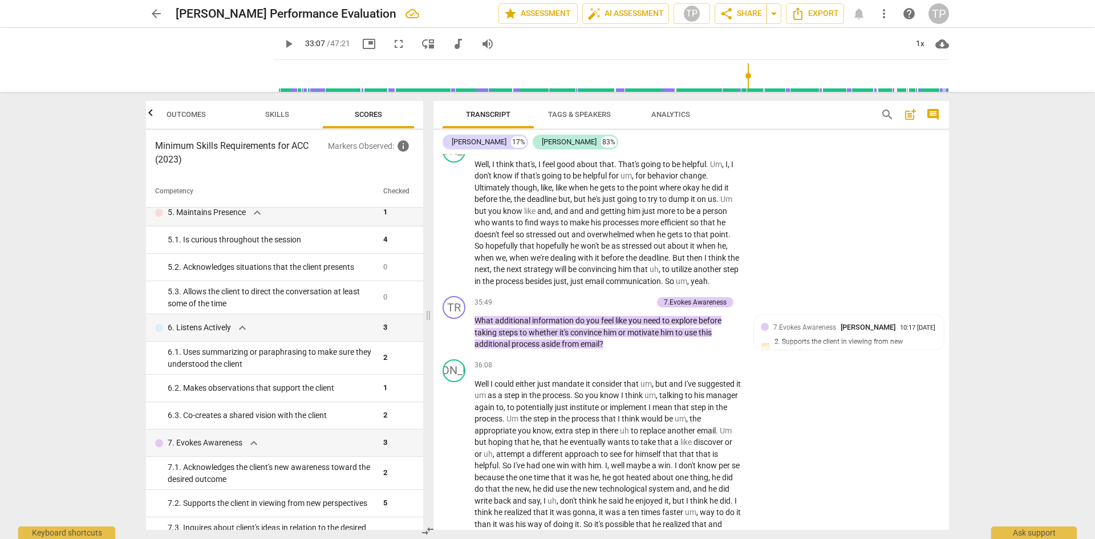
scroll to position [342, 0]
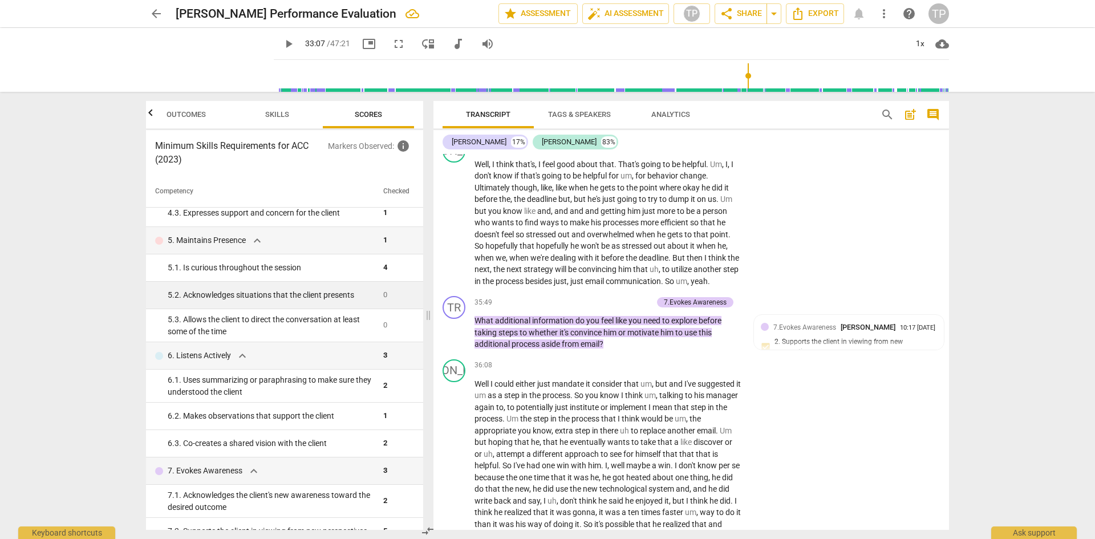
click at [322, 297] on div "5. 2. Acknowledges situations that the client presents" at bounding box center [271, 295] width 206 height 12
click at [285, 293] on div "5. 2. Acknowledges situations that the client presents" at bounding box center [271, 295] width 206 height 12
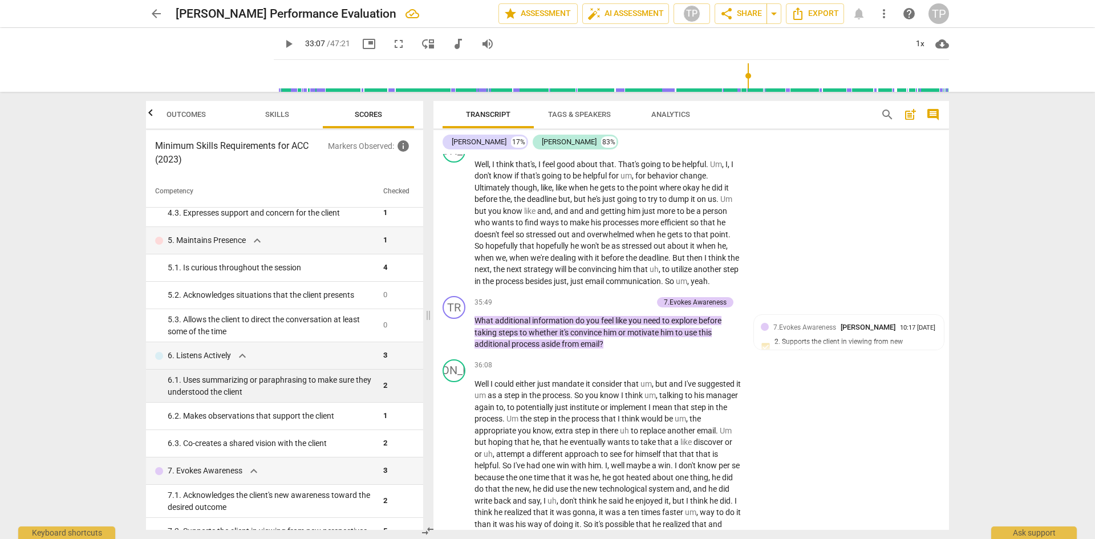
click at [346, 376] on div "6. 1. Uses summarizing or paraphrasing to make sure they understood the client" at bounding box center [271, 385] width 206 height 23
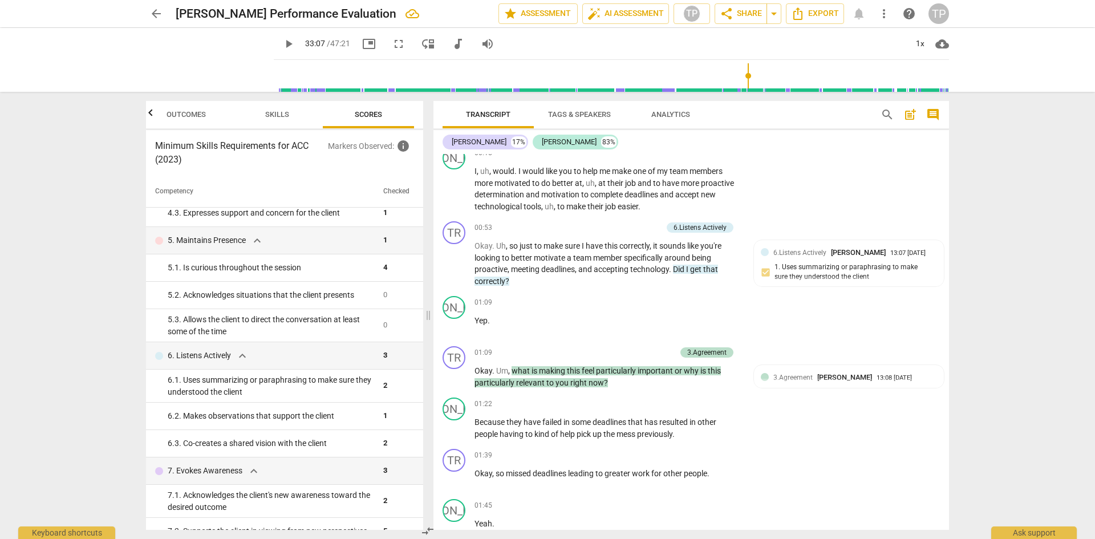
scroll to position [106, 0]
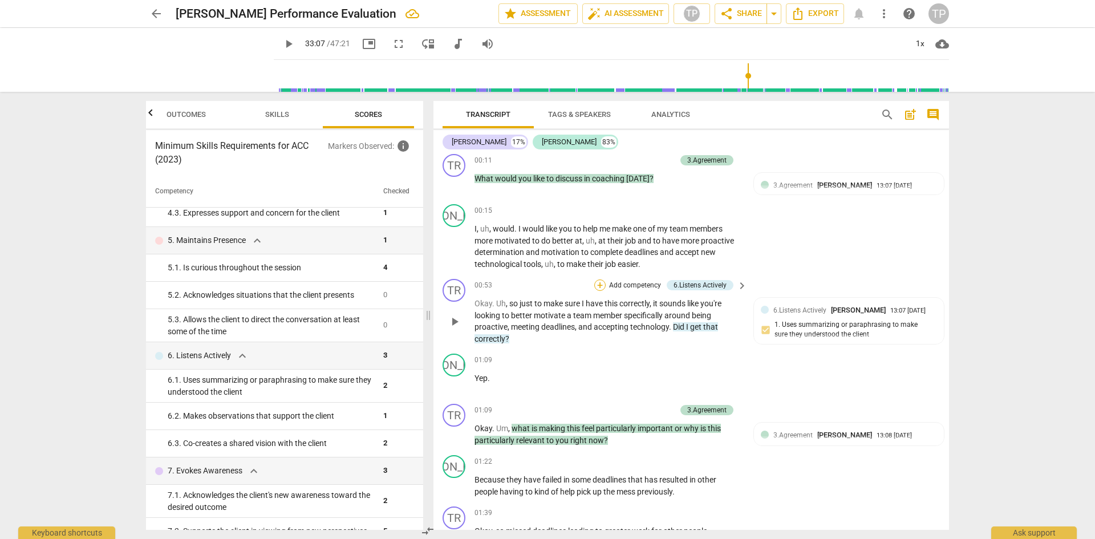
click at [595, 284] on div "+" at bounding box center [599, 285] width 11 height 11
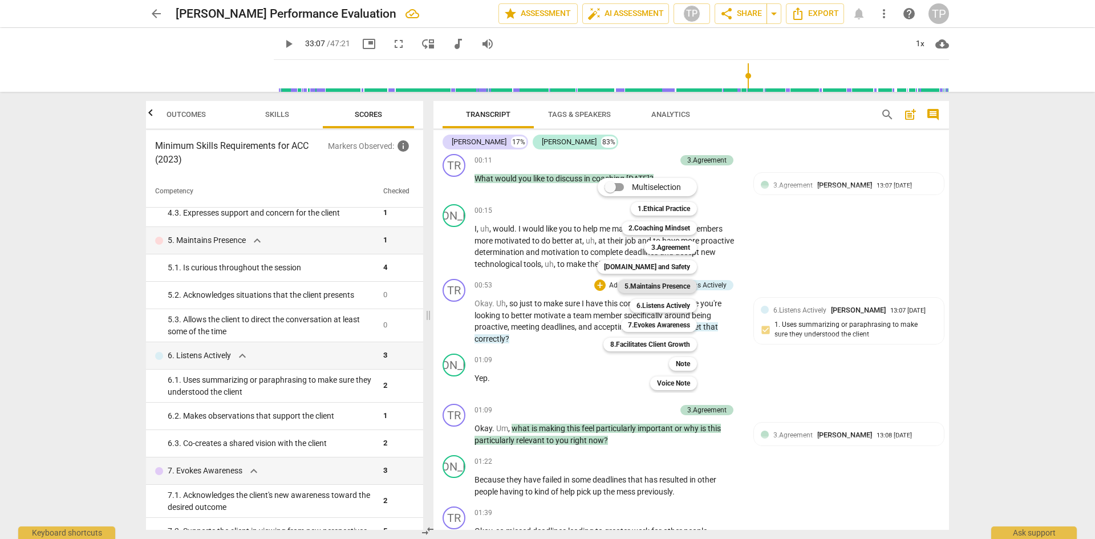
click at [664, 284] on b "5.Maintains Presence" at bounding box center [658, 287] width 66 height 14
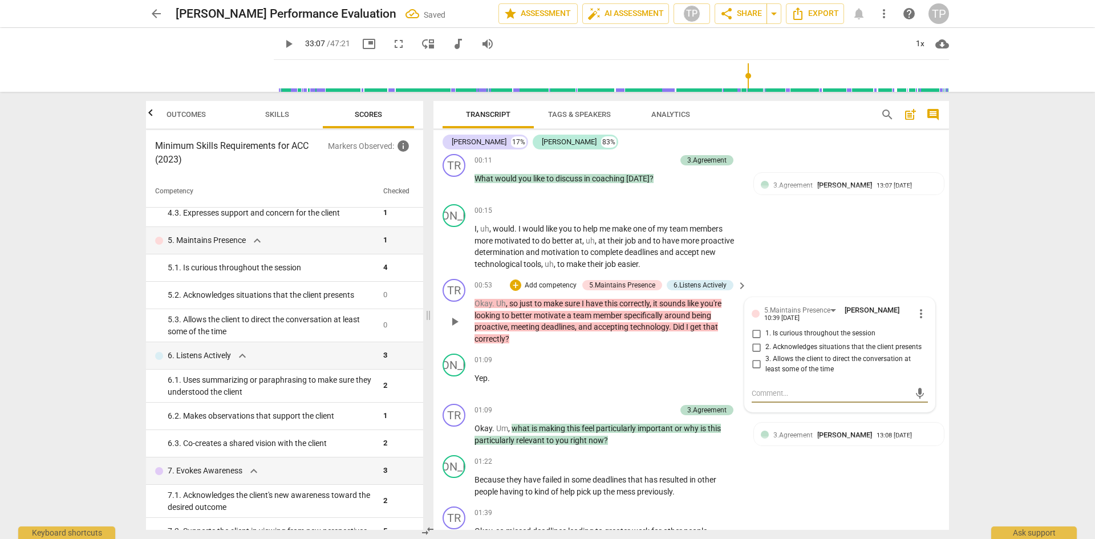
click at [755, 345] on input "2. Acknowledges situations that the client presents" at bounding box center [756, 348] width 18 height 14
checkbox input "true"
click at [832, 264] on div "JO play_arrow pause 00:15 + Add competency keyboard_arrow_right I , uh , would …" at bounding box center [692, 237] width 516 height 75
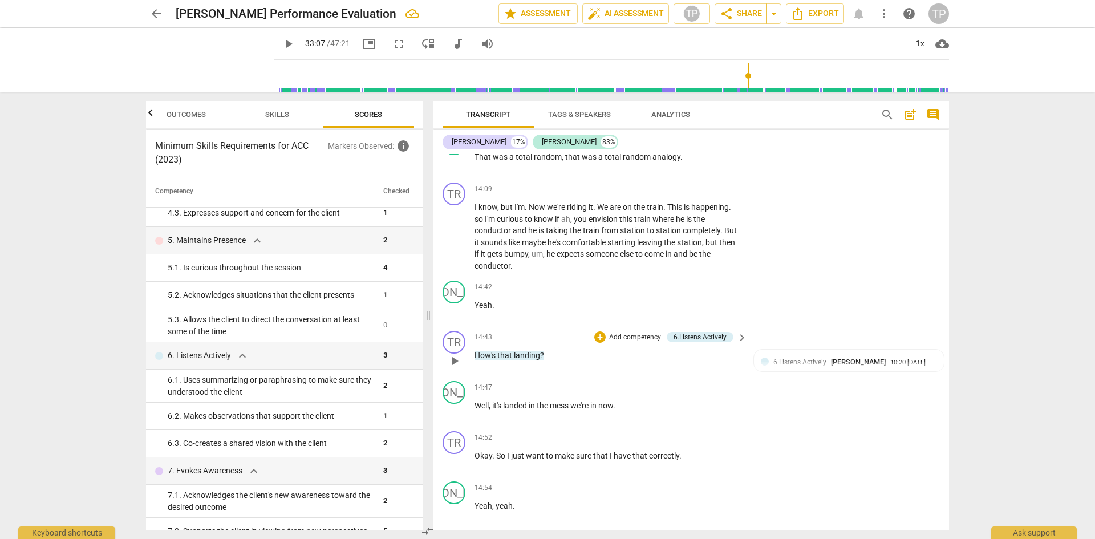
scroll to position [2111, 0]
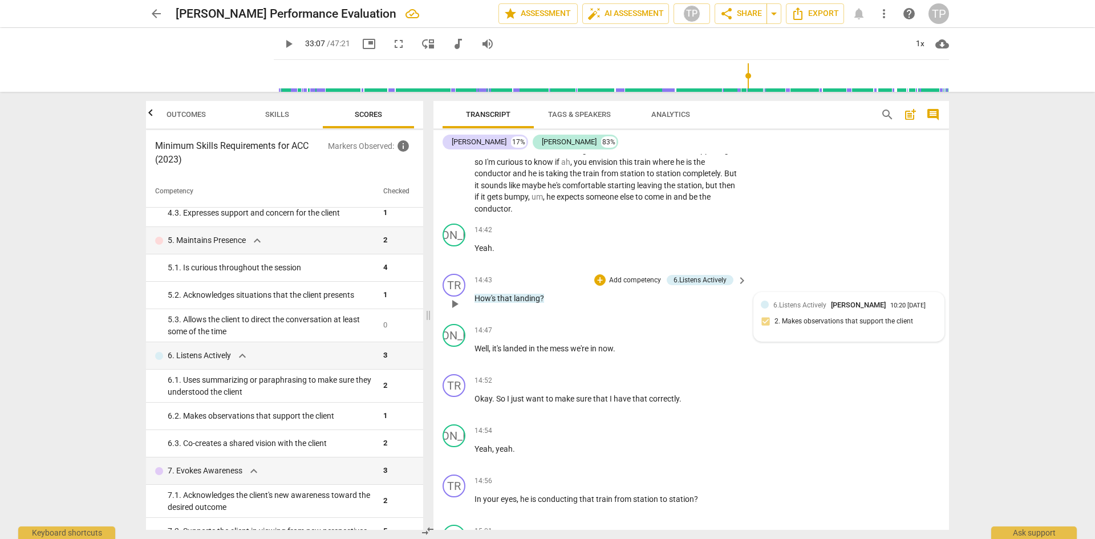
click at [841, 309] on div "6.Listens Actively [PERSON_NAME] 10:20 [DATE] 2. Makes observations that suppor…" at bounding box center [849, 316] width 176 height 35
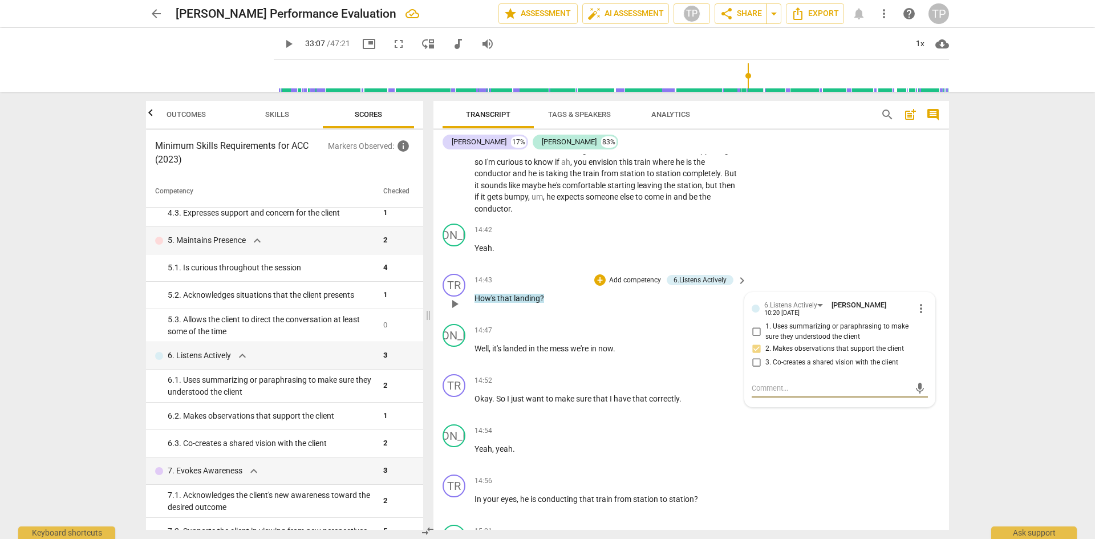
click at [752, 329] on input "1. Uses summarizing or paraphrasing to make sure they understood the client" at bounding box center [756, 332] width 18 height 14
checkbox input "true"
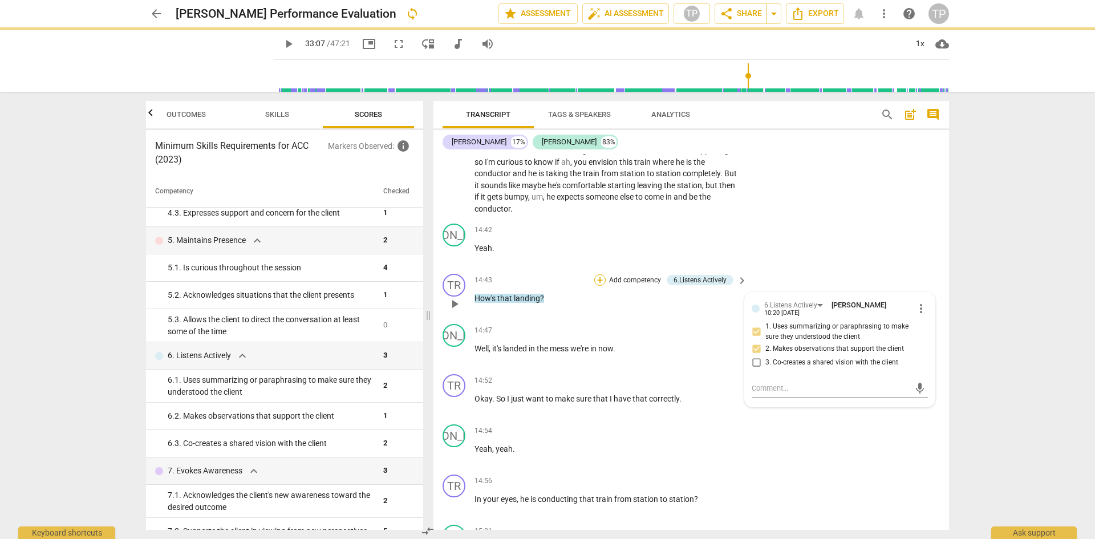
click at [598, 277] on div "+" at bounding box center [599, 279] width 11 height 11
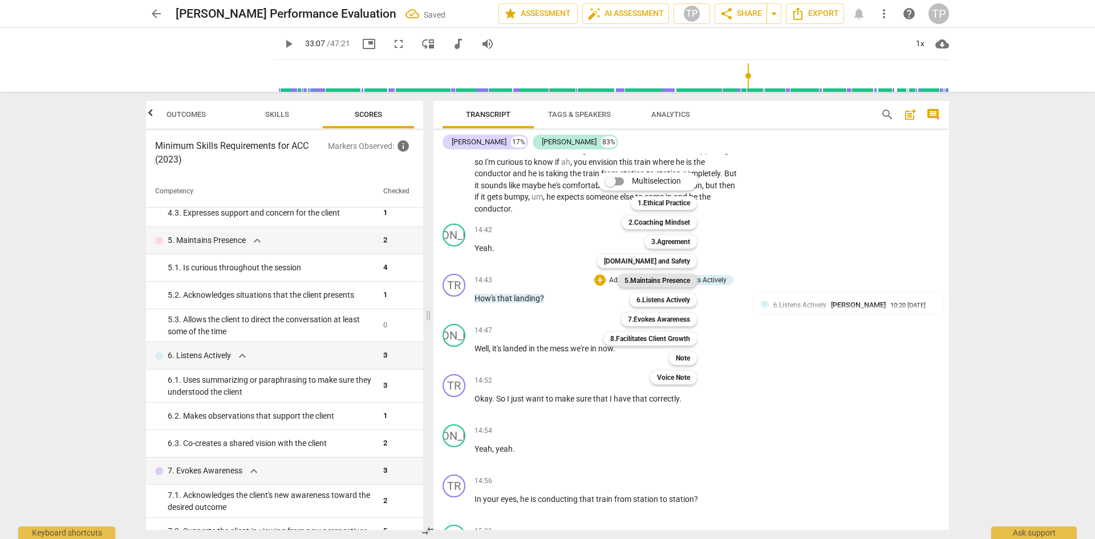
click at [671, 281] on b "5.Maintains Presence" at bounding box center [658, 281] width 66 height 14
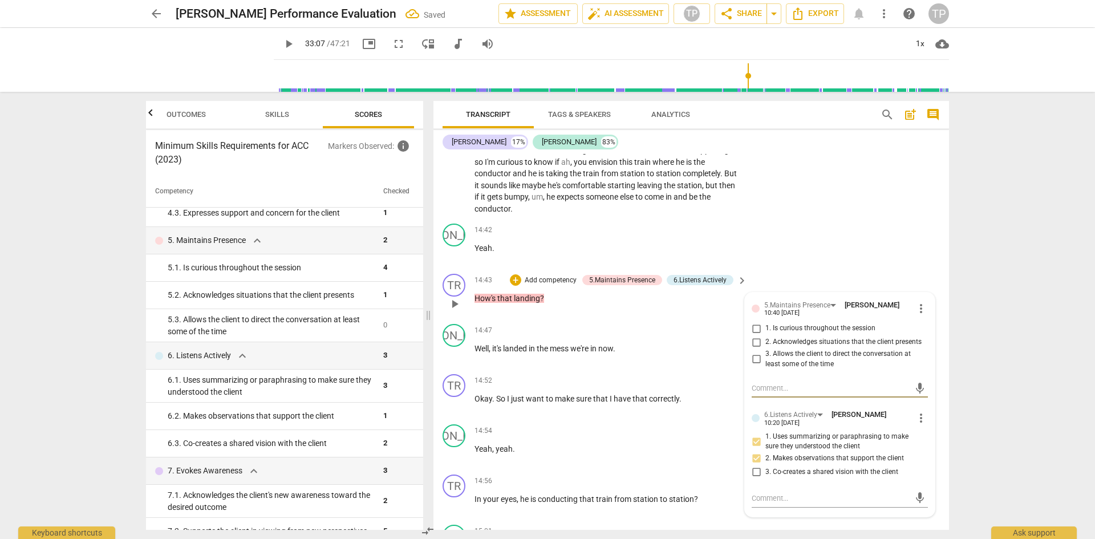
click at [756, 341] on input "2. Acknowledges situations that the client presents" at bounding box center [756, 342] width 18 height 14
checkbox input "true"
click at [707, 376] on p "Add competency" at bounding box center [706, 381] width 54 height 10
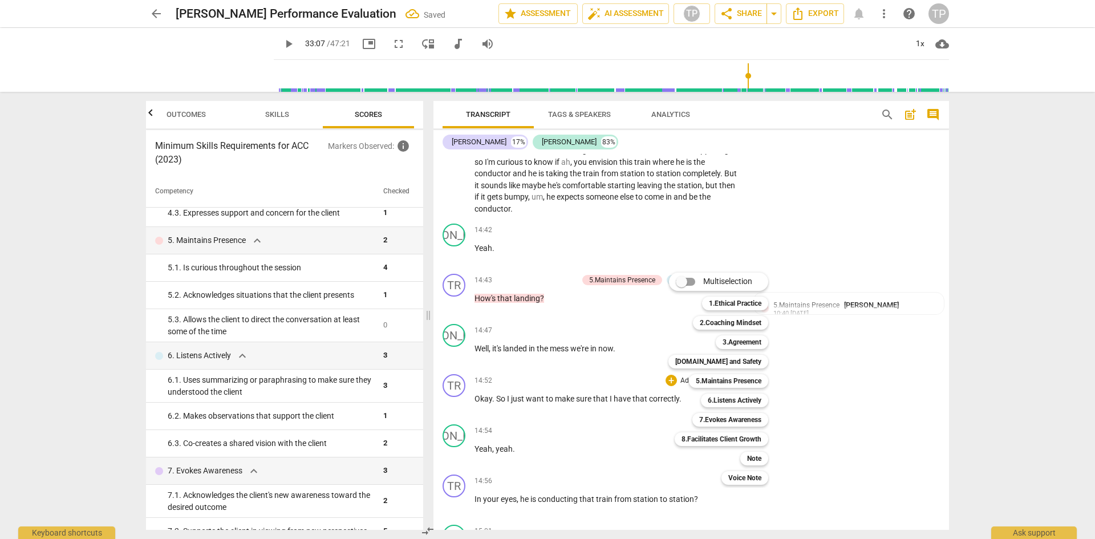
click at [560, 408] on div at bounding box center [547, 269] width 1095 height 539
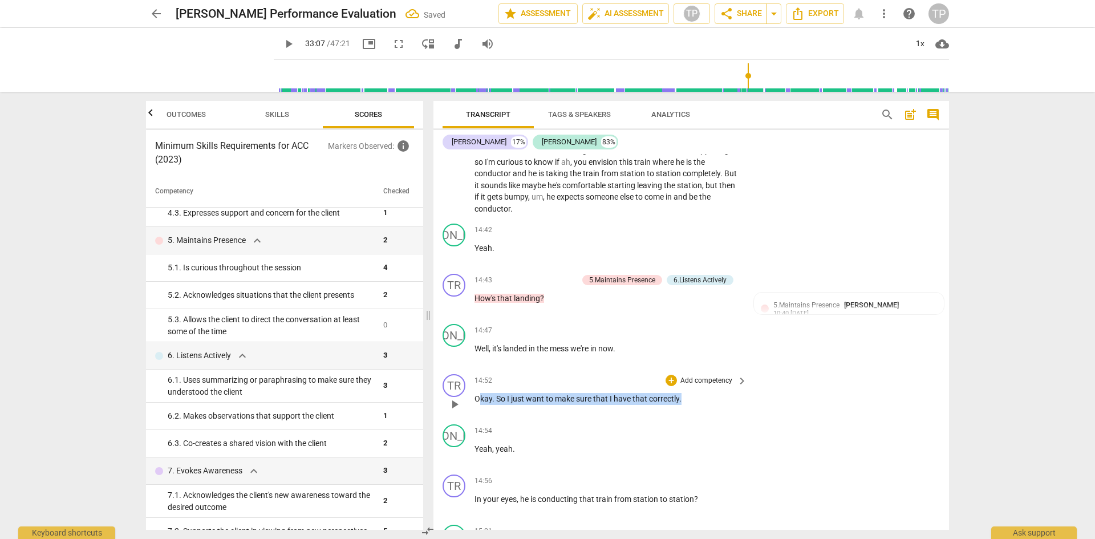
drag, startPoint x: 685, startPoint y: 396, endPoint x: 480, endPoint y: 395, distance: 204.8
click at [480, 395] on p "Okay . So I just want to make sure that I have that correctly ." at bounding box center [608, 399] width 267 height 12
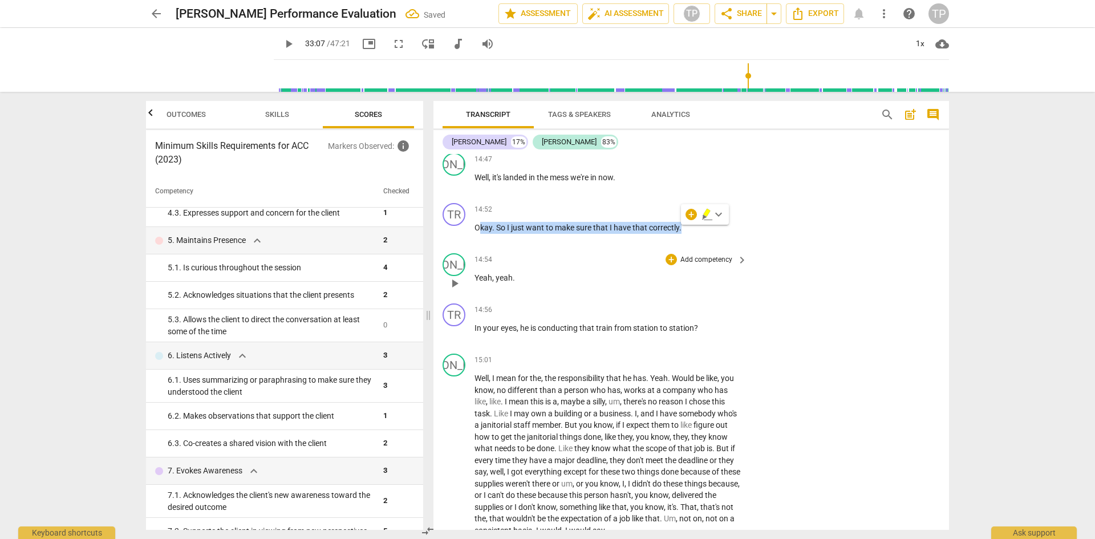
scroll to position [2225, 0]
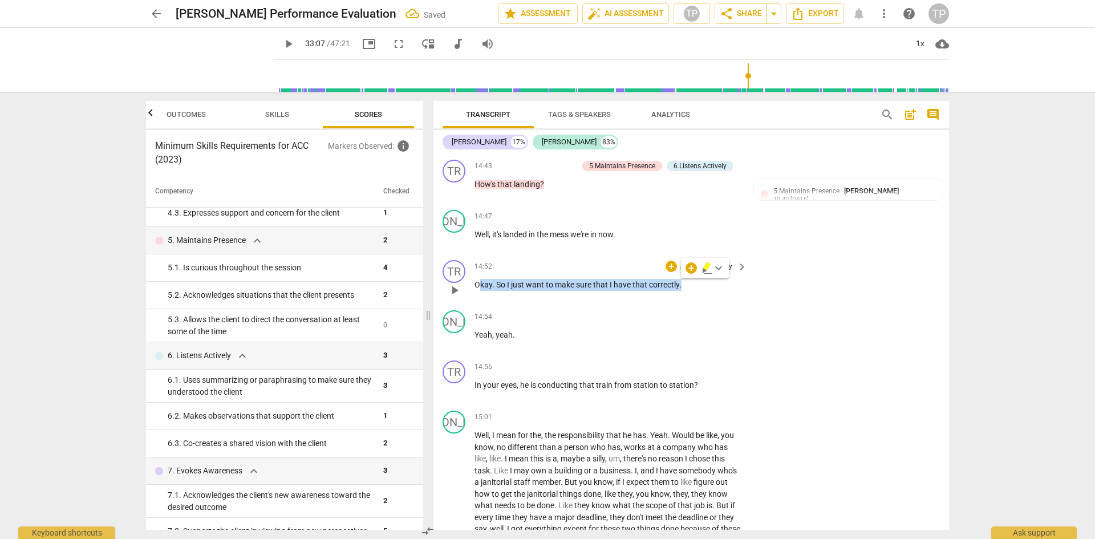
click at [599, 280] on span "that" at bounding box center [601, 284] width 17 height 9
drag, startPoint x: 682, startPoint y: 282, endPoint x: 469, endPoint y: 285, distance: 212.8
click at [469, 285] on div "TR play_arrow pause 14:52 + Add competency keyboard_arrow_right Okay . So I jus…" at bounding box center [692, 281] width 516 height 50
click at [669, 264] on div "+" at bounding box center [671, 266] width 11 height 11
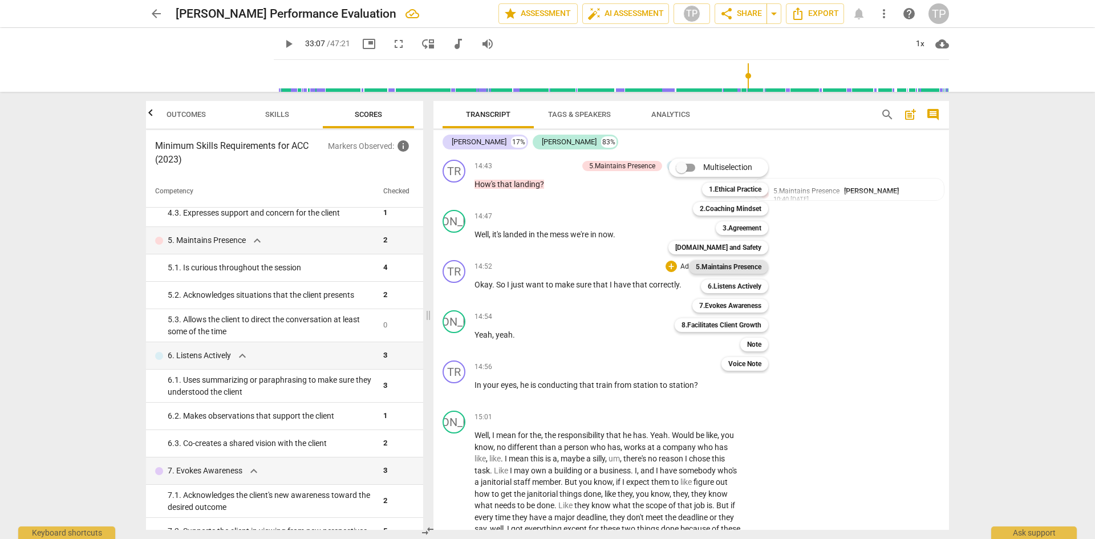
click at [751, 267] on b "5.Maintains Presence" at bounding box center [729, 267] width 66 height 14
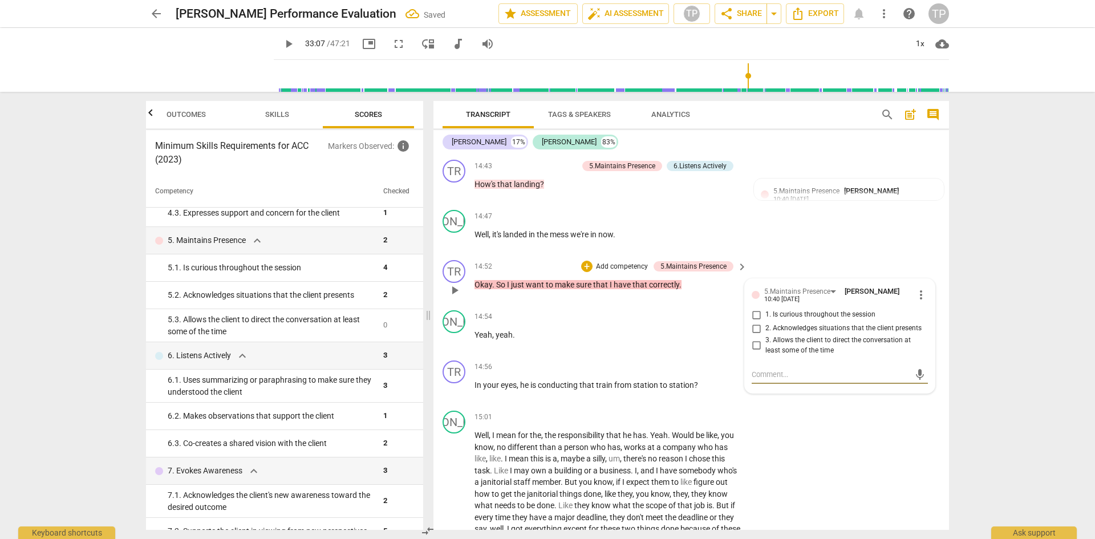
click at [753, 327] on input "2. Acknowledges situations that the client presents" at bounding box center [756, 329] width 18 height 14
checkbox input "true"
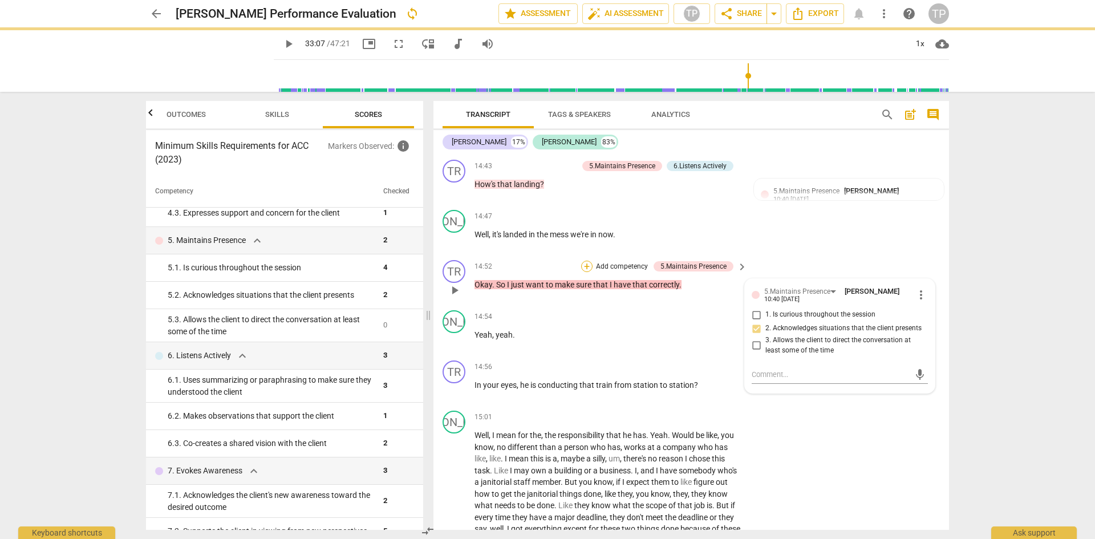
click at [582, 261] on div "+" at bounding box center [586, 266] width 11 height 11
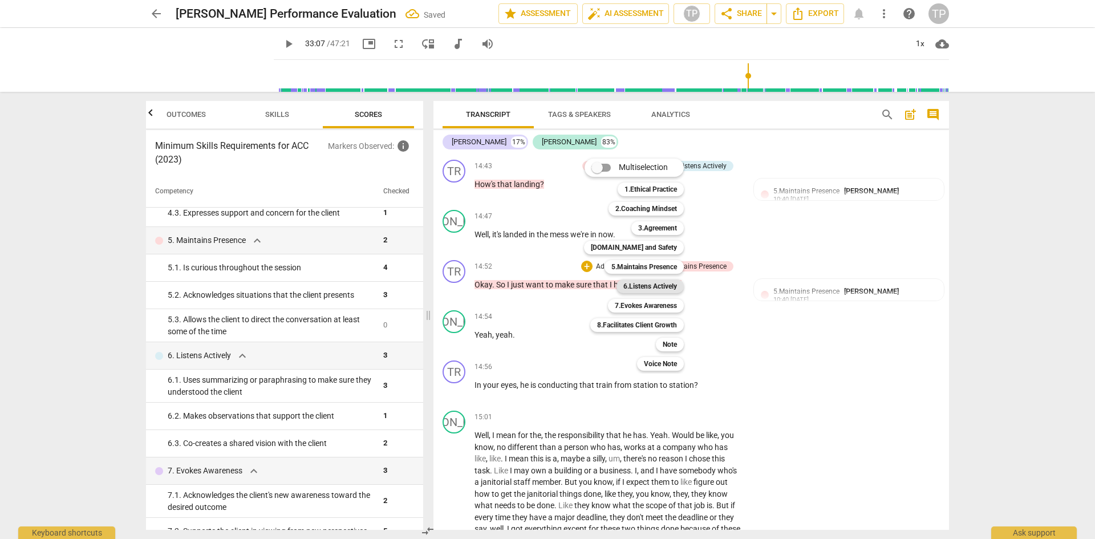
click at [646, 285] on b "6.Listens Actively" at bounding box center [650, 287] width 54 height 14
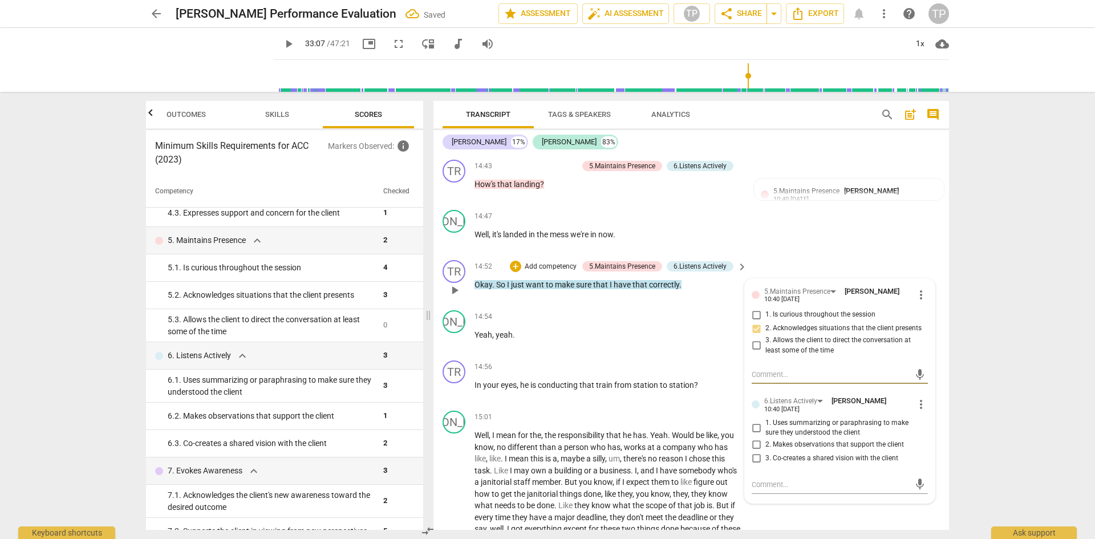
click at [754, 426] on input "1. Uses summarizing or paraphrasing to make sure they understood the client" at bounding box center [756, 428] width 18 height 14
checkbox input "true"
click at [618, 473] on p "Well , I mean for the , the responsibility that he has . Yeah . Would be like ,…" at bounding box center [608, 512] width 267 height 164
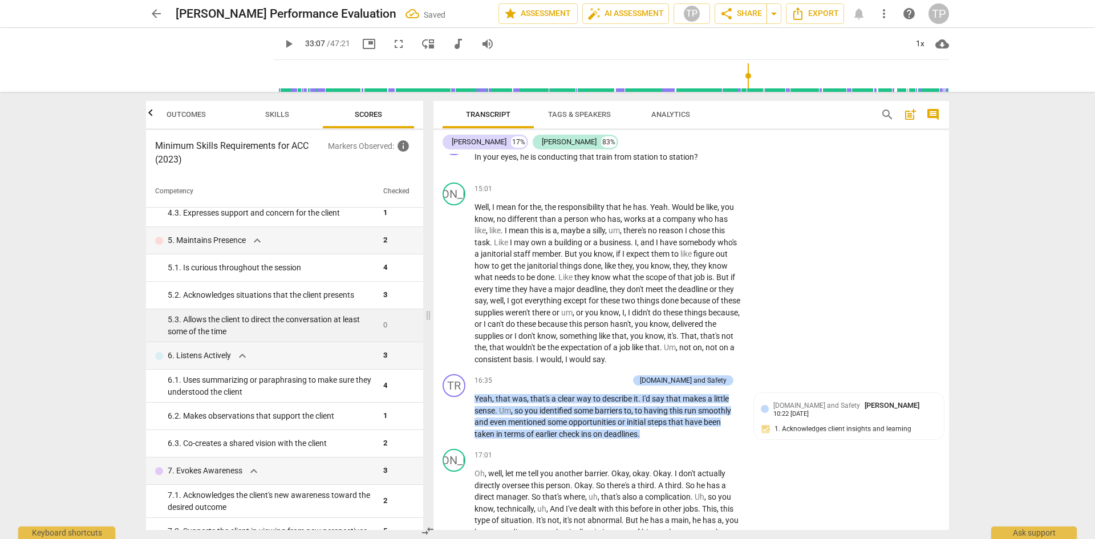
scroll to position [399, 0]
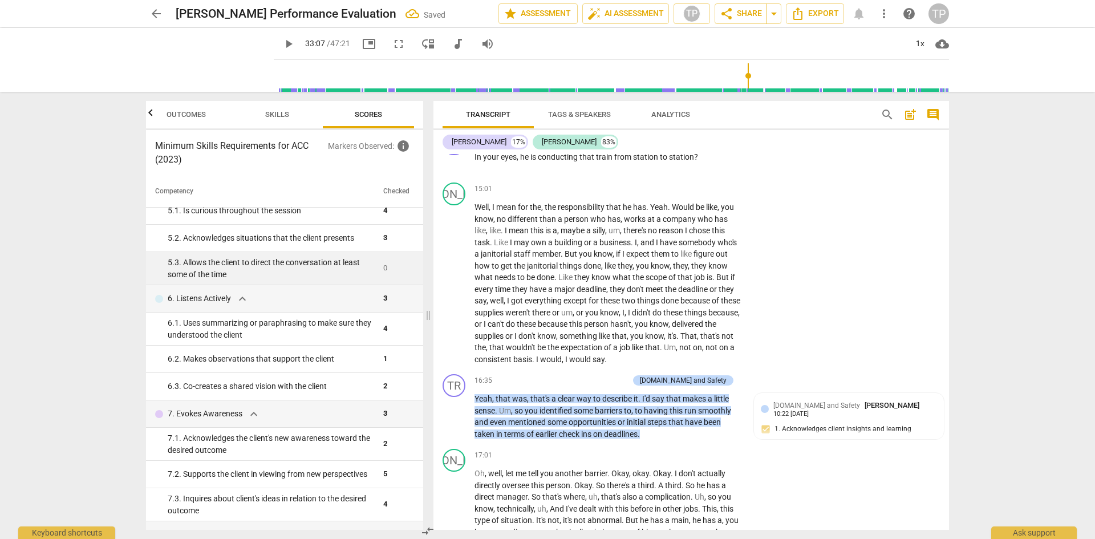
click at [309, 268] on div "5. 3. Allows the client to direct the conversation at least some of the time" at bounding box center [271, 268] width 206 height 23
click at [309, 263] on div "5. 3. Allows the client to direct the conversation at least some of the time" at bounding box center [271, 268] width 206 height 23
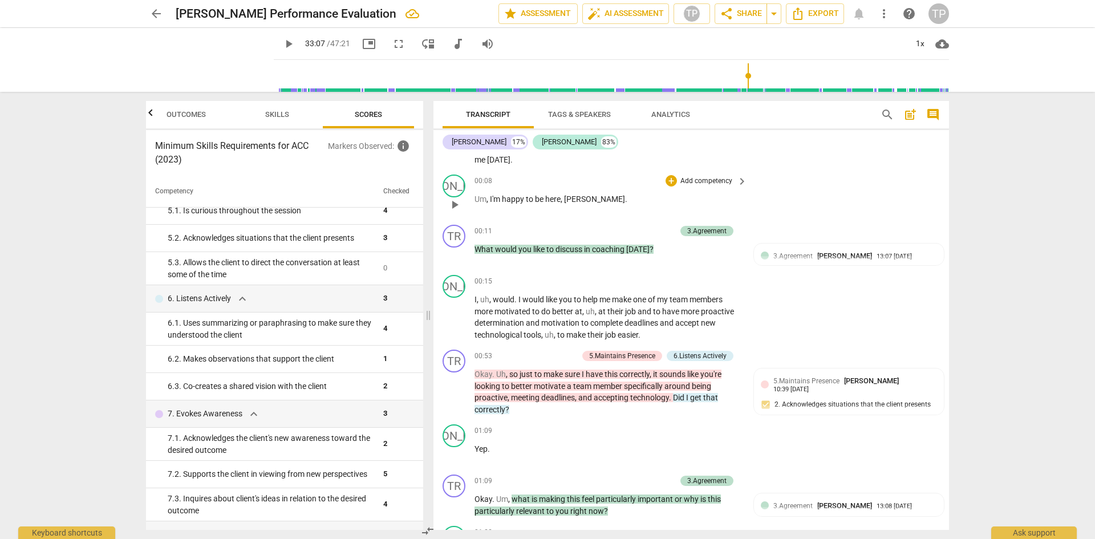
scroll to position [0, 0]
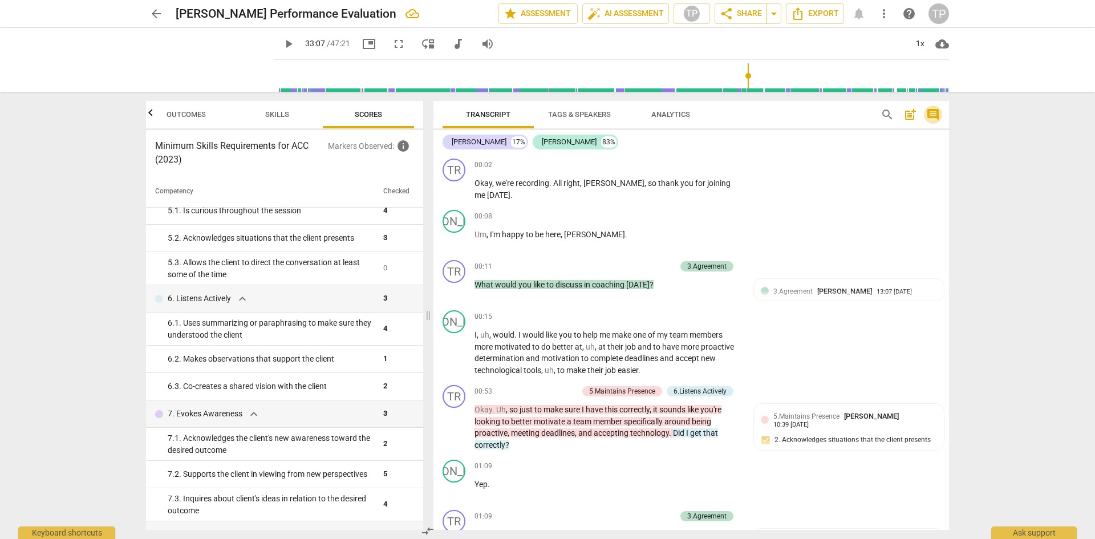
click at [937, 117] on span "comment" at bounding box center [933, 115] width 14 height 14
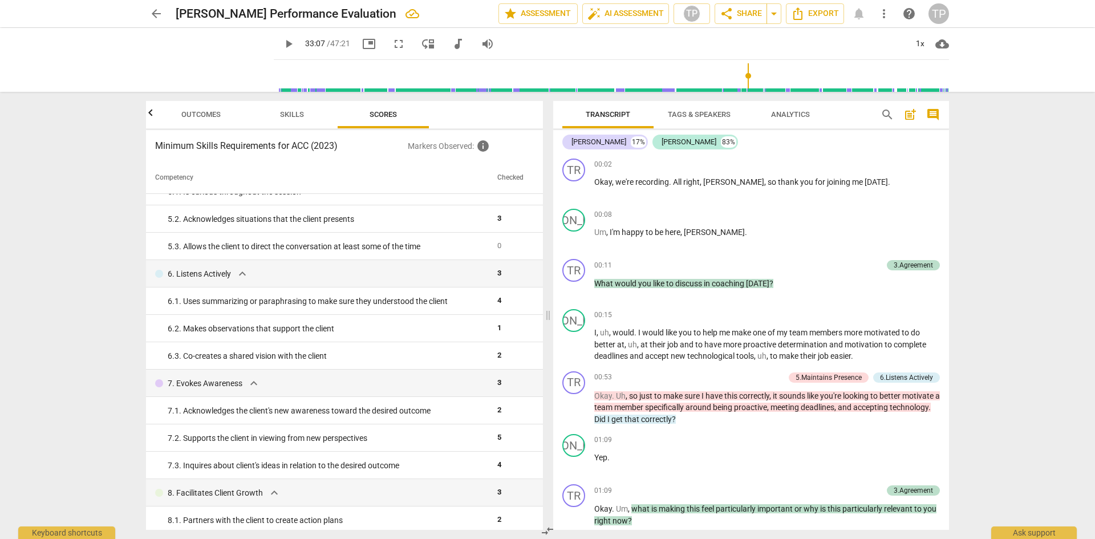
scroll to position [394, 0]
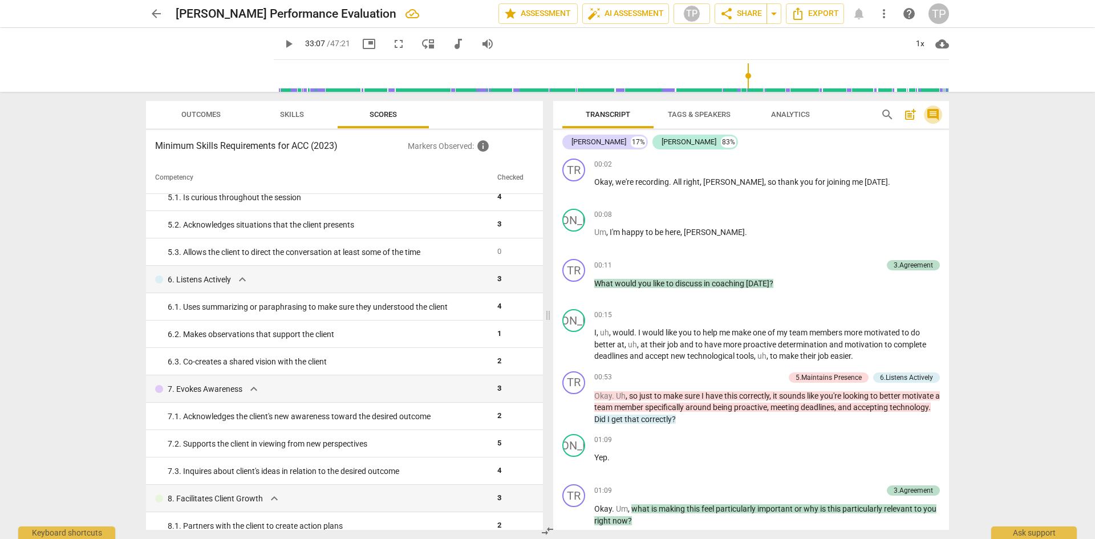
click at [937, 117] on span "comment" at bounding box center [933, 115] width 14 height 14
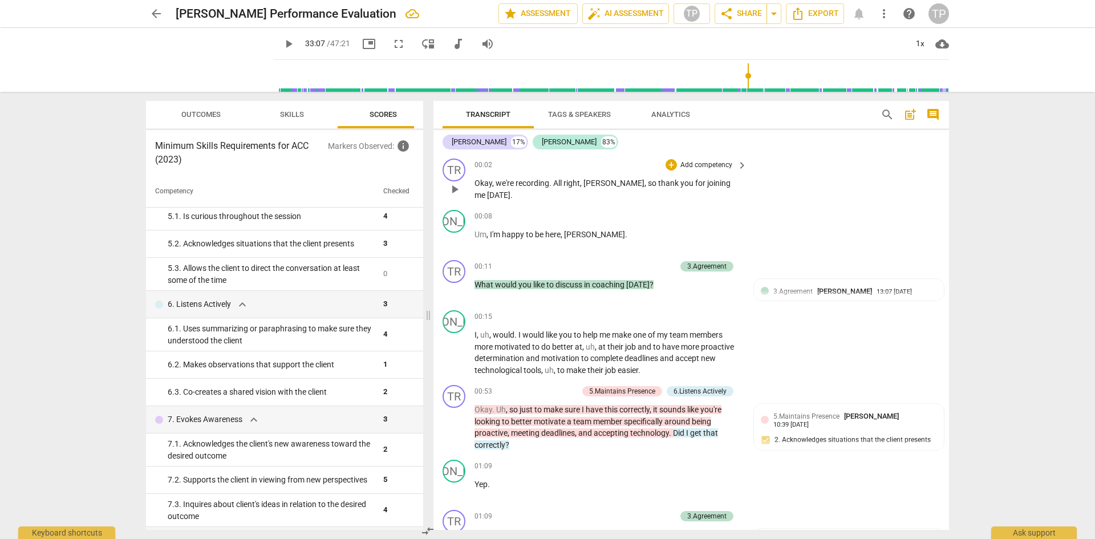
scroll to position [399, 0]
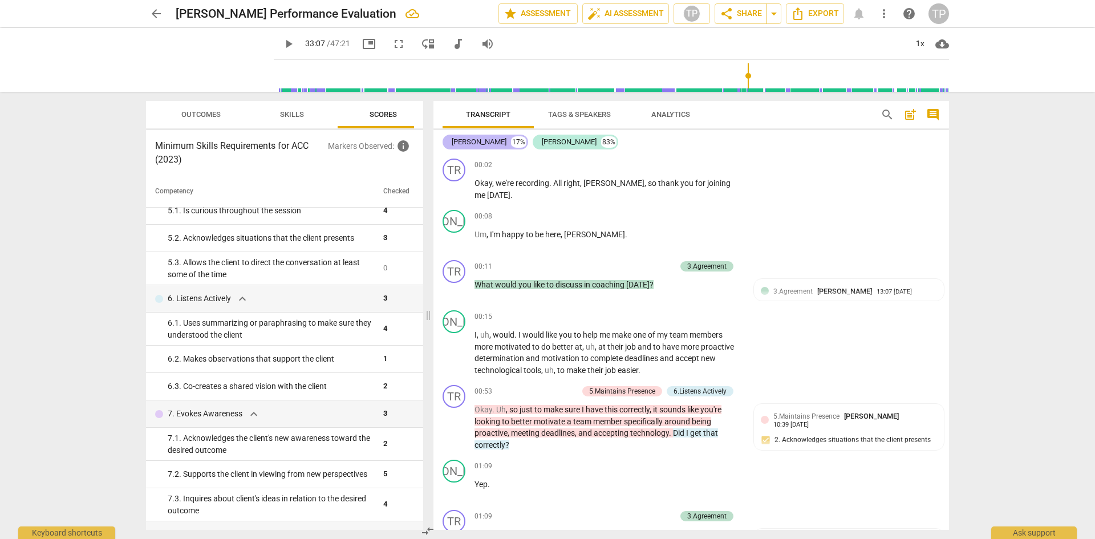
click at [511, 141] on div "17%" at bounding box center [518, 141] width 15 height 11
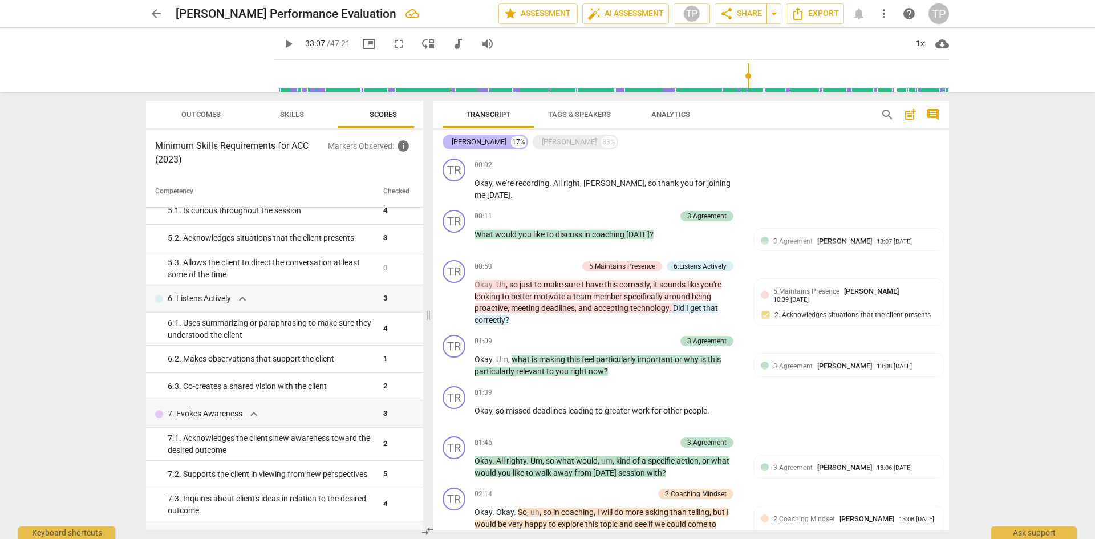
click at [459, 142] on div "[PERSON_NAME]" at bounding box center [479, 141] width 55 height 11
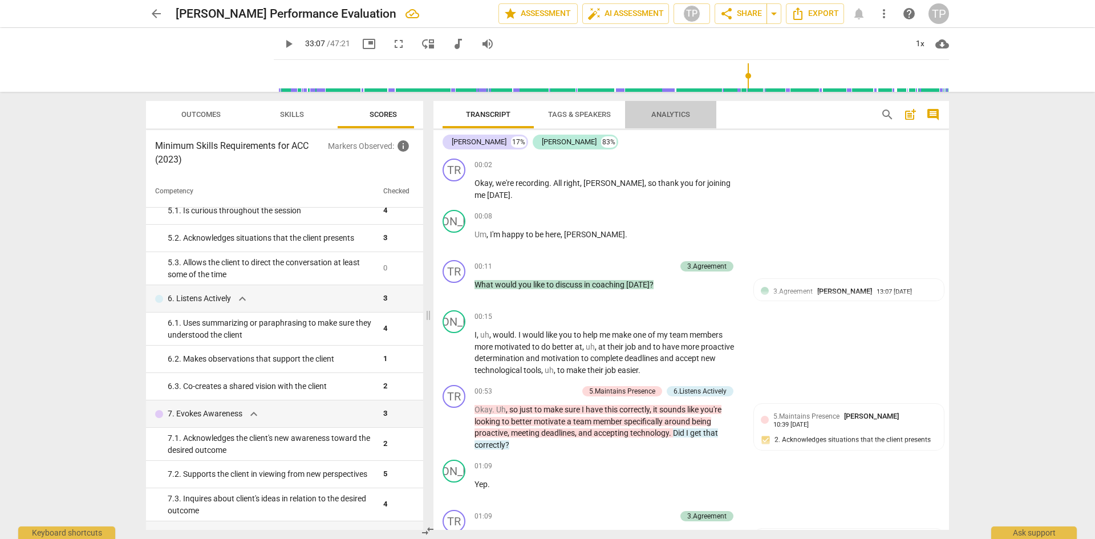
click at [675, 114] on span "Analytics" at bounding box center [670, 114] width 39 height 9
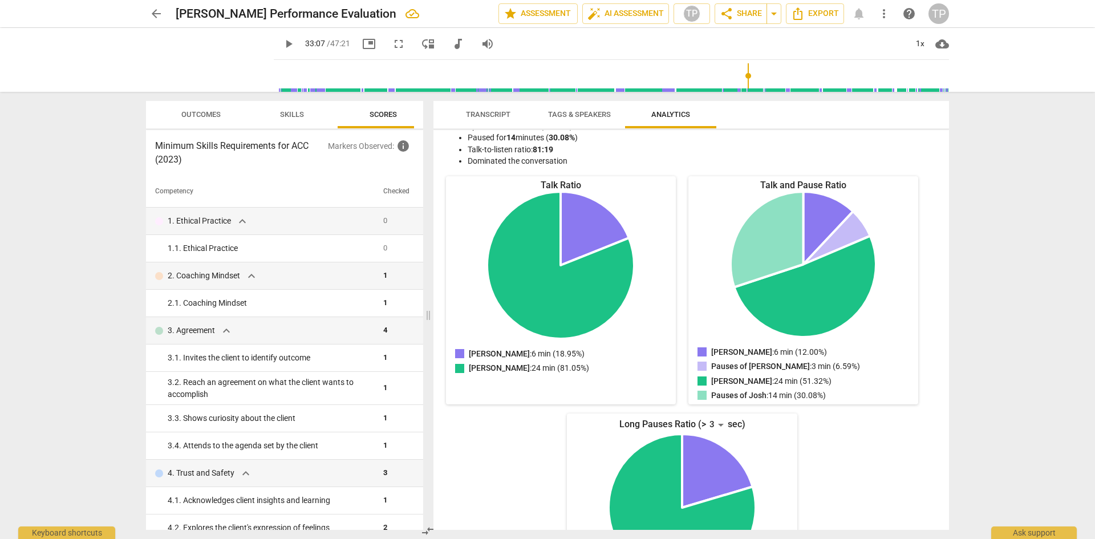
scroll to position [0, 0]
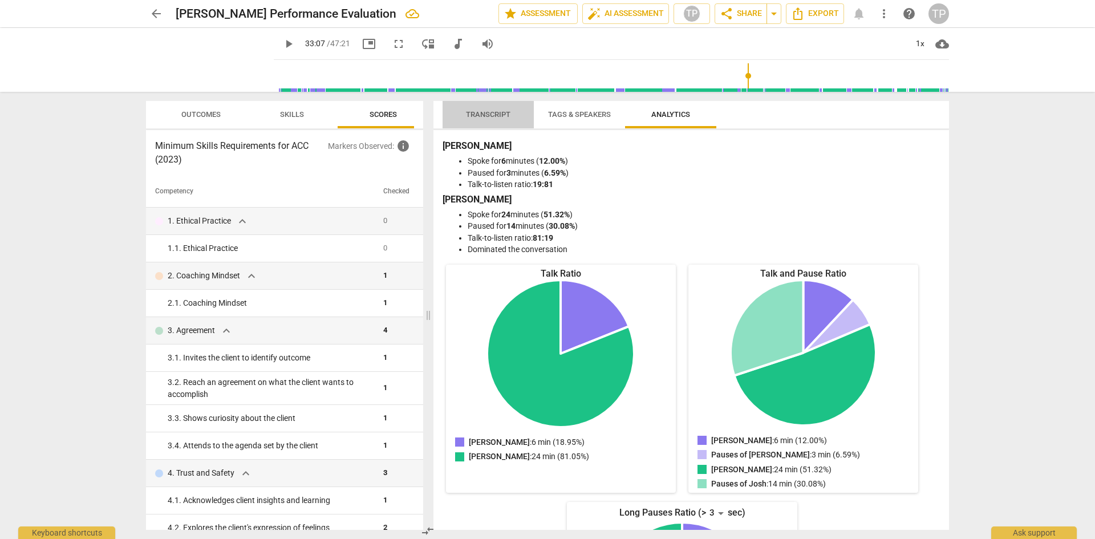
click at [482, 119] on span "Transcript" at bounding box center [488, 114] width 72 height 15
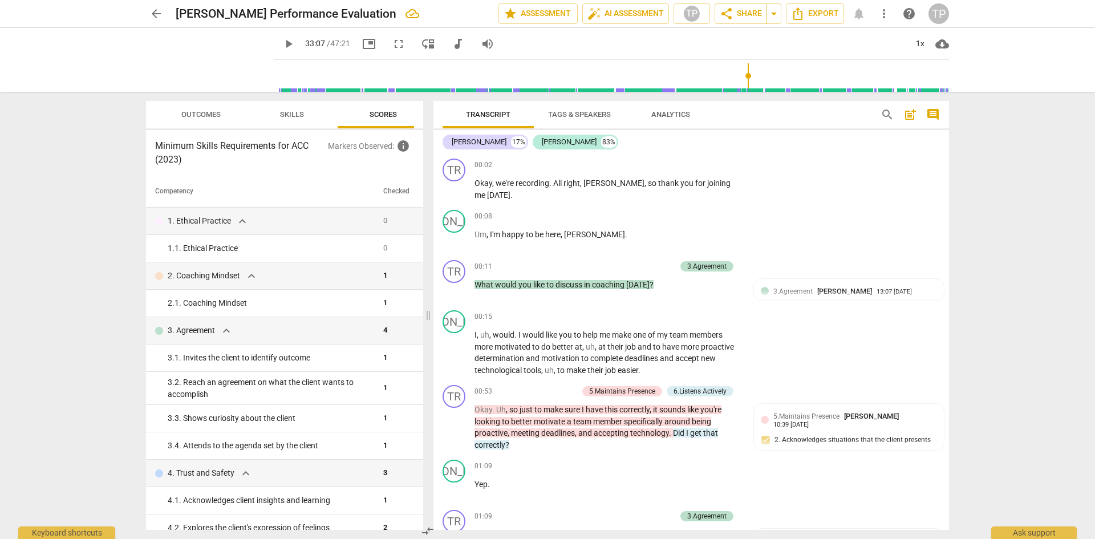
click at [571, 116] on span "Tags & Speakers" at bounding box center [579, 114] width 63 height 9
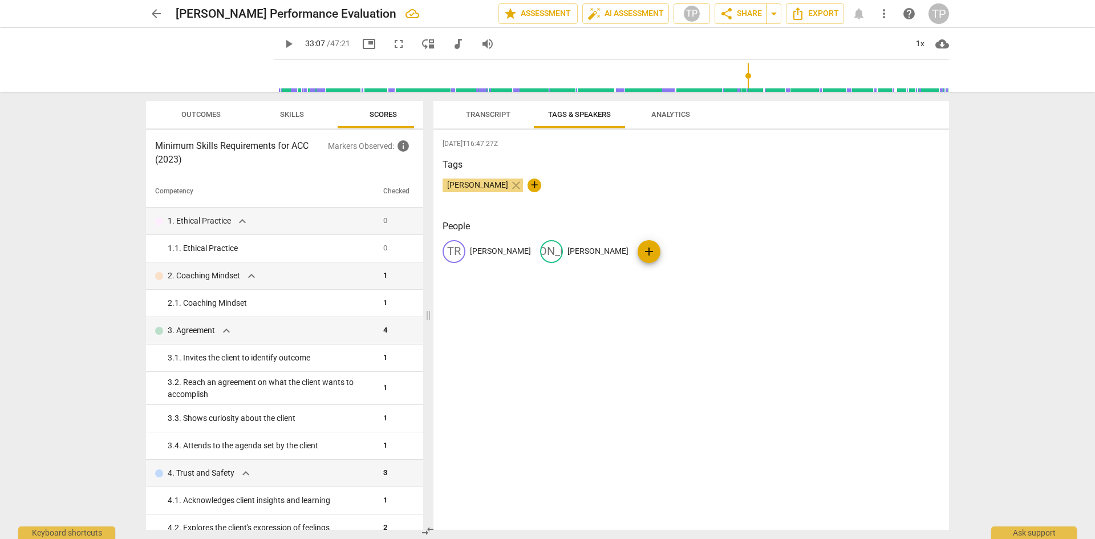
click at [500, 118] on span "Transcript" at bounding box center [488, 114] width 44 height 9
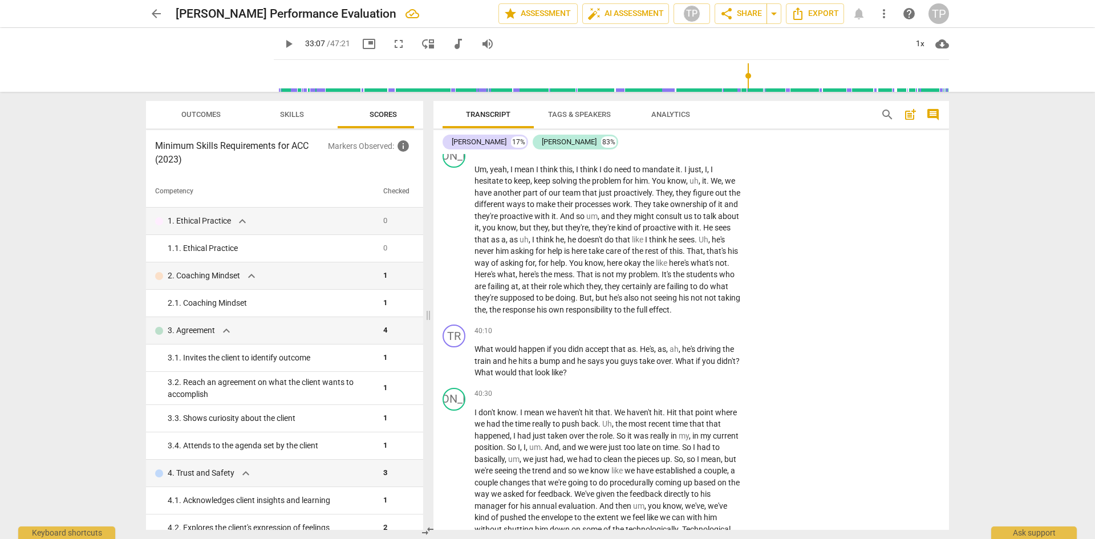
scroll to position [5622, 0]
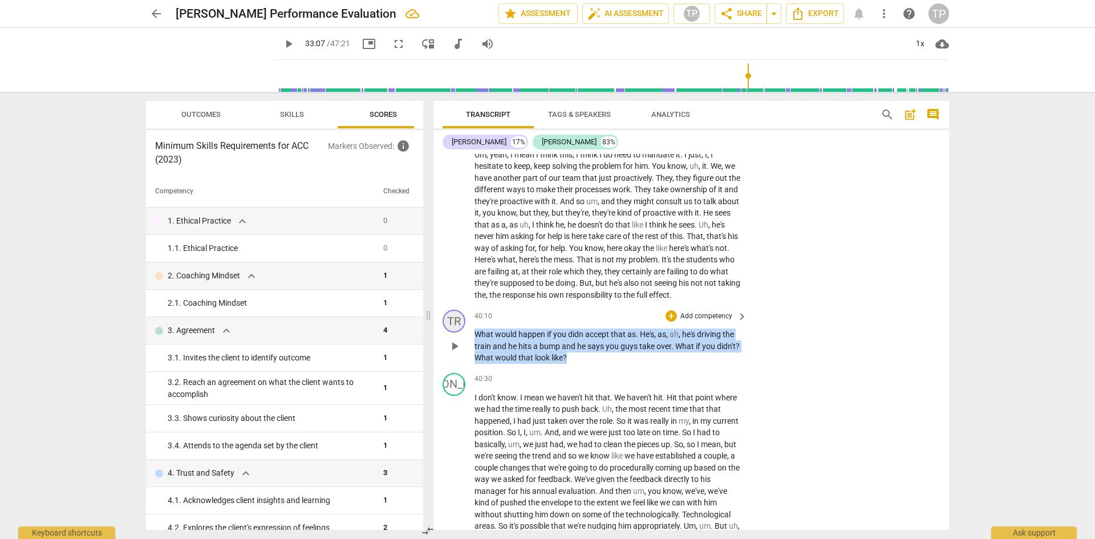
drag, startPoint x: 599, startPoint y: 391, endPoint x: 454, endPoint y: 362, distance: 147.7
click at [454, 362] on div "TR play_arrow pause 40:10 + Add competency keyboard_arrow_right What would happ…" at bounding box center [692, 336] width 516 height 63
click at [581, 351] on span "he" at bounding box center [582, 346] width 10 height 9
click at [586, 339] on span "accept" at bounding box center [598, 334] width 26 height 9
drag, startPoint x: 601, startPoint y: 388, endPoint x: 464, endPoint y: 369, distance: 137.6
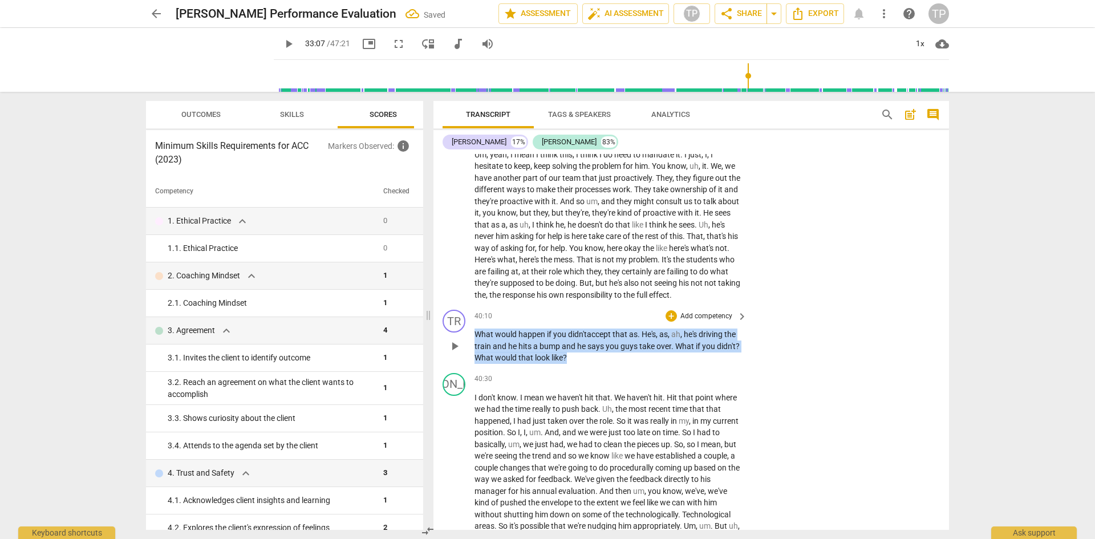
click at [464, 368] on div "TR play_arrow pause 40:10 + Add competency keyboard_arrow_right What would happ…" at bounding box center [692, 336] width 516 height 63
click at [671, 322] on div "+" at bounding box center [671, 315] width 11 height 11
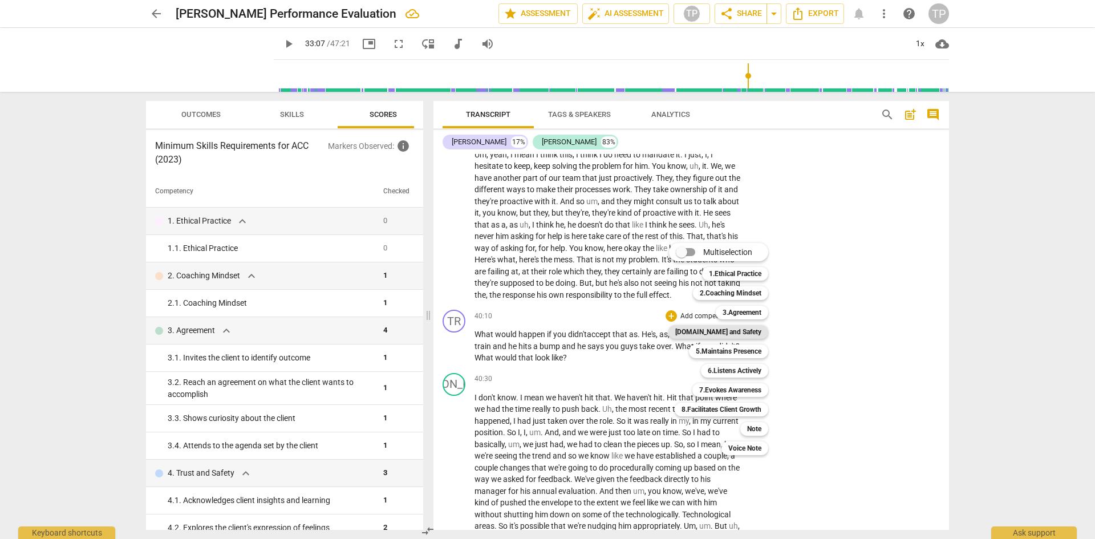
click at [719, 334] on b "[DOMAIN_NAME] and Safety" at bounding box center [718, 332] width 86 height 14
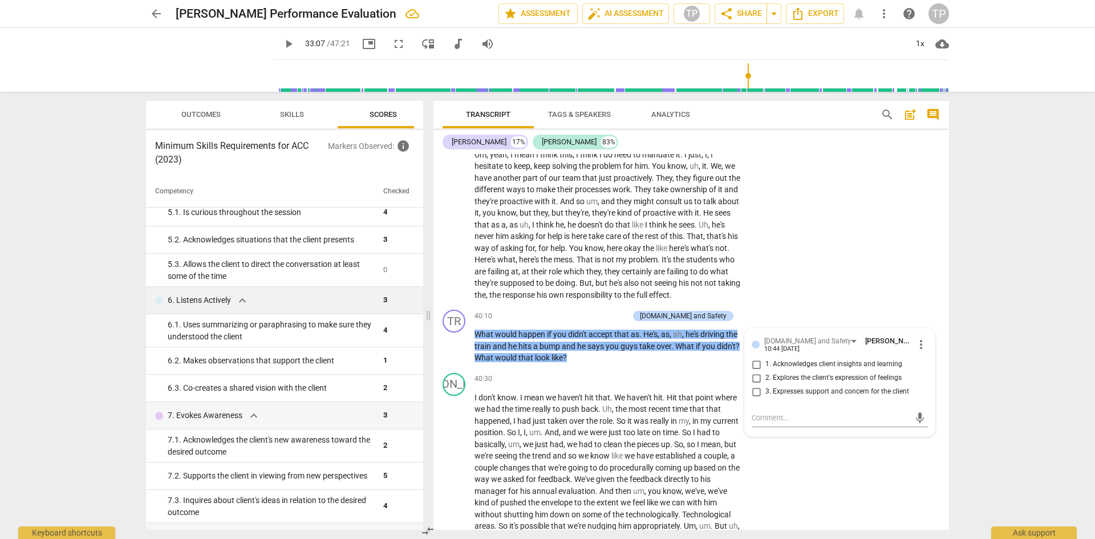
scroll to position [456, 0]
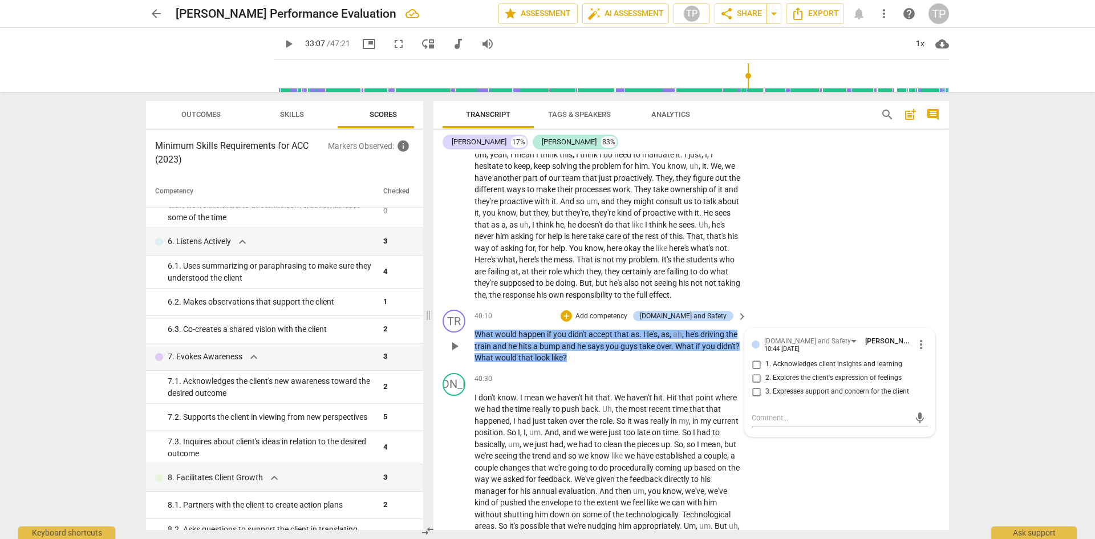
click at [919, 351] on span "more_vert" at bounding box center [921, 345] width 14 height 14
click at [921, 402] on li "Delete" at bounding box center [929, 399] width 39 height 22
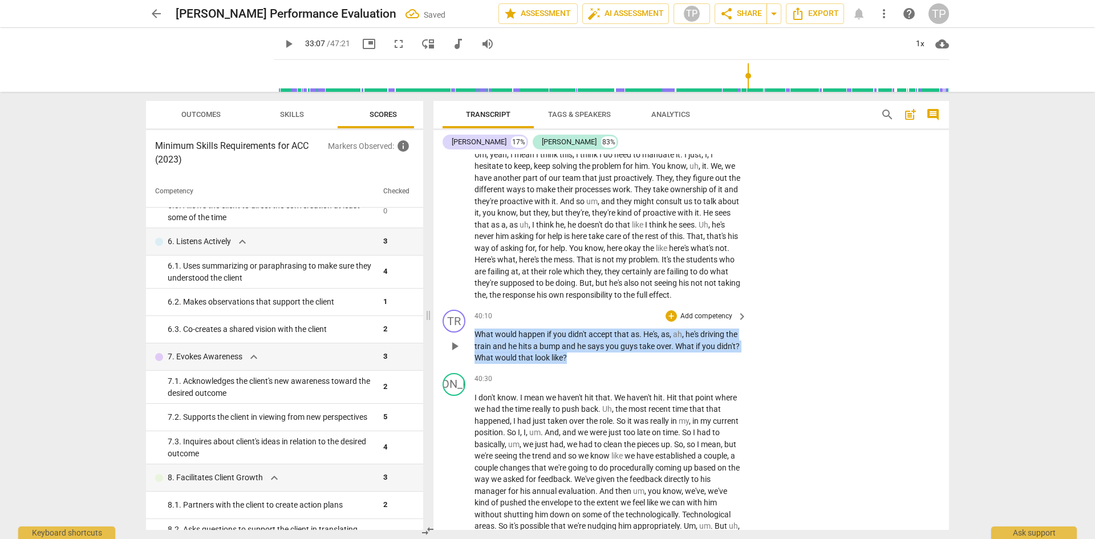
drag, startPoint x: 588, startPoint y: 389, endPoint x: 455, endPoint y: 371, distance: 134.2
click at [455, 368] on div "TR play_arrow pause 40:10 + Add competency keyboard_arrow_right What would happ…" at bounding box center [692, 336] width 516 height 63
click at [679, 322] on p "Add competency" at bounding box center [706, 316] width 54 height 10
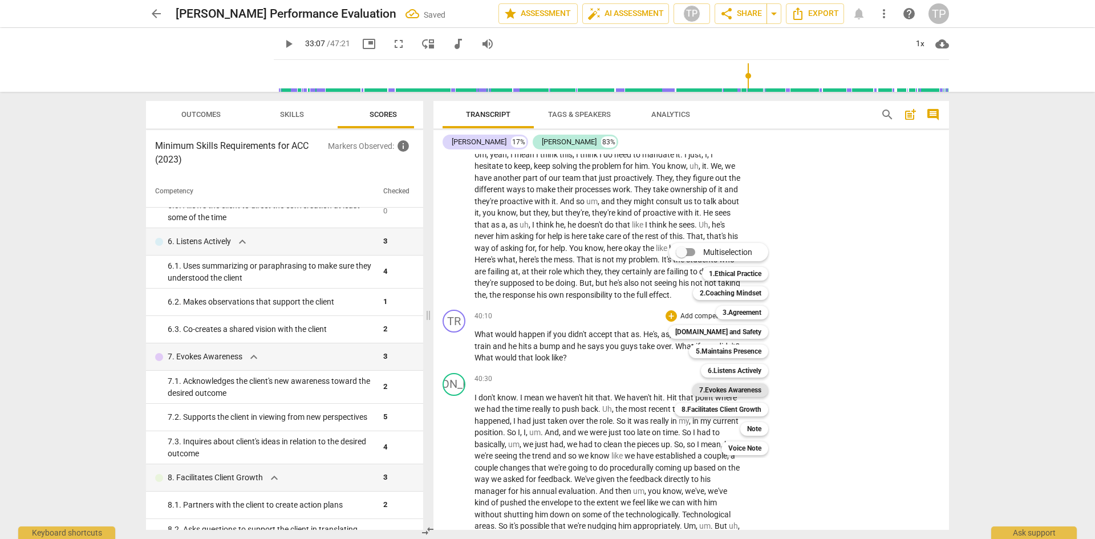
click at [723, 390] on b "7.Evokes Awareness" at bounding box center [730, 390] width 62 height 14
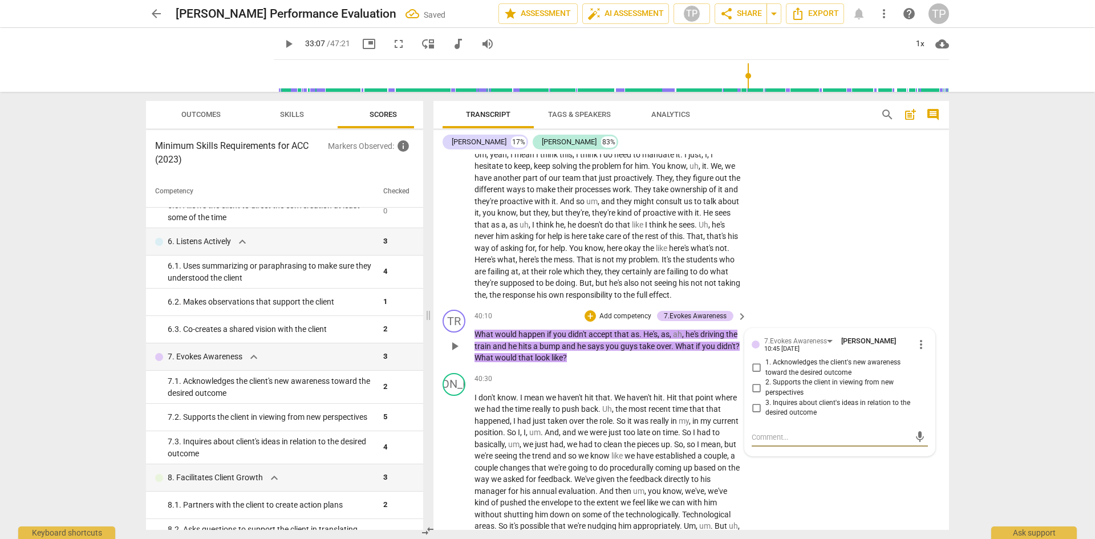
click at [758, 395] on input "2. Supports the client in viewing from new perspectives" at bounding box center [756, 388] width 18 height 14
checkbox input "true"
click at [625, 364] on p "What would happen if you didn't accept that as . He's , as , ah , he's driving …" at bounding box center [608, 346] width 267 height 35
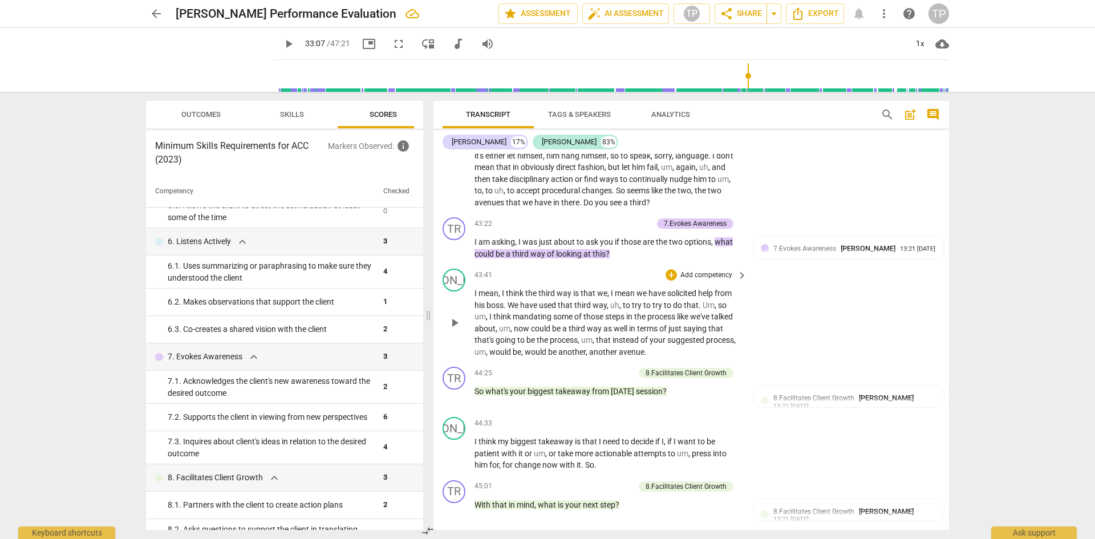
scroll to position [6135, 0]
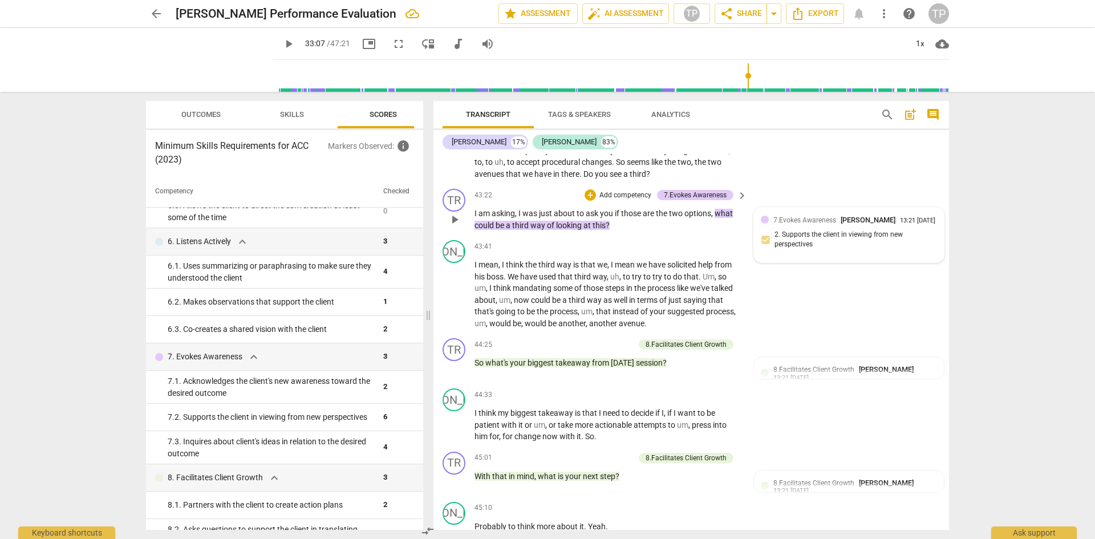
click at [823, 225] on div "7.Evokes Awareness [PERSON_NAME]" at bounding box center [837, 219] width 127 height 11
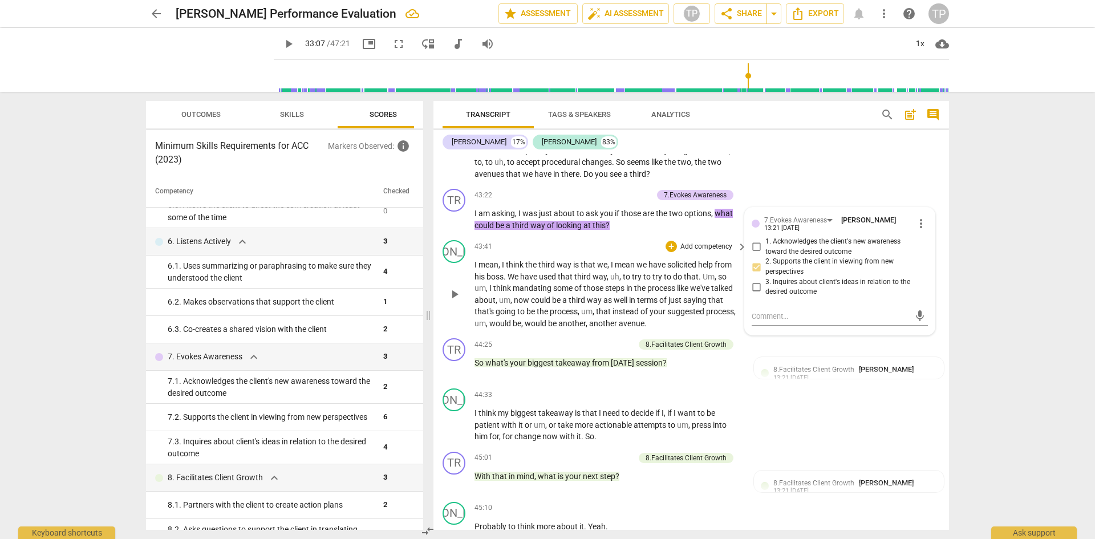
click at [582, 315] on p "I mean , I think the third way is that we , I mean we have solicited help from …" at bounding box center [608, 294] width 267 height 70
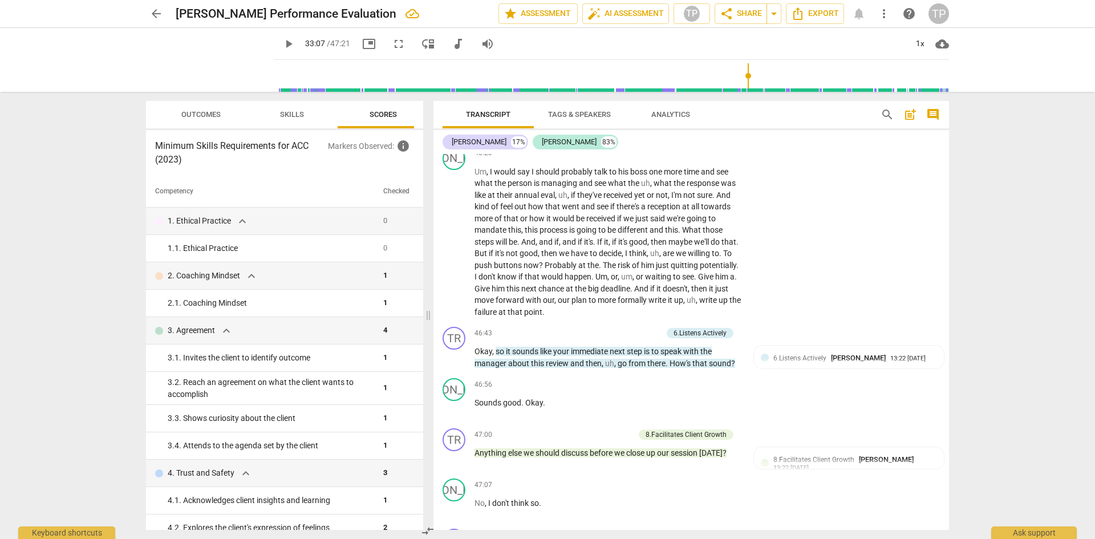
scroll to position [6762, 0]
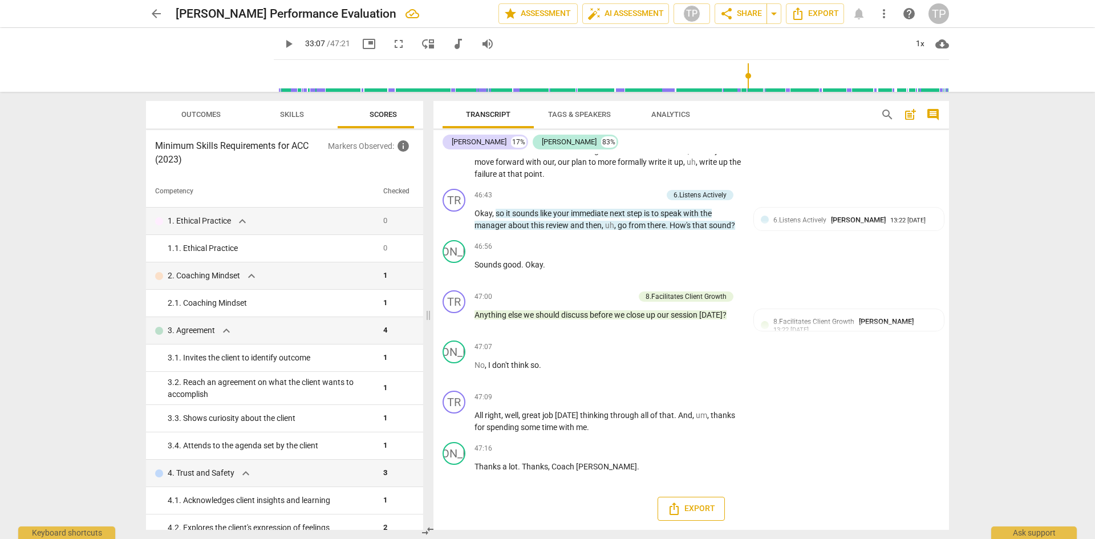
click at [692, 512] on span "Export" at bounding box center [691, 509] width 48 height 14
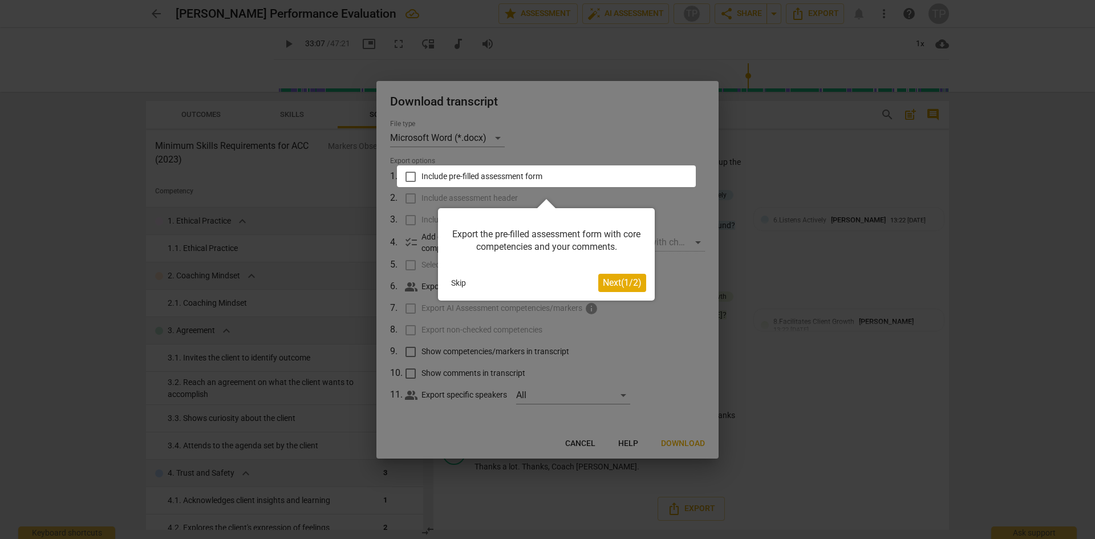
click at [412, 179] on div at bounding box center [546, 176] width 299 height 22
click at [407, 179] on div at bounding box center [546, 176] width 299 height 22
click at [640, 274] on button "Next ( 1 / 2 )" at bounding box center [622, 283] width 48 height 18
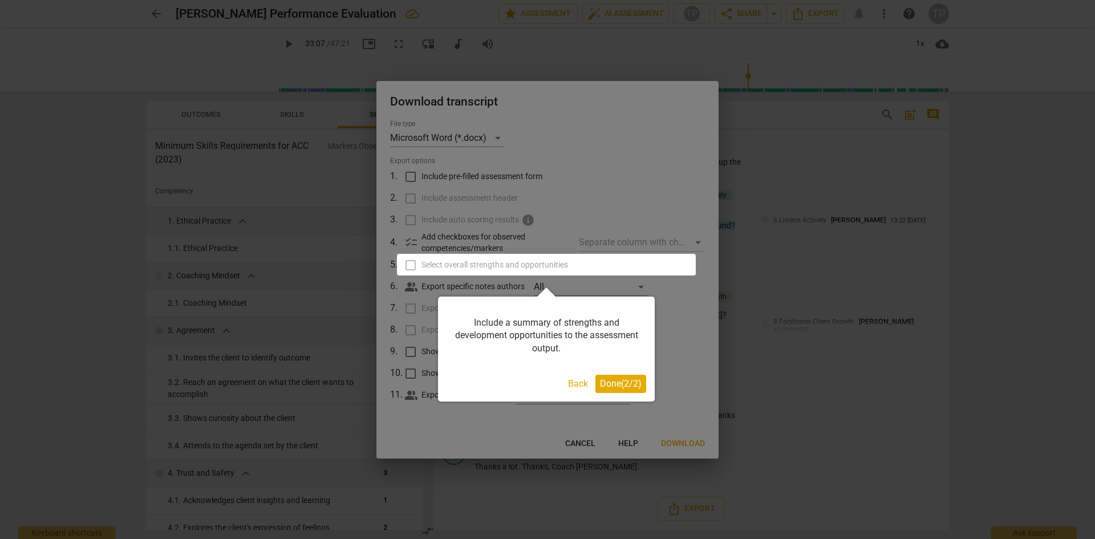
click at [631, 388] on span "Done ( 2 / 2 )" at bounding box center [621, 383] width 42 height 11
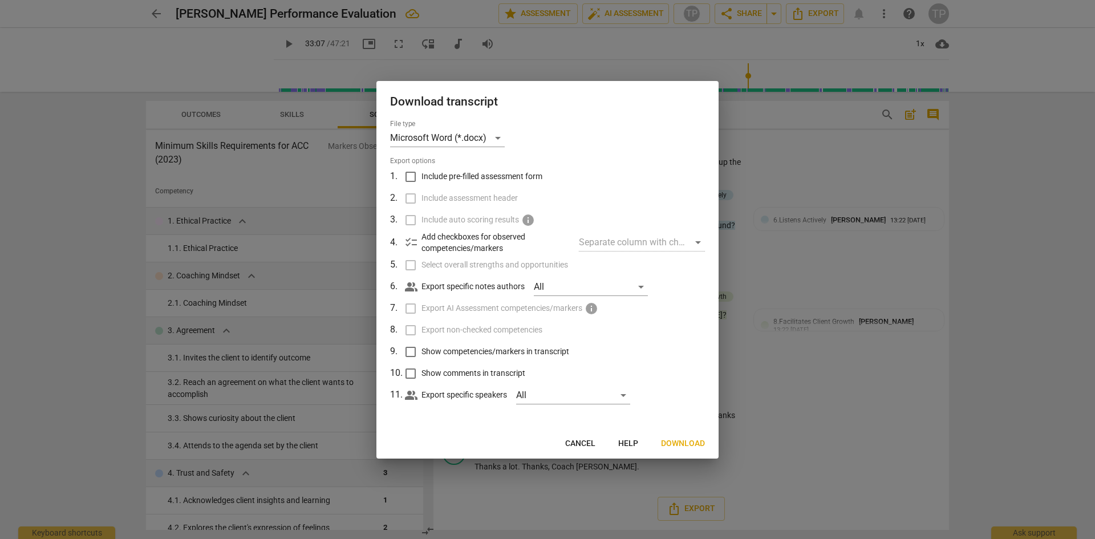
click at [411, 173] on input "Include pre-filled assessment form" at bounding box center [411, 177] width 22 height 22
checkbox input "true"
click at [408, 269] on input "Select overall strengths and opportunities" at bounding box center [411, 265] width 22 height 22
checkbox input "true"
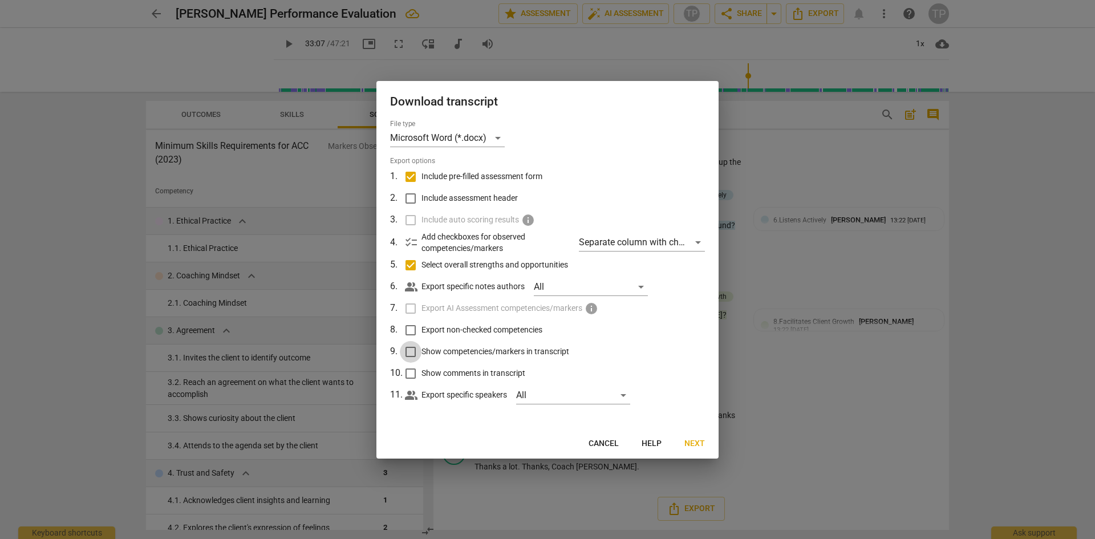
click at [411, 355] on input "Show competencies/markers in transcript" at bounding box center [411, 352] width 22 height 22
checkbox input "true"
click at [412, 373] on input "Show comments in transcript" at bounding box center [411, 374] width 22 height 22
checkbox input "true"
click at [699, 447] on span "Next" at bounding box center [695, 443] width 21 height 11
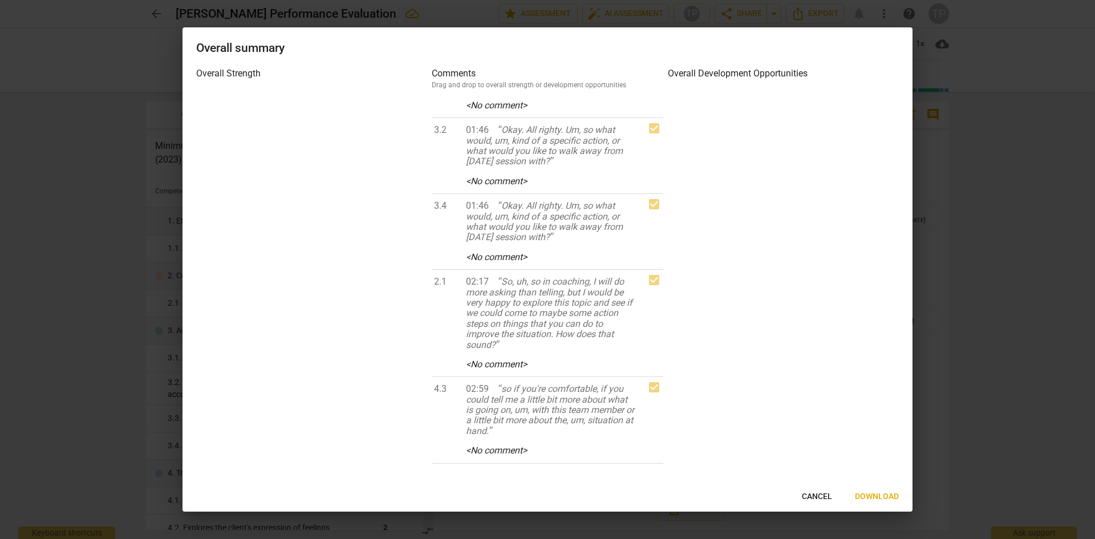
scroll to position [0, 0]
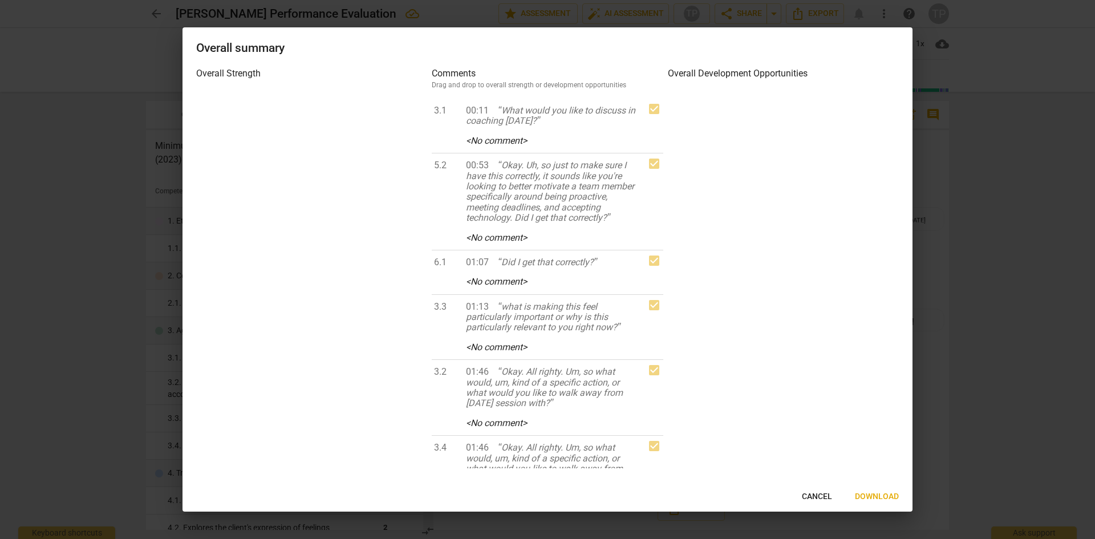
click at [819, 497] on span "Cancel" at bounding box center [817, 496] width 30 height 11
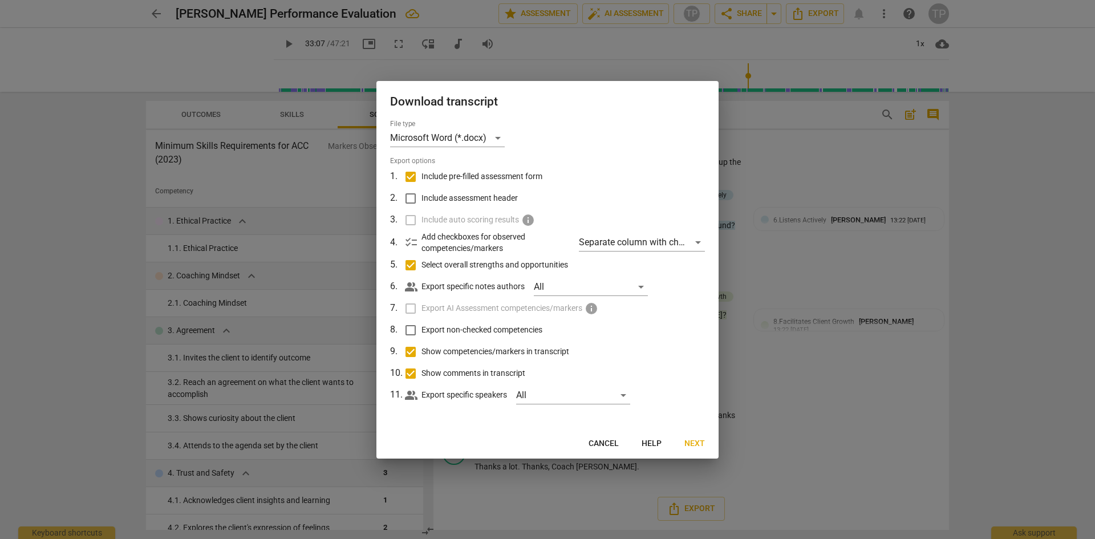
click at [410, 264] on input "Select overall strengths and opportunities" at bounding box center [411, 265] width 22 height 22
checkbox input "false"
click at [407, 349] on input "Show competencies/markers in transcript" at bounding box center [411, 352] width 22 height 22
checkbox input "false"
click at [407, 375] on input "Show comments in transcript" at bounding box center [411, 374] width 22 height 22
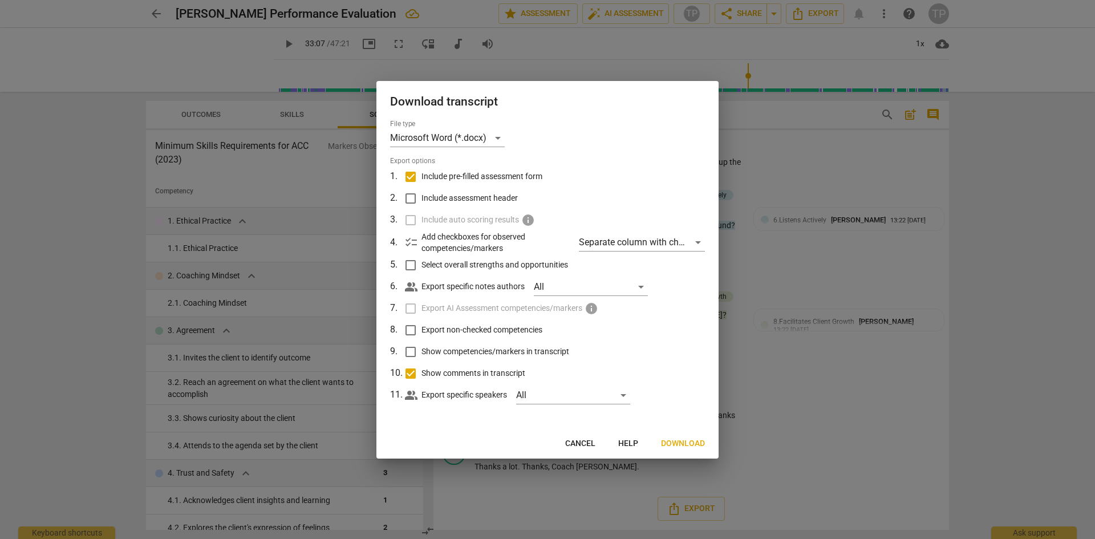
checkbox input "false"
click at [415, 346] on input "Show competencies/markers in transcript" at bounding box center [411, 352] width 22 height 22
checkbox input "true"
click at [400, 375] on input "Show comments in transcript" at bounding box center [411, 374] width 22 height 22
checkbox input "true"
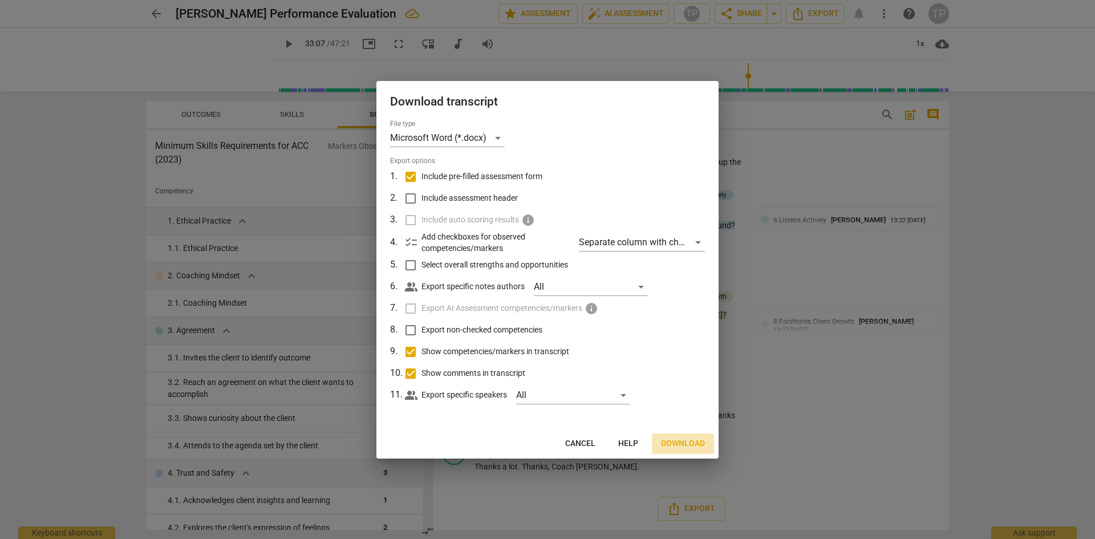
click at [685, 443] on span "Download" at bounding box center [683, 443] width 44 height 11
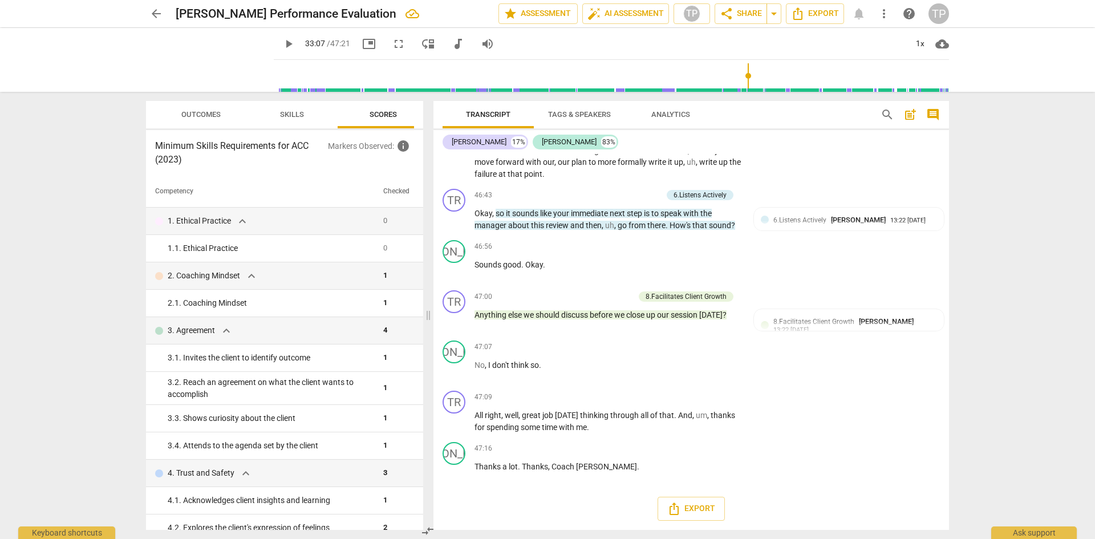
click at [677, 114] on span "Analytics" at bounding box center [670, 114] width 39 height 9
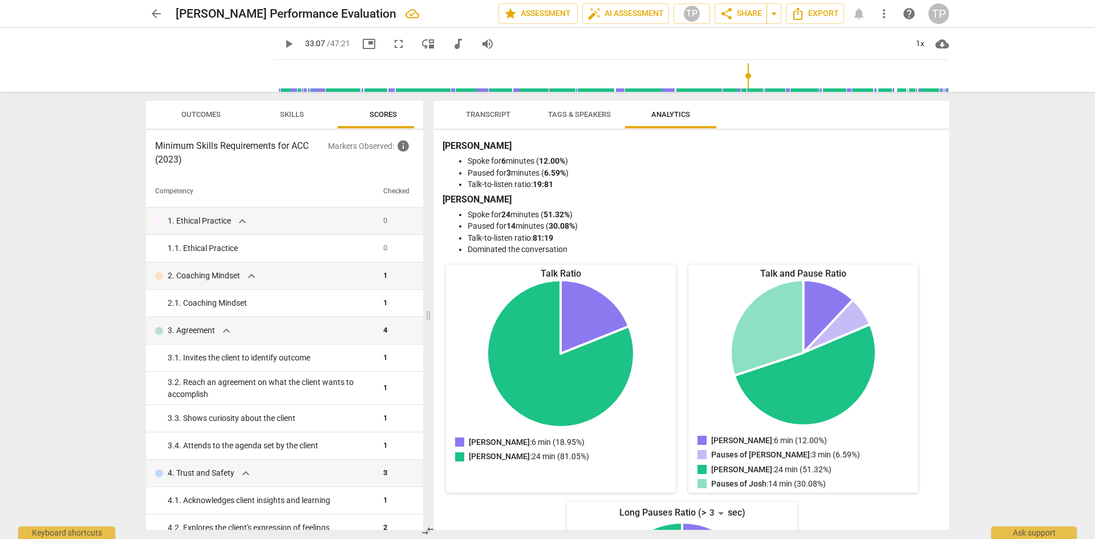
click at [493, 116] on span "Transcript" at bounding box center [488, 114] width 44 height 9
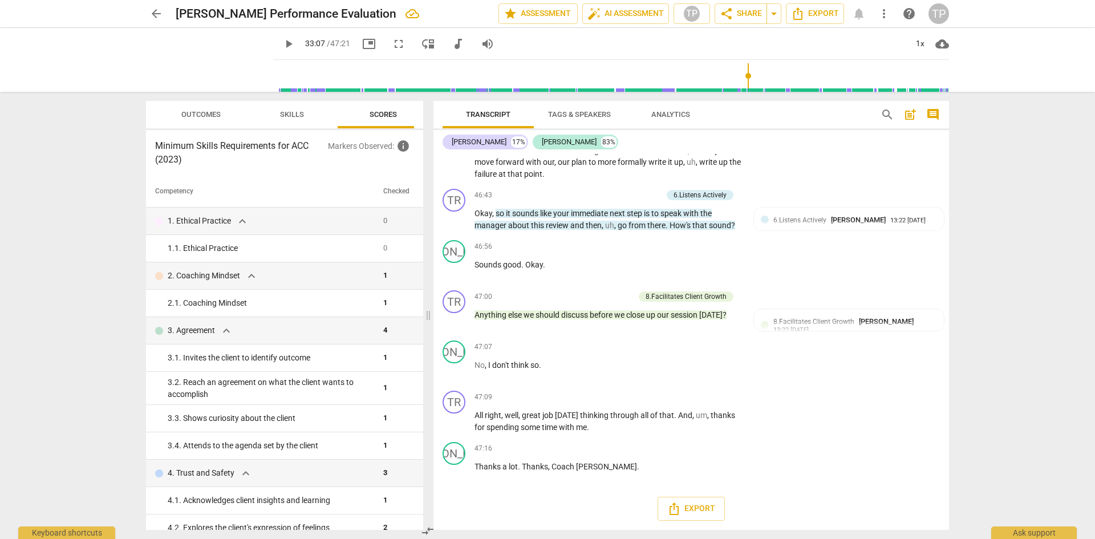
click at [572, 114] on span "Tags & Speakers" at bounding box center [579, 114] width 63 height 9
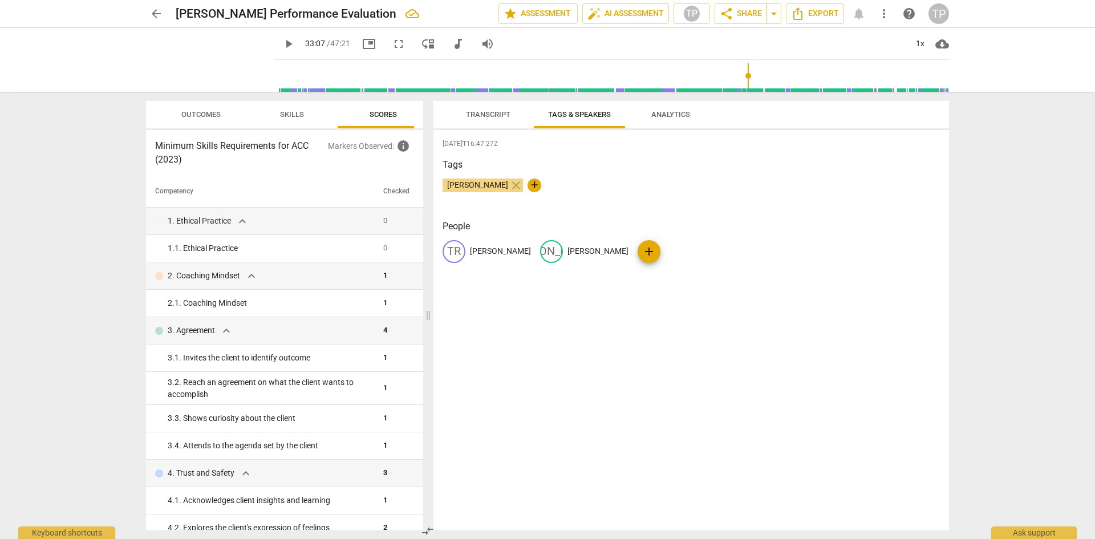
click at [493, 114] on span "Transcript" at bounding box center [488, 114] width 44 height 9
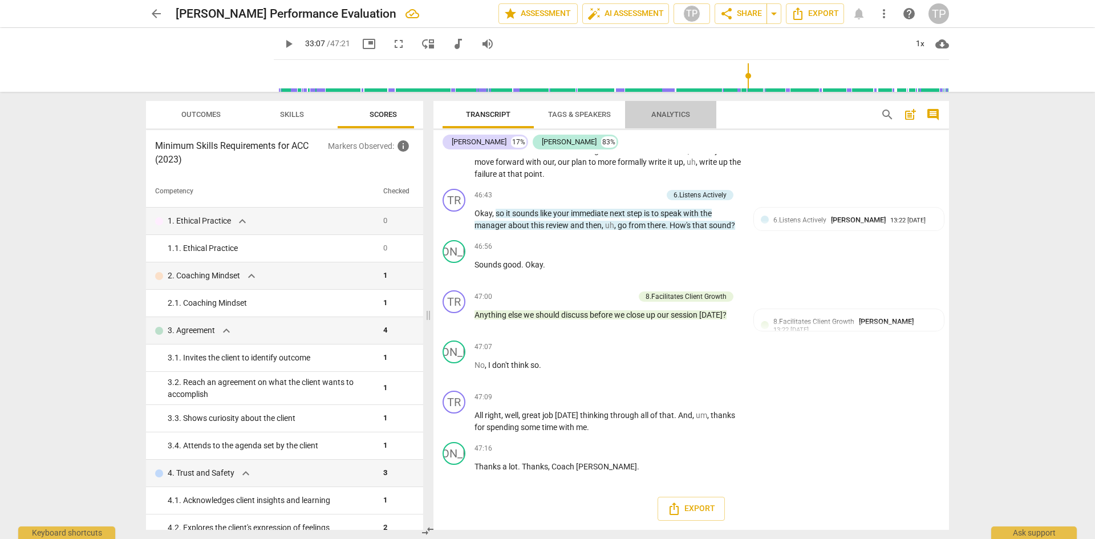
click at [661, 110] on span "Analytics" at bounding box center [670, 114] width 39 height 9
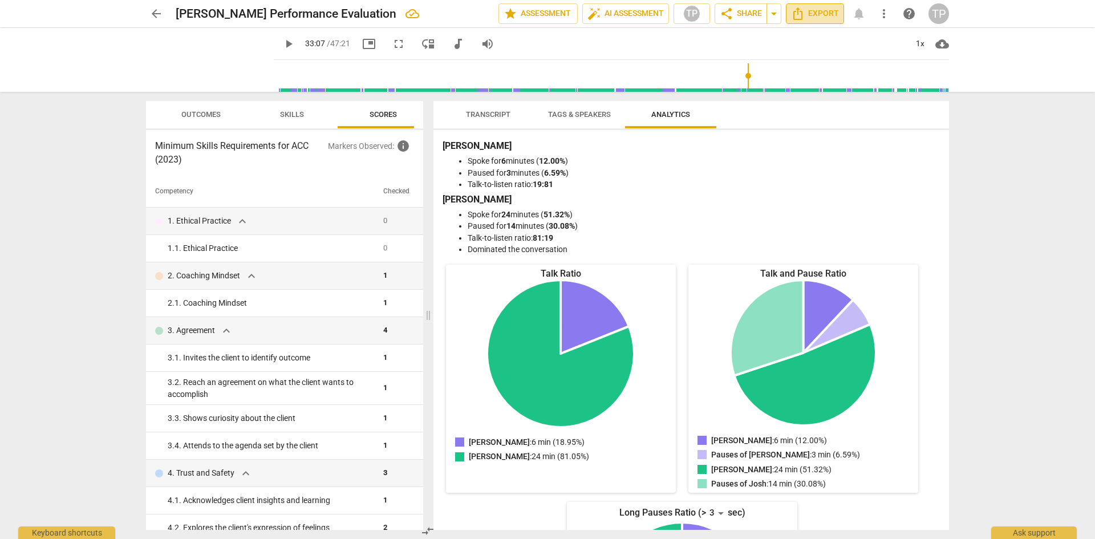
click at [823, 12] on span "Export" at bounding box center [815, 14] width 48 height 14
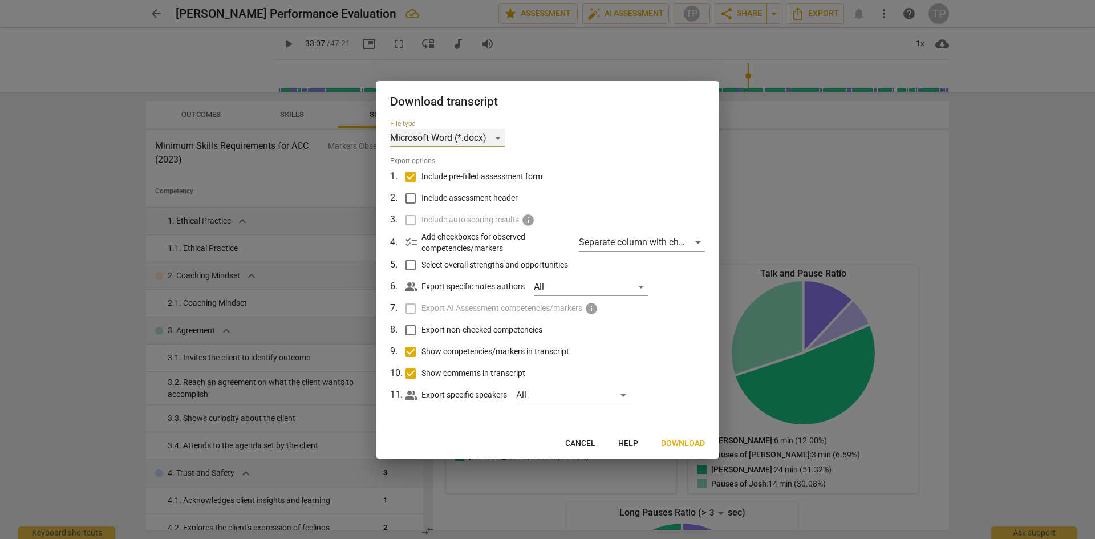
click at [475, 137] on div "Microsoft Word (*.docx)" at bounding box center [447, 138] width 115 height 18
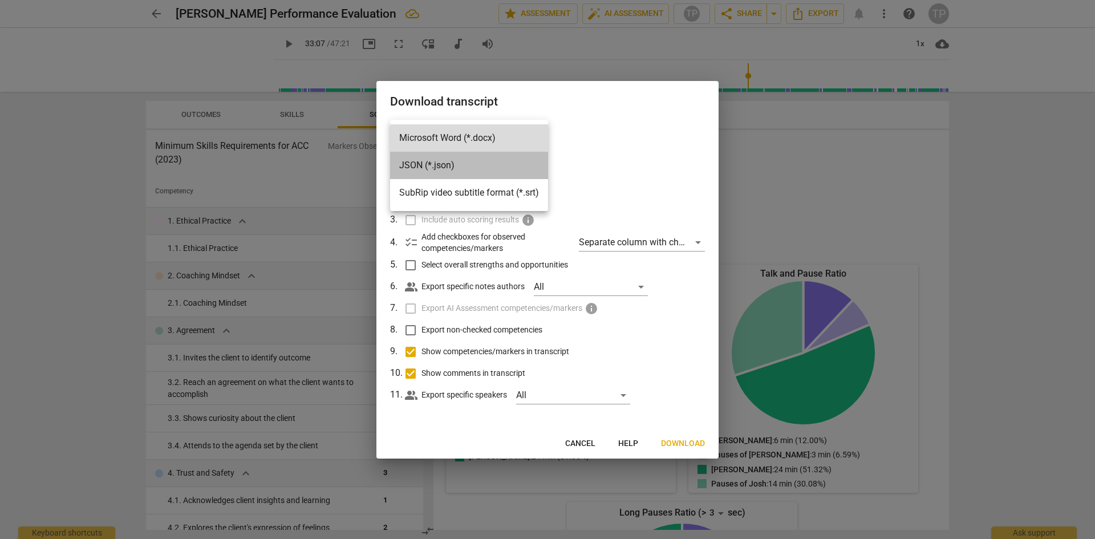
click at [427, 172] on li "JSON (*.json)" at bounding box center [469, 165] width 158 height 27
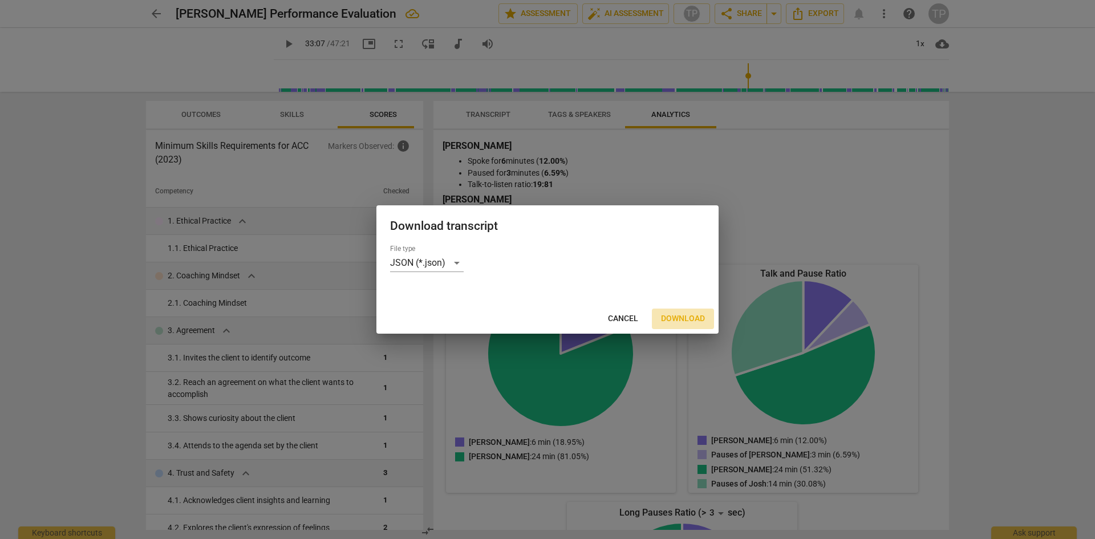
click at [693, 317] on span "Download" at bounding box center [683, 318] width 44 height 11
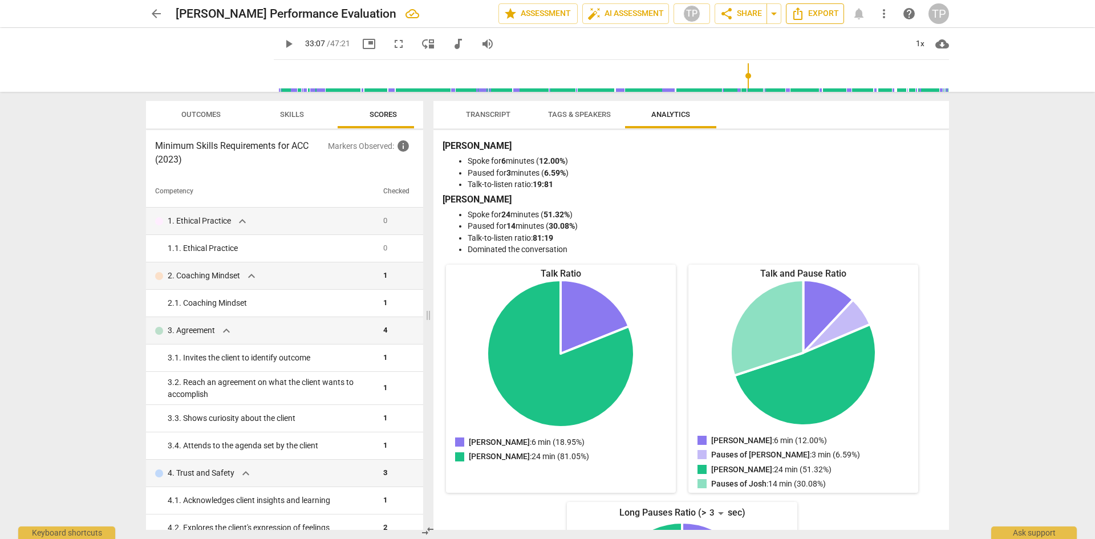
click at [817, 11] on span "Export" at bounding box center [815, 14] width 48 height 14
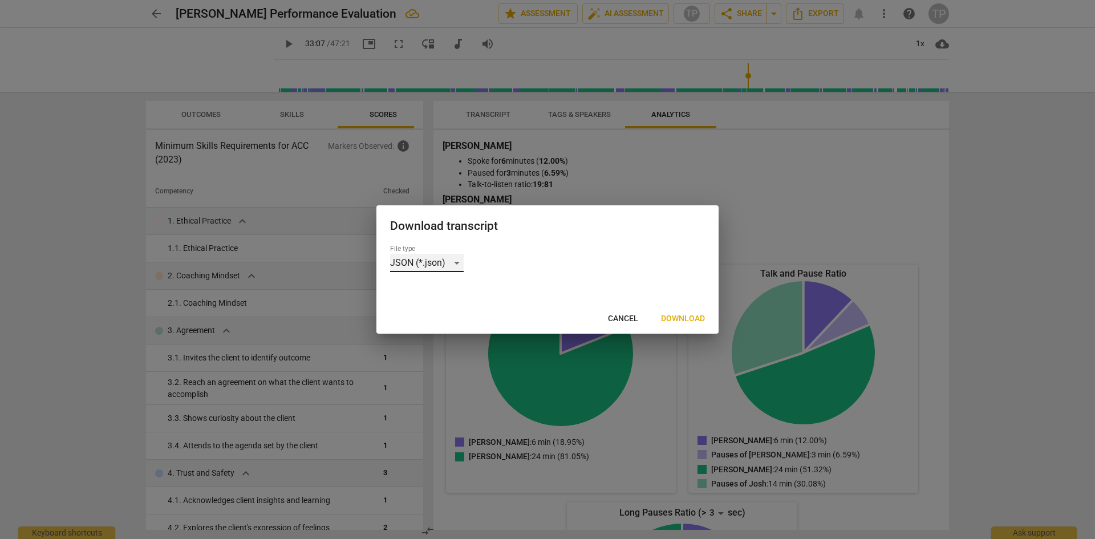
click at [424, 257] on div "JSON (*.json)" at bounding box center [427, 263] width 74 height 18
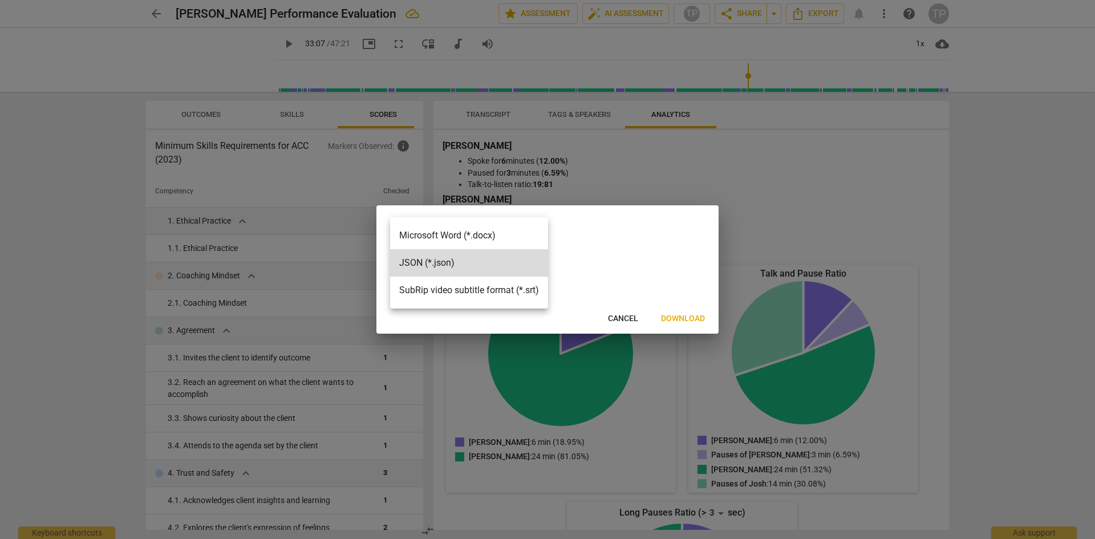
click at [422, 293] on li "SubRip video subtitle format (*.srt)" at bounding box center [469, 290] width 158 height 27
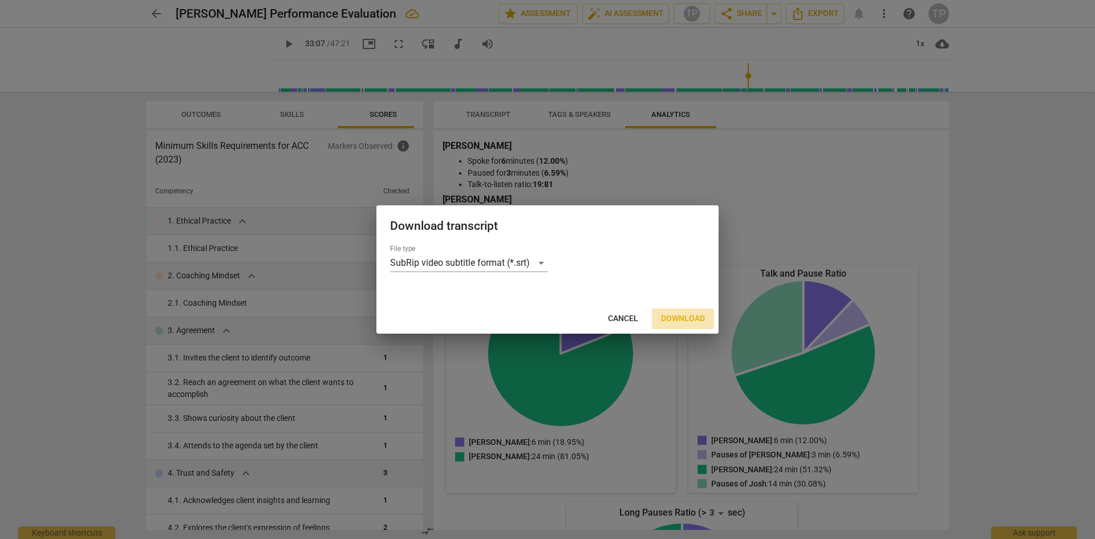
click at [673, 322] on span "Download" at bounding box center [683, 318] width 44 height 11
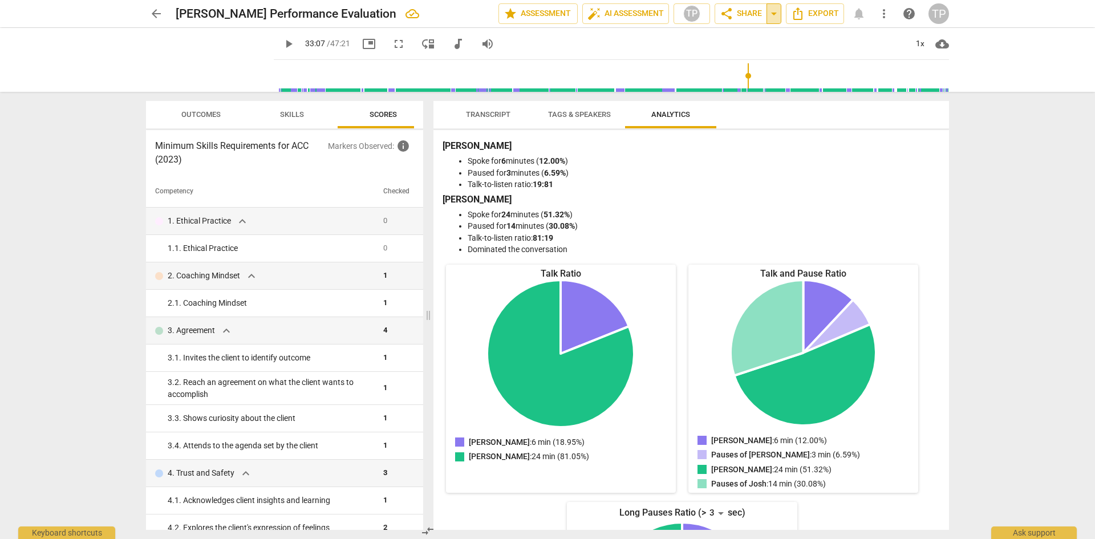
click at [774, 18] on span "arrow_drop_down" at bounding box center [774, 14] width 14 height 14
click at [742, 20] on span "share Share" at bounding box center [741, 14] width 42 height 14
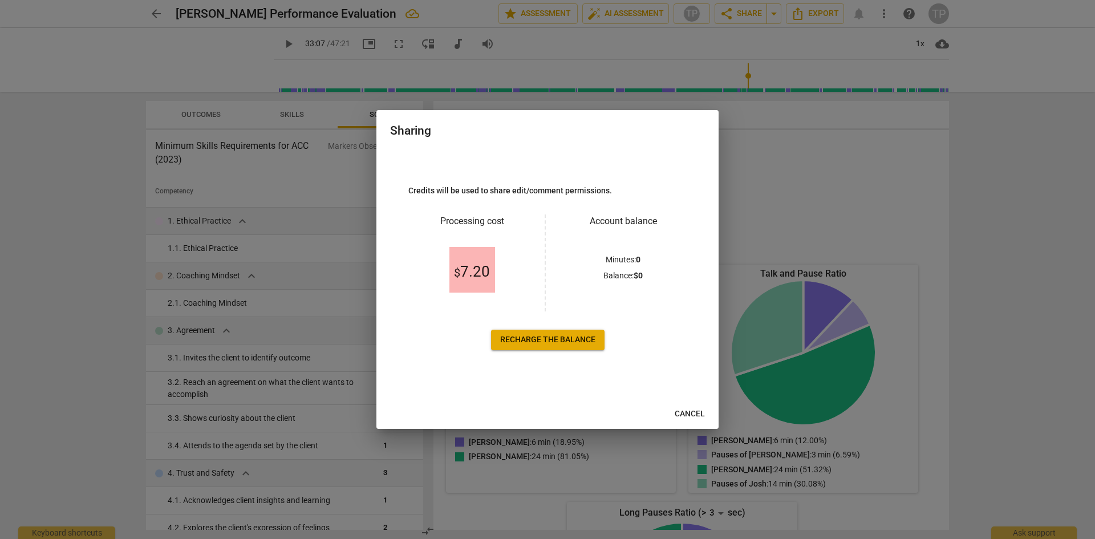
click at [760, 309] on div at bounding box center [547, 269] width 1095 height 539
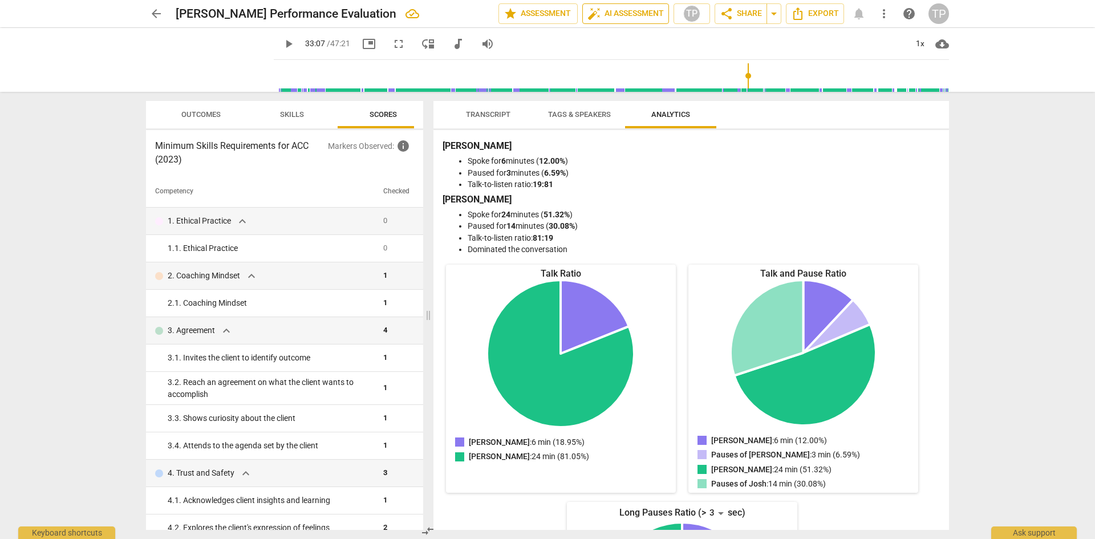
click at [606, 15] on span "auto_fix_high AI Assessment" at bounding box center [626, 14] width 76 height 14
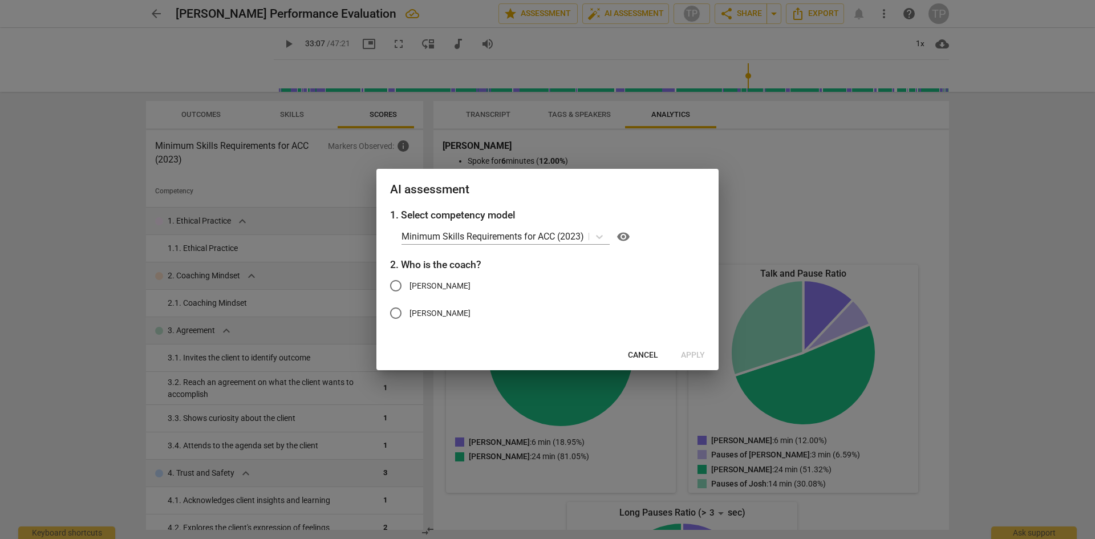
click at [419, 288] on span "[PERSON_NAME]" at bounding box center [440, 286] width 61 height 12
click at [410, 288] on input "[PERSON_NAME]" at bounding box center [395, 285] width 27 height 27
radio input "true"
click at [690, 357] on span "Apply" at bounding box center [693, 355] width 24 height 11
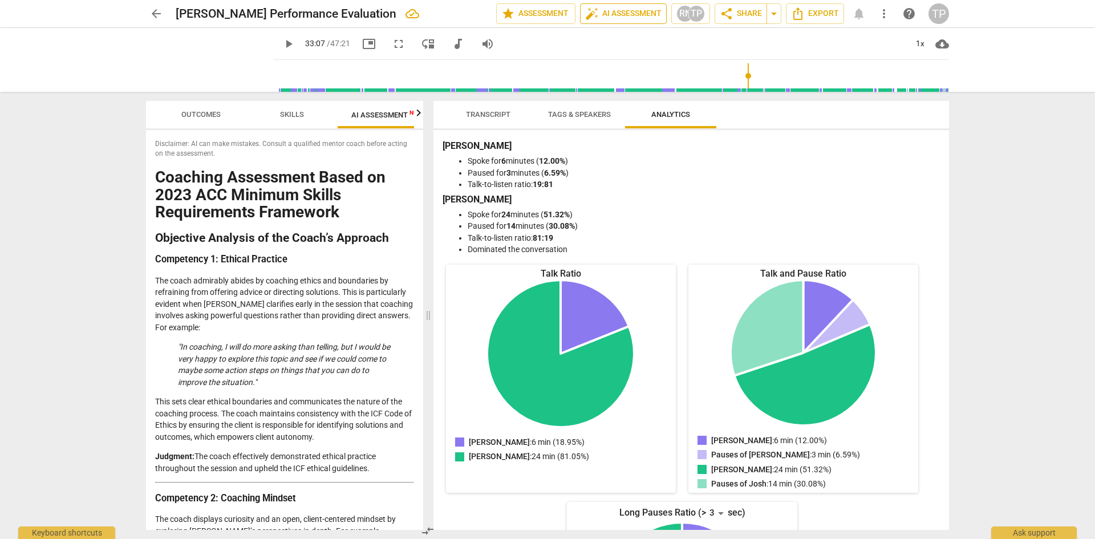
type input "1988"
